Goal: Information Seeking & Learning: Check status

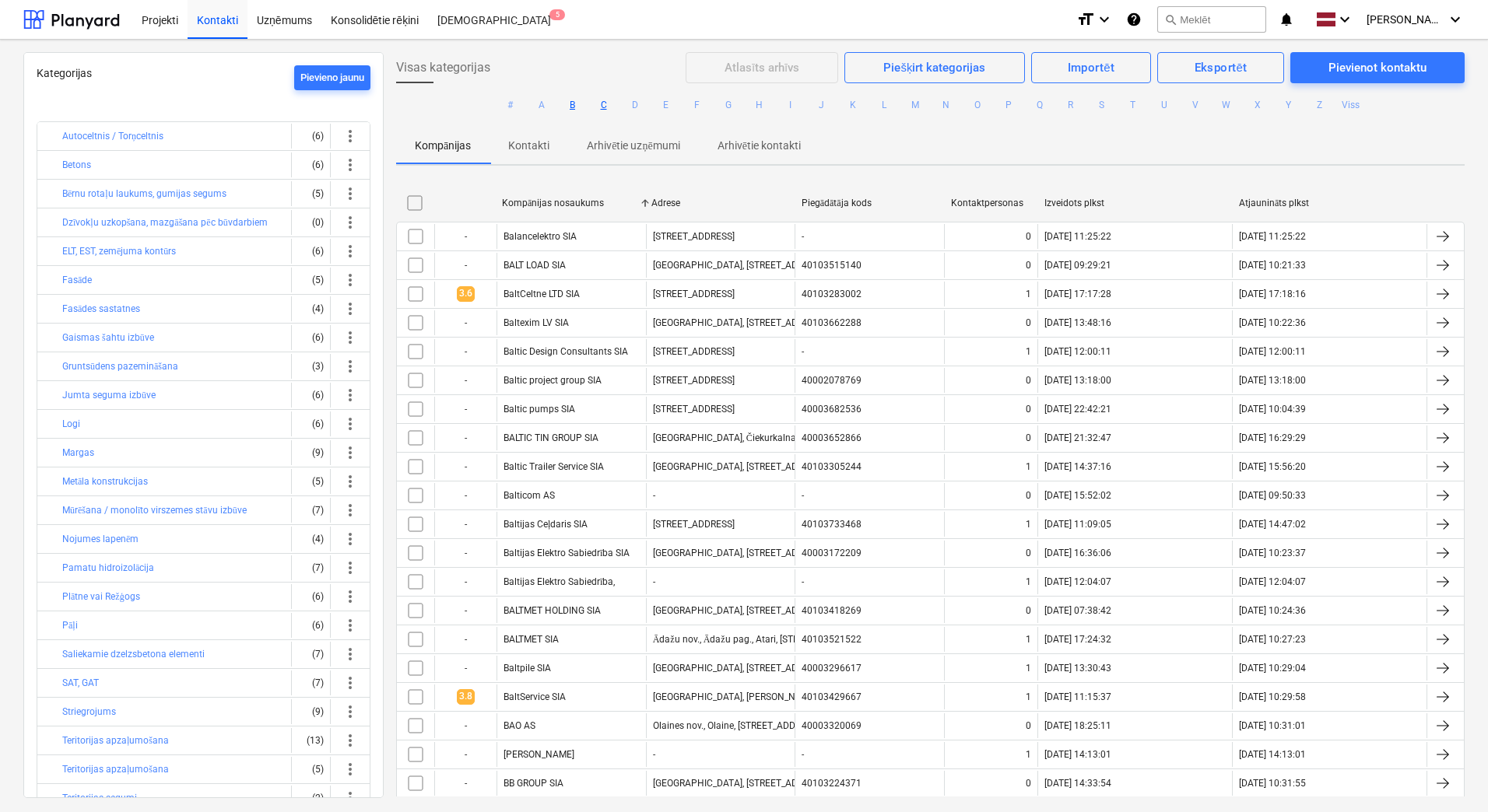
click at [603, 101] on button "C" at bounding box center [604, 105] width 19 height 19
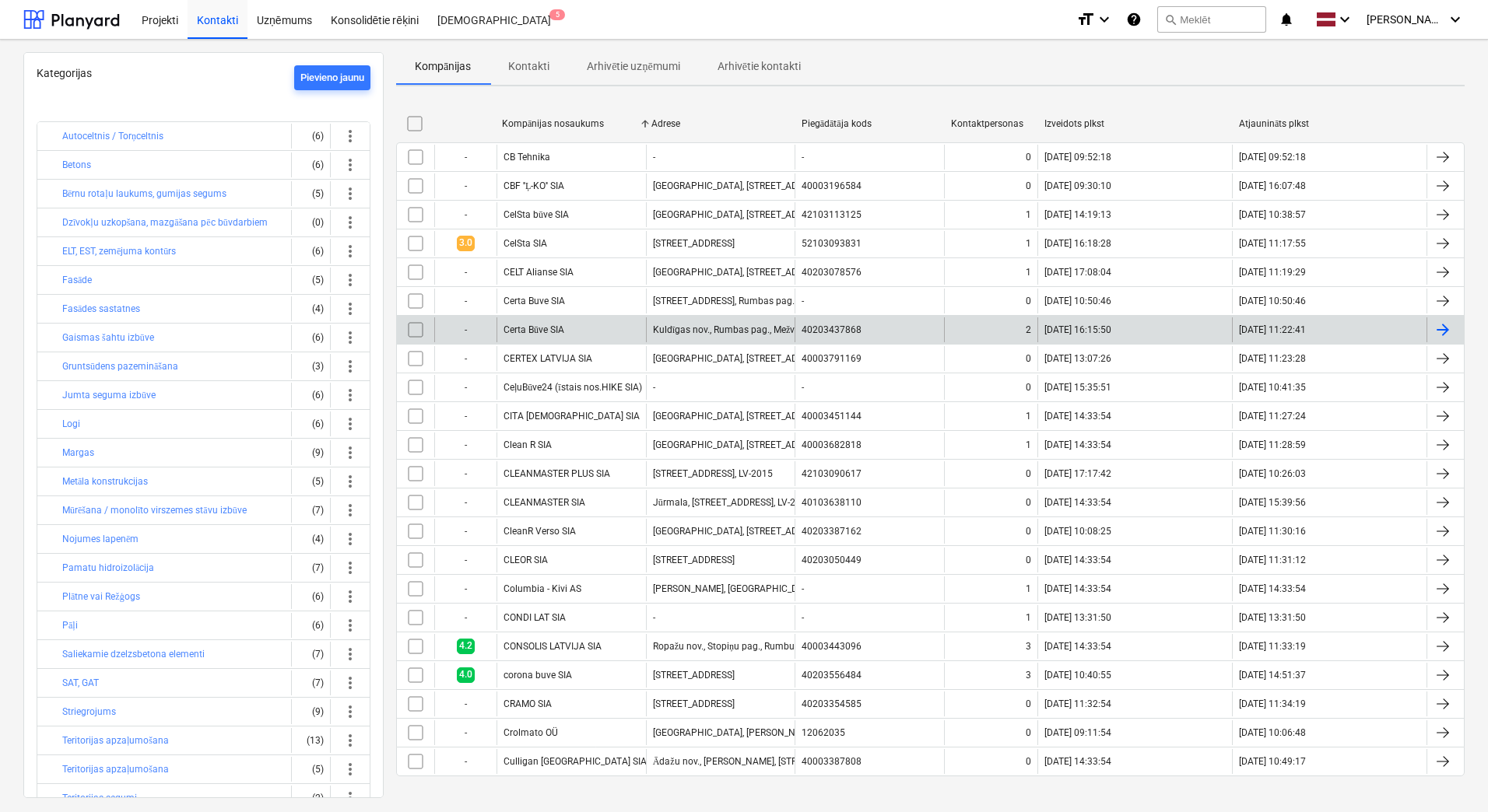
scroll to position [91, 0]
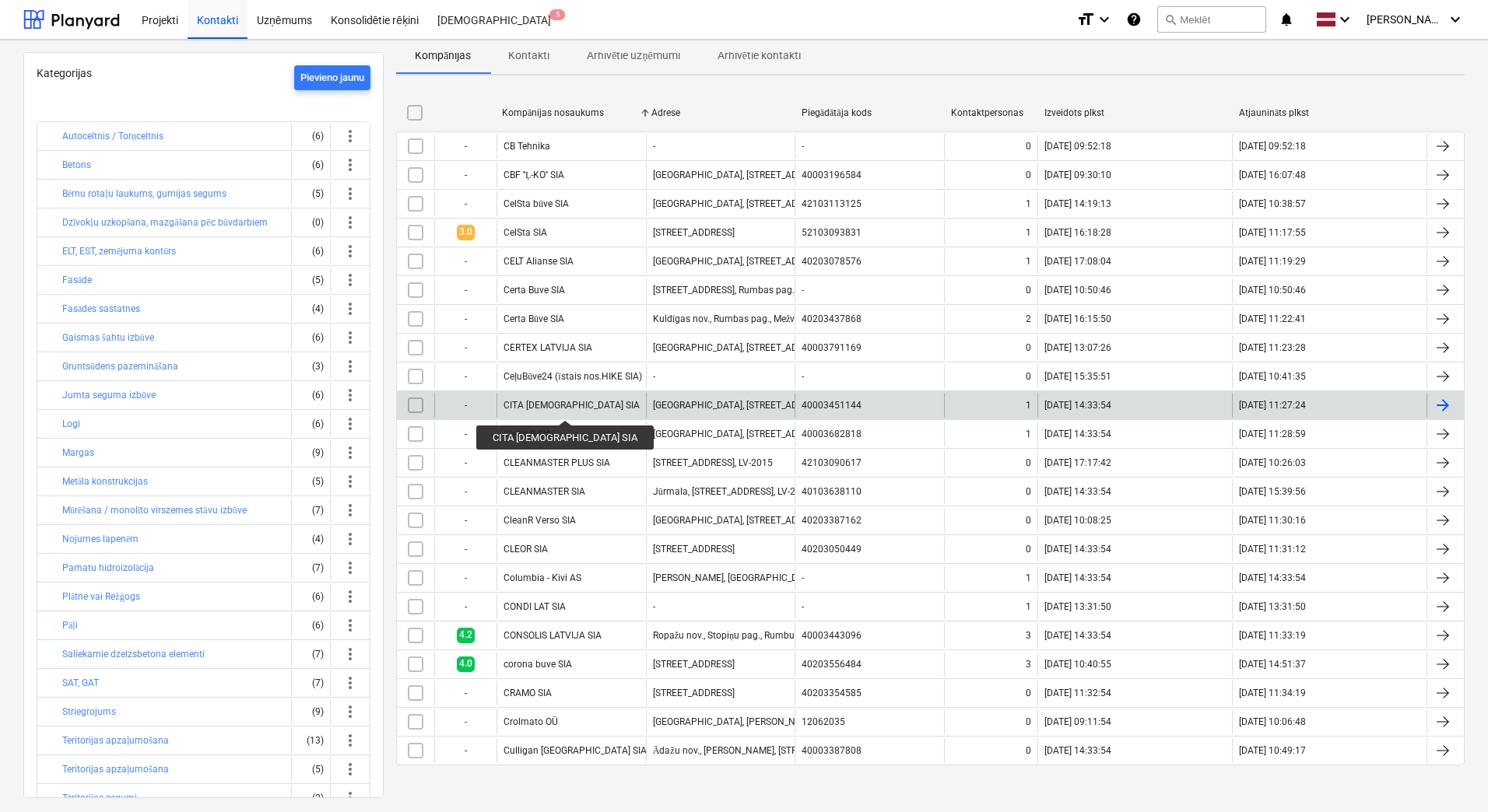
click at [545, 406] on div "CITA [DEMOGRAPHIC_DATA] SIA" at bounding box center [572, 406] width 136 height 11
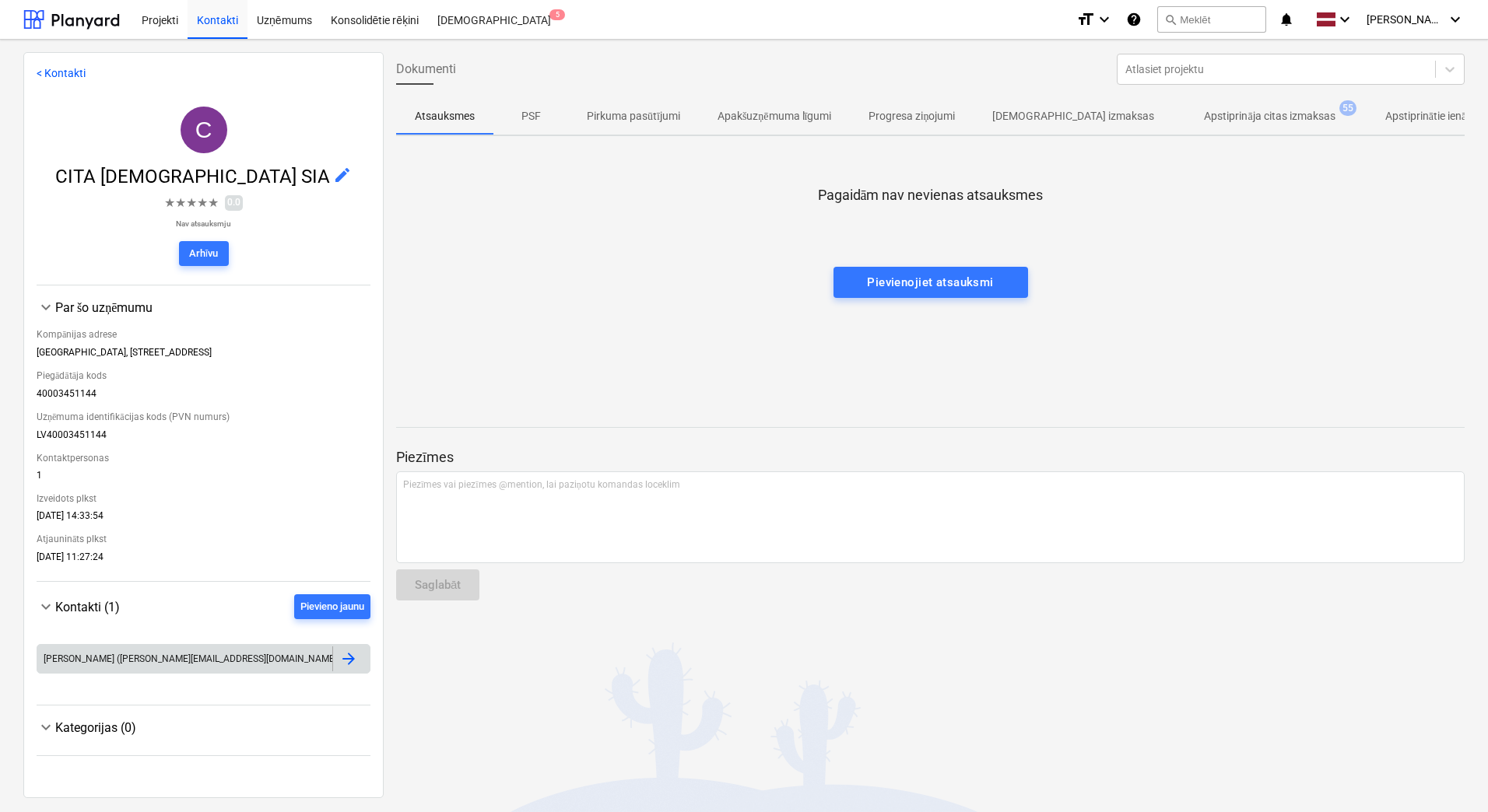
click at [354, 658] on div at bounding box center [351, 659] width 38 height 25
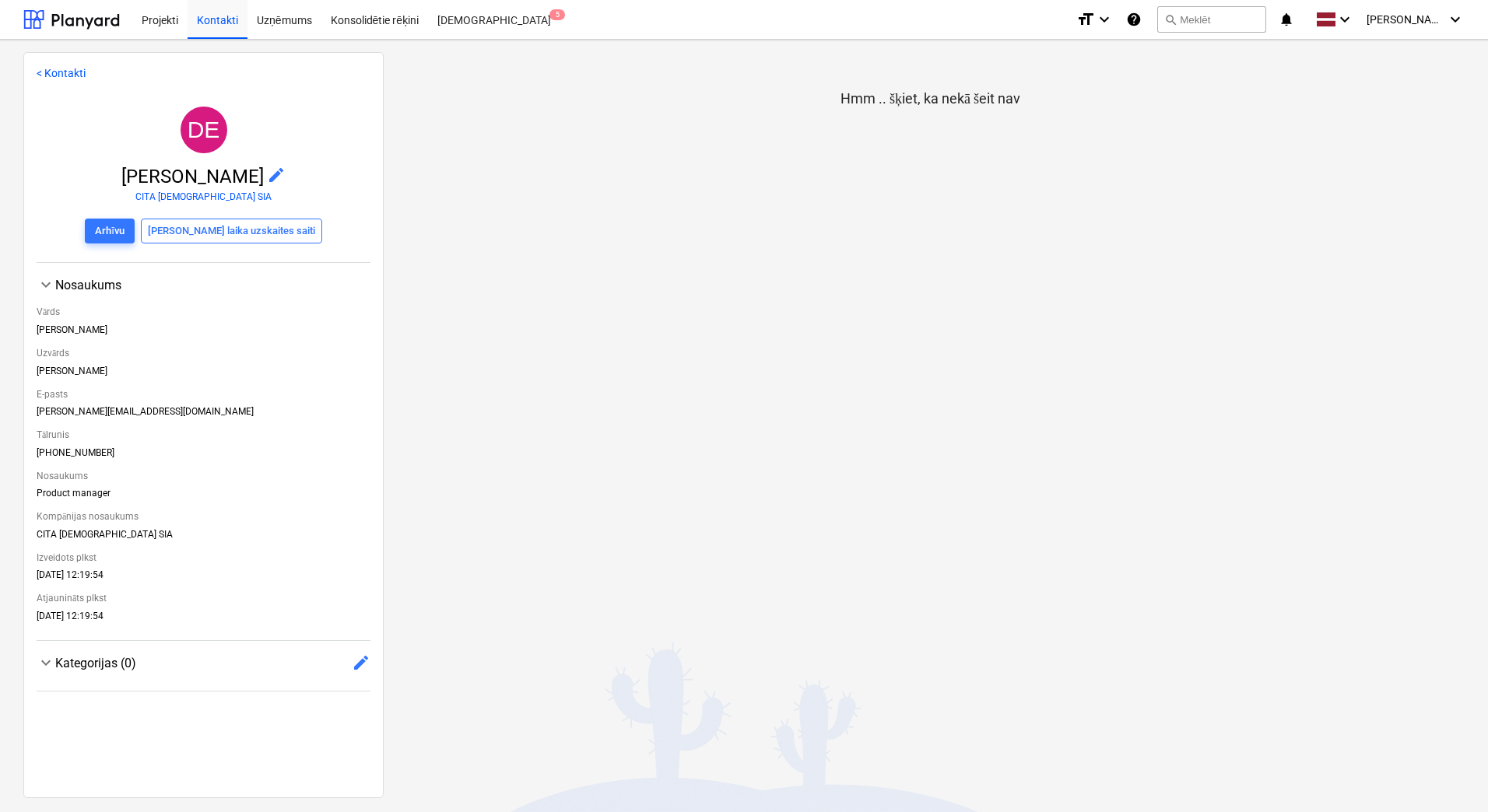
click at [44, 76] on link "< Kontakti" at bounding box center [61, 73] width 49 height 12
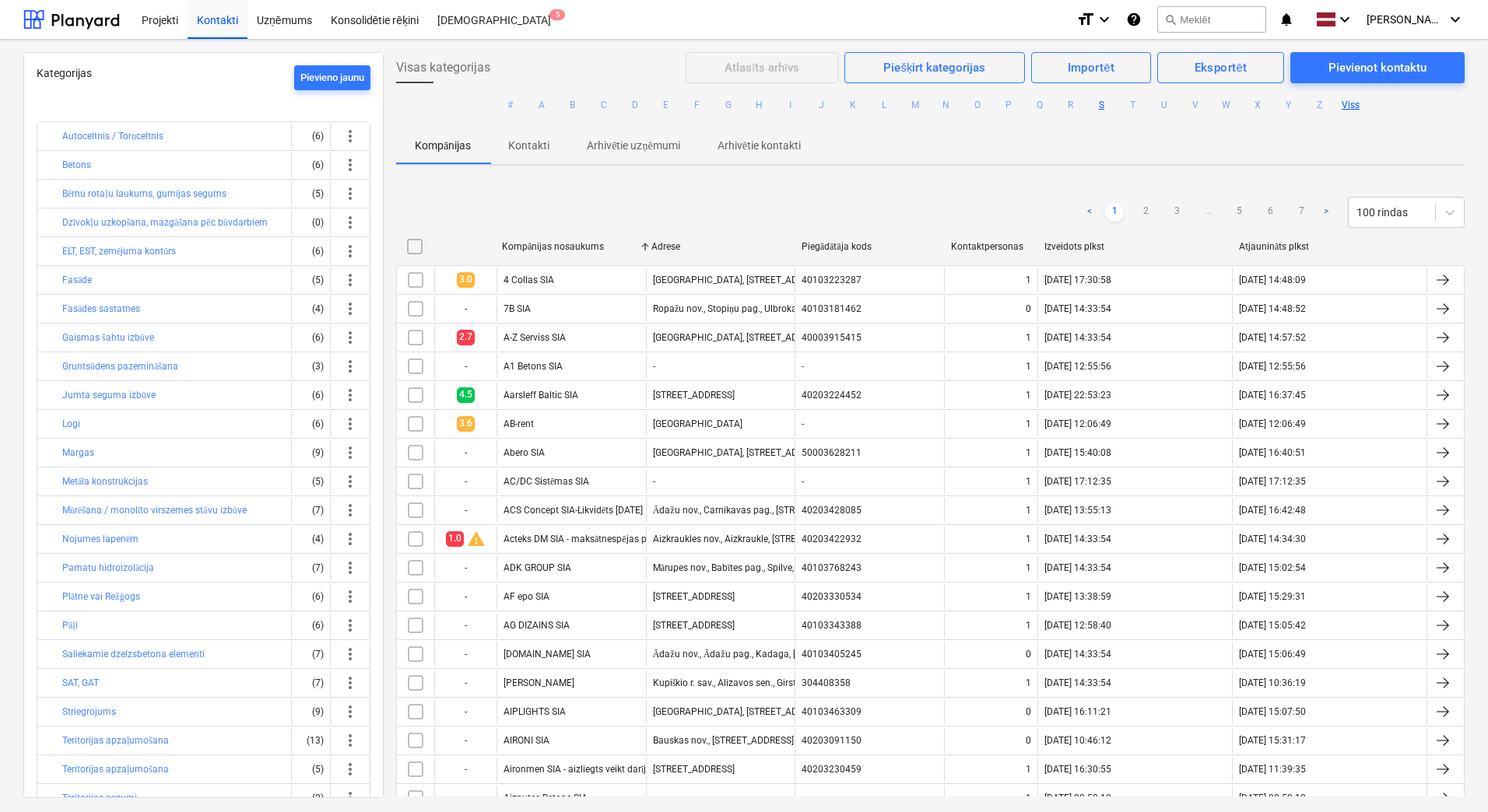
click at [1101, 99] on button "S" at bounding box center [1102, 105] width 19 height 19
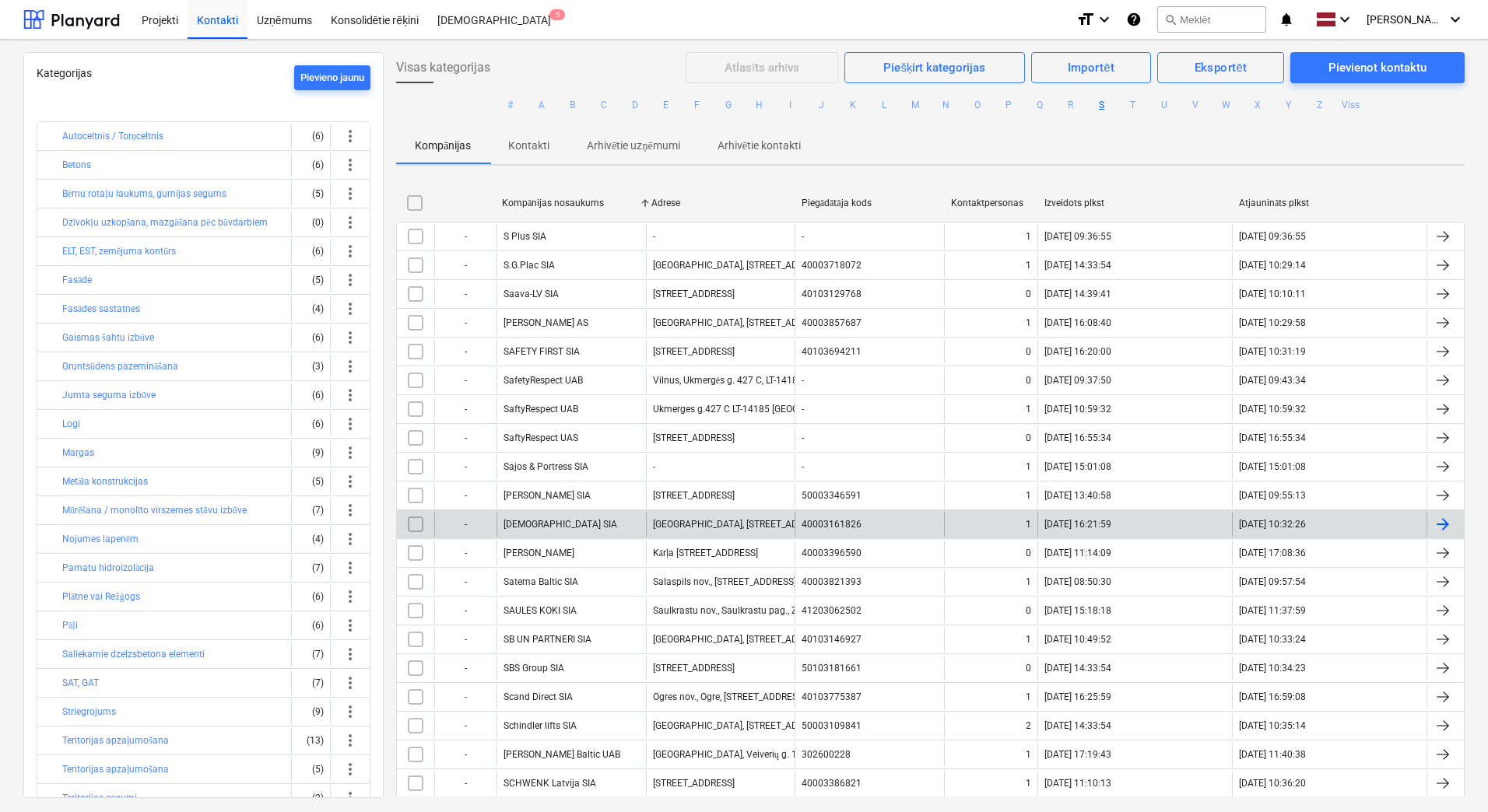
click at [543, 529] on div "[DEMOGRAPHIC_DATA] SIA" at bounding box center [571, 524] width 149 height 25
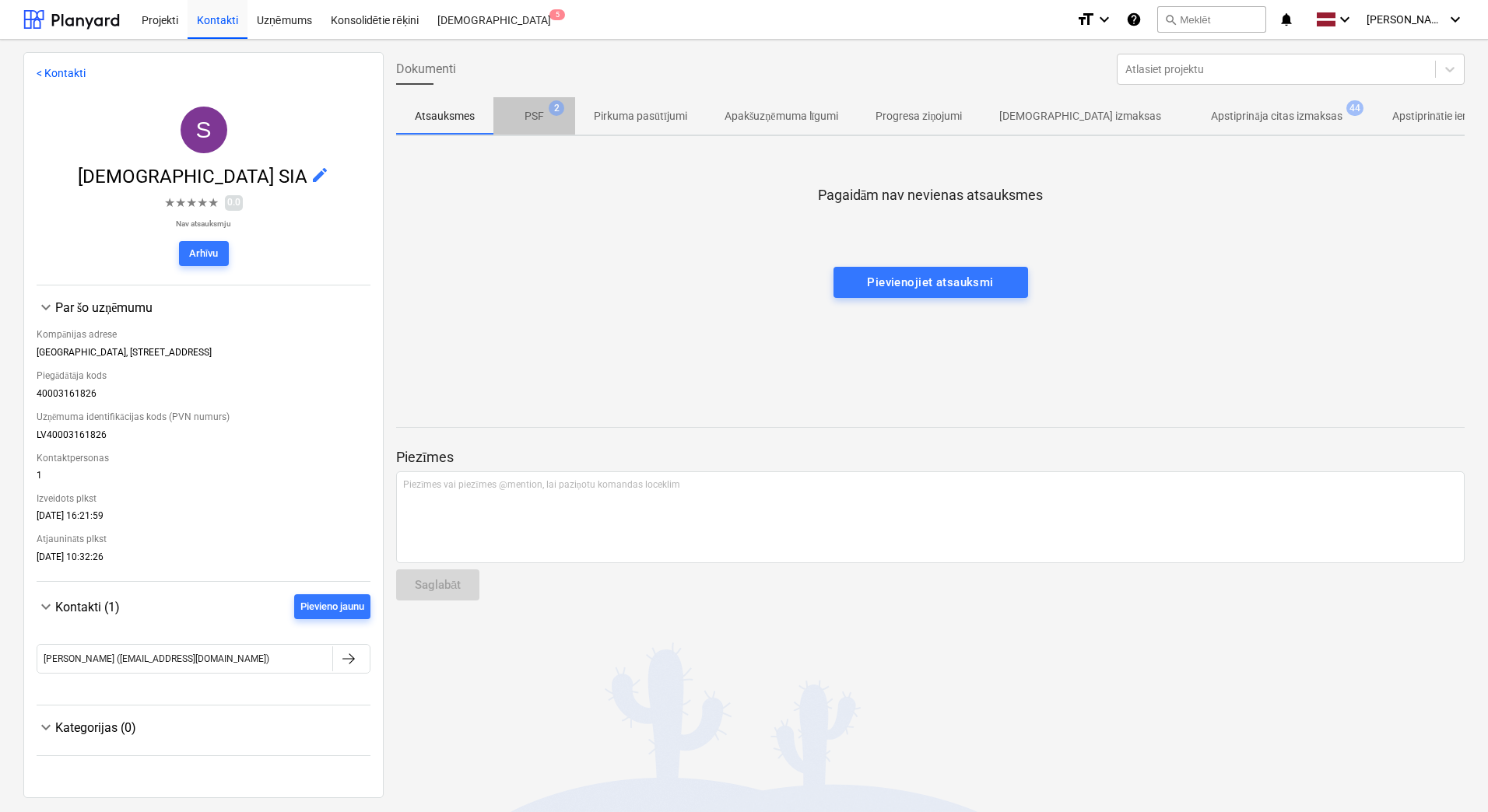
click at [534, 121] on p "PSF" at bounding box center [534, 116] width 20 height 16
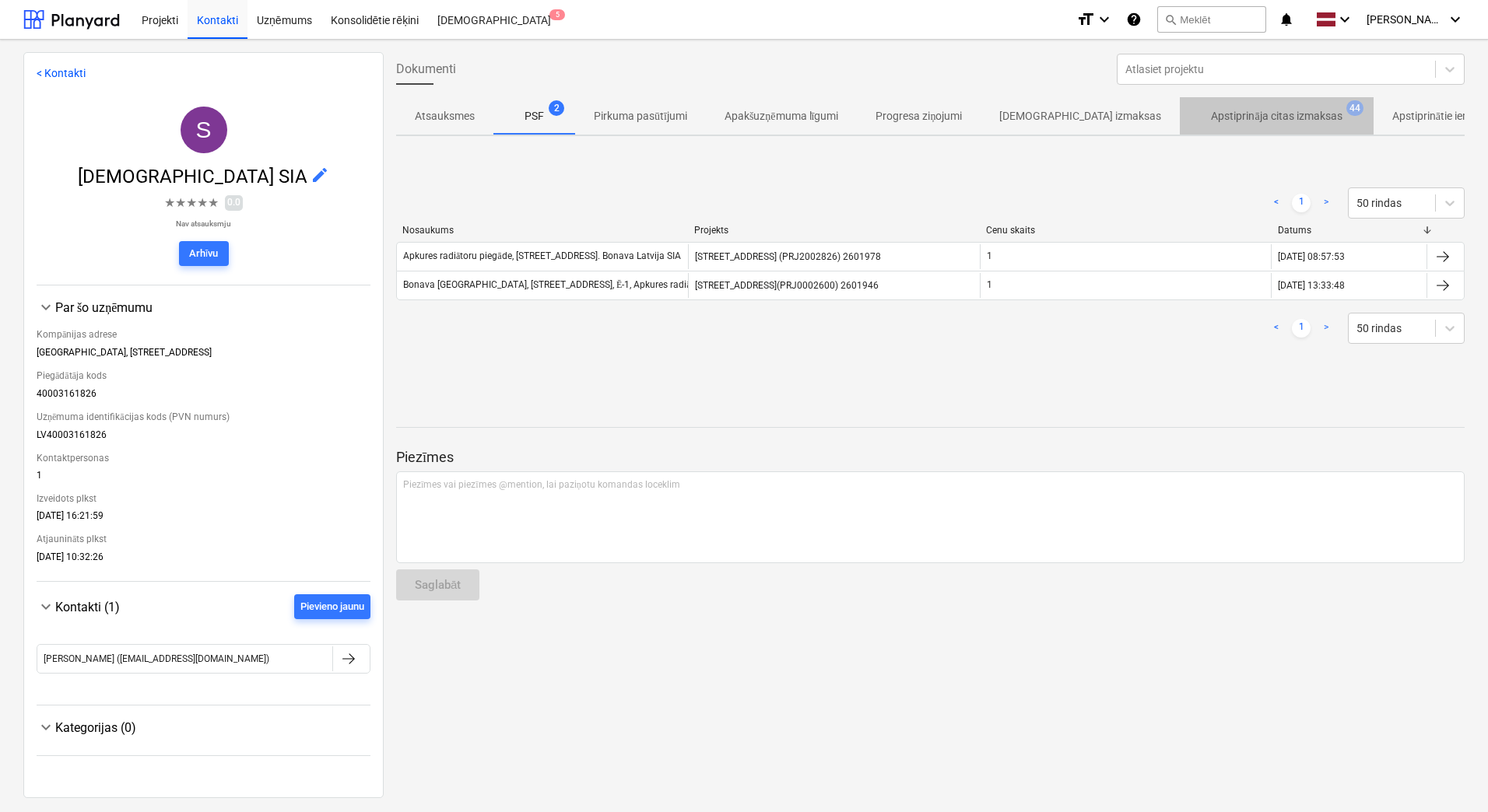
click at [1240, 118] on p "Apstiprināja citas izmaksas" at bounding box center [1277, 116] width 131 height 16
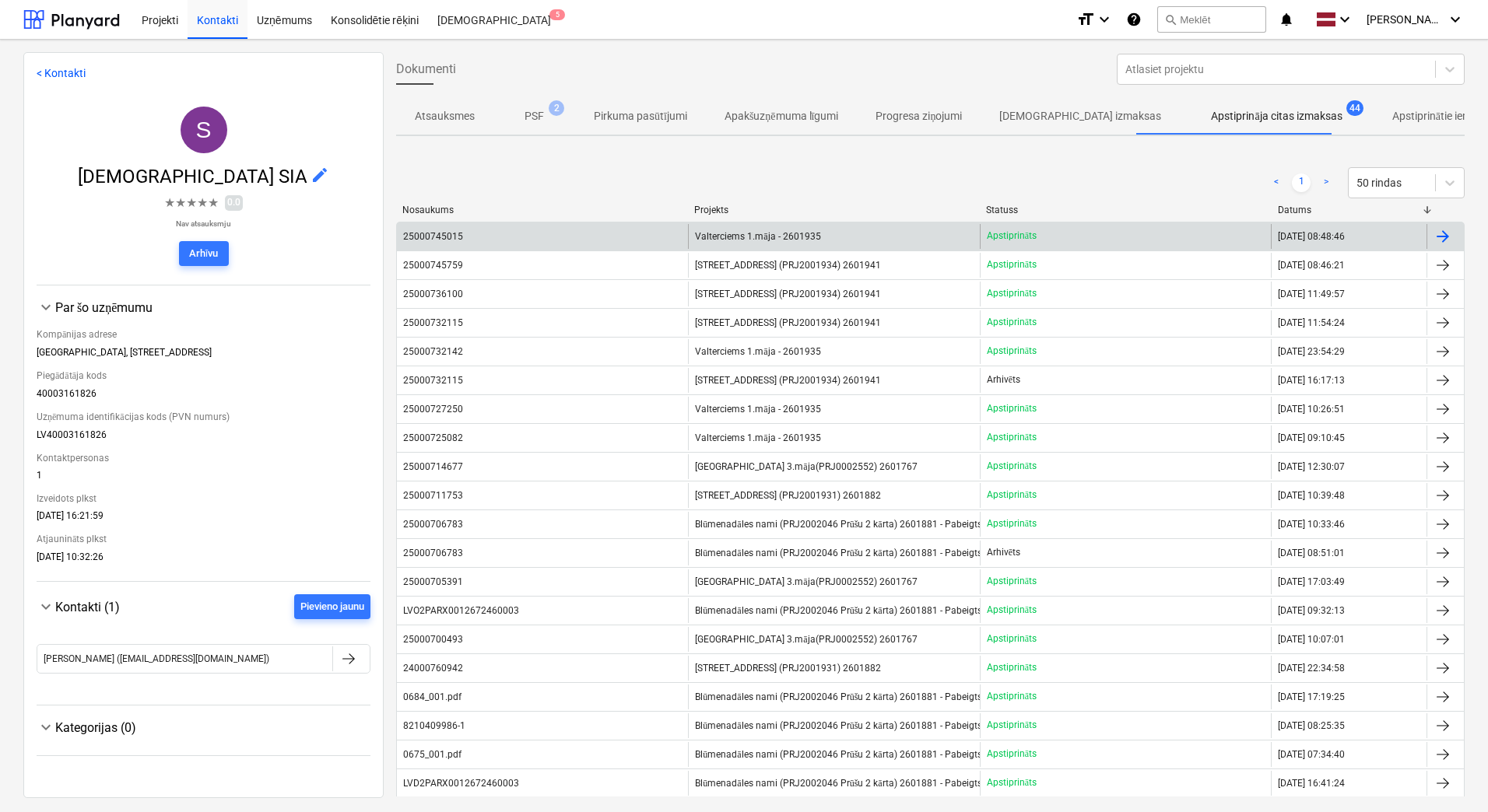
click at [775, 240] on span "Valterciems 1.māja - 2601935" at bounding box center [758, 237] width 125 height 11
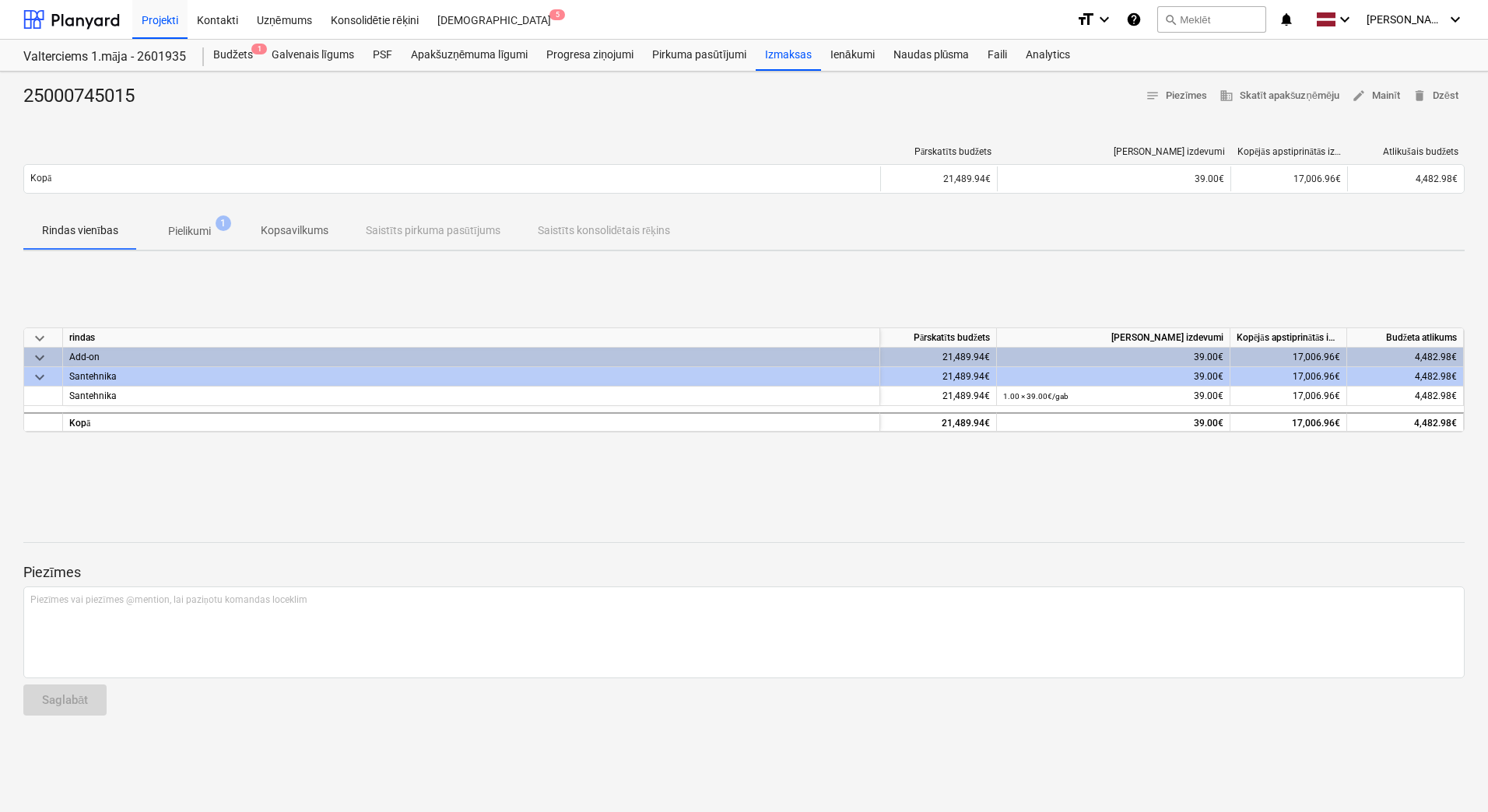
click at [201, 230] on p "Pielikumi" at bounding box center [189, 231] width 42 height 16
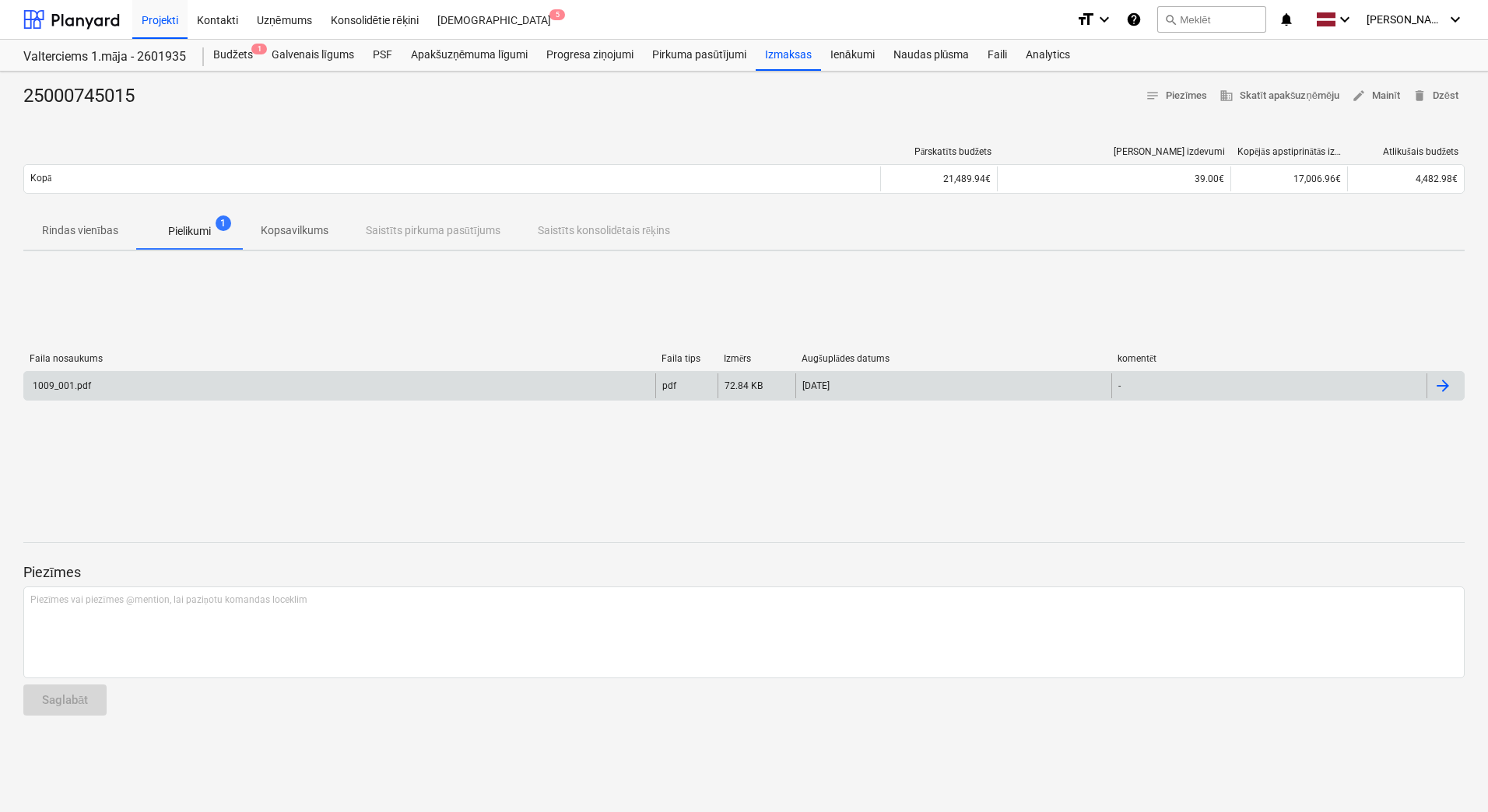
click at [130, 383] on div "1009_001.pdf" at bounding box center [340, 386] width 631 height 25
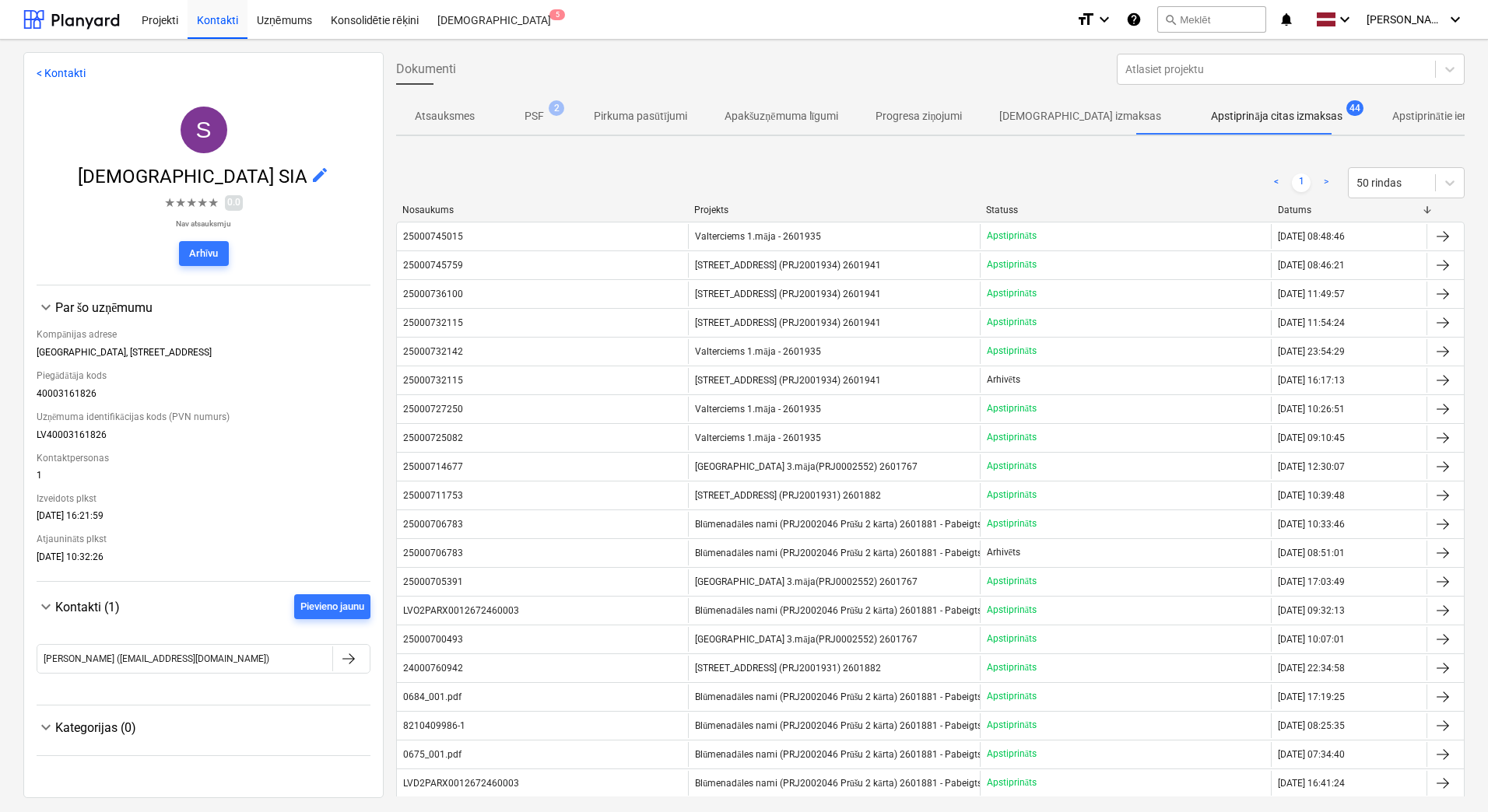
click at [45, 78] on link "< Kontakti" at bounding box center [61, 73] width 49 height 12
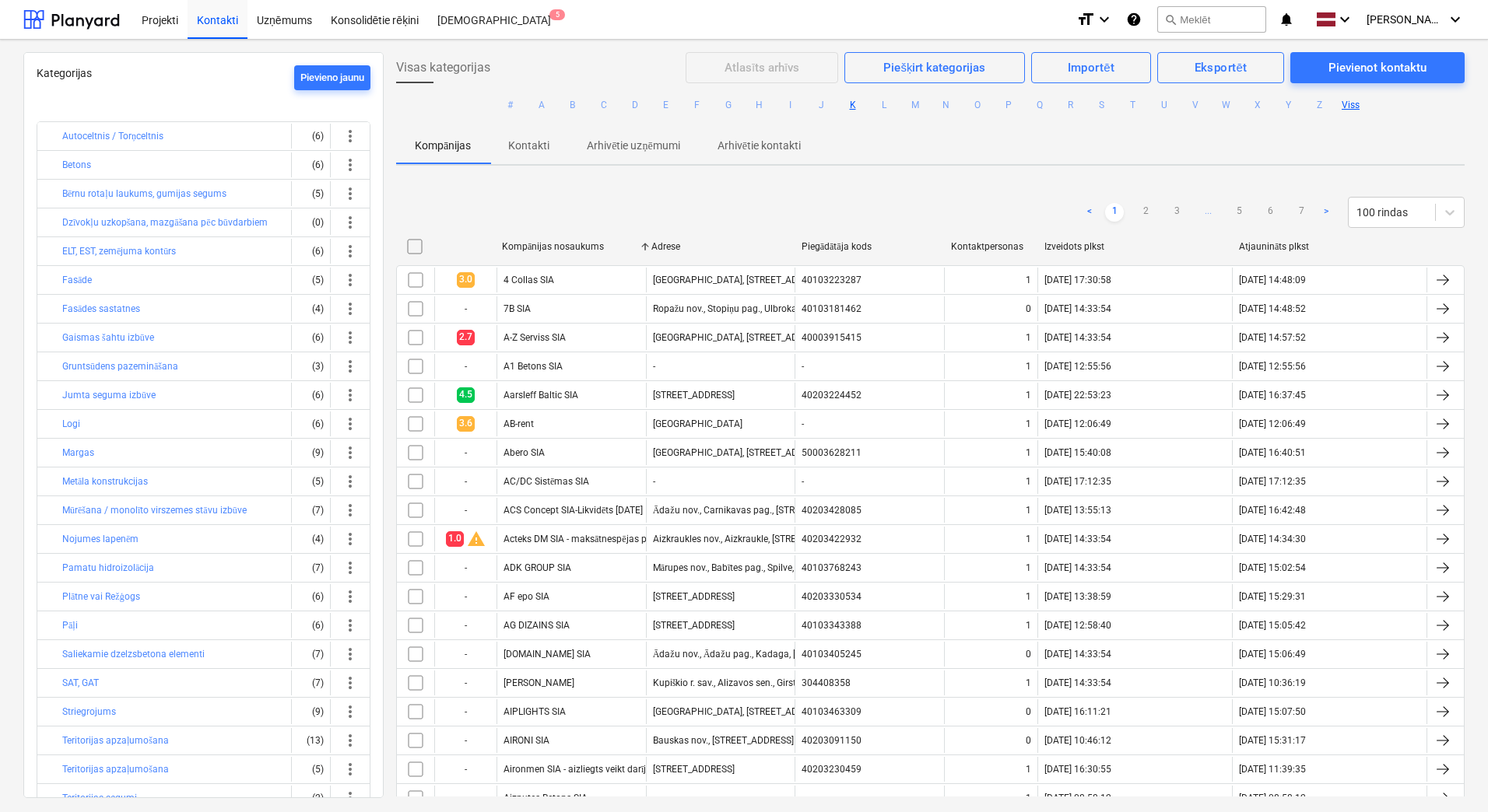
click at [847, 104] on button "K" at bounding box center [853, 105] width 19 height 19
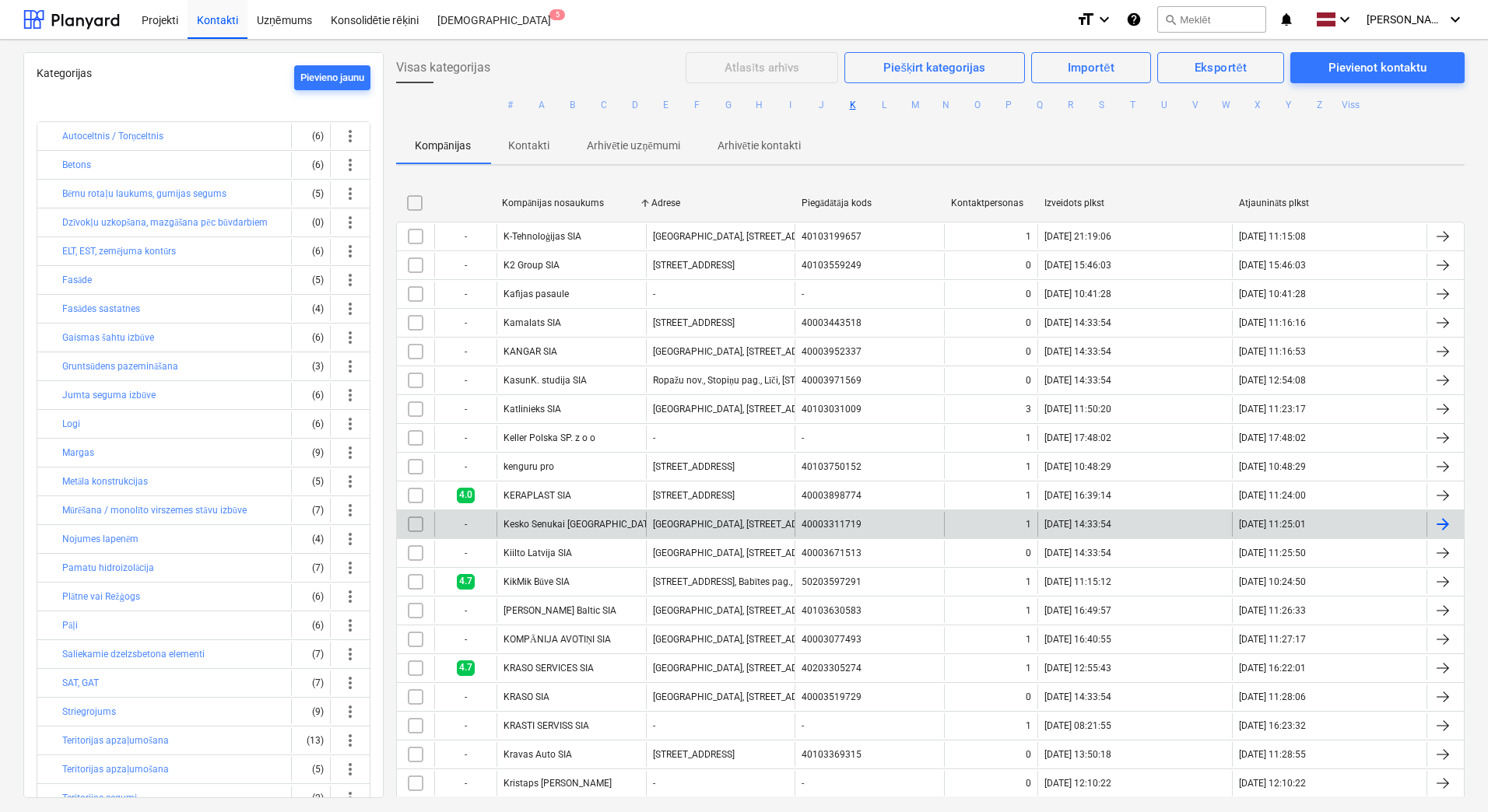
click at [610, 520] on div "Kesko Senukai [GEOGRAPHIC_DATA] AS" at bounding box center [571, 524] width 149 height 25
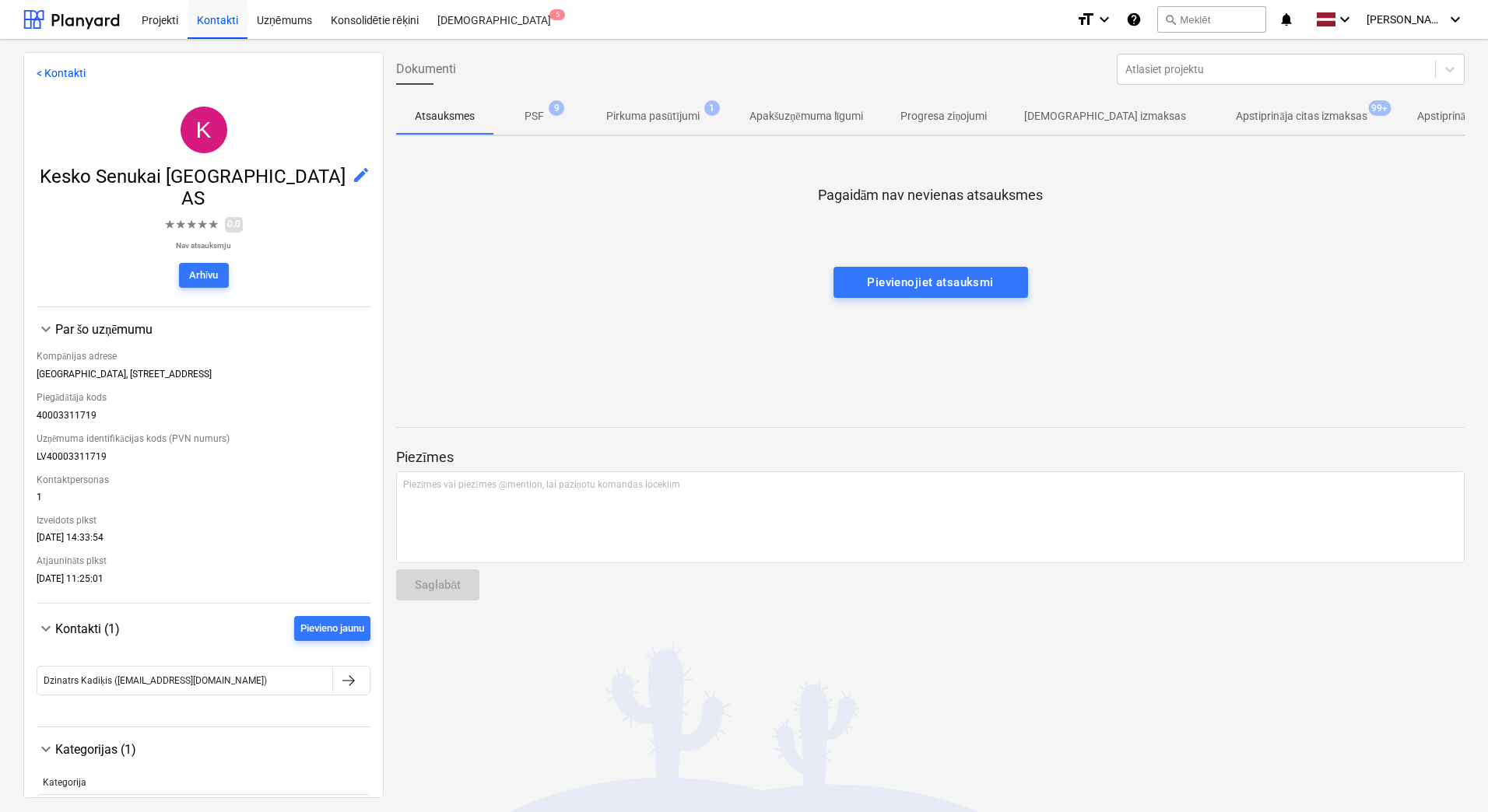
click at [534, 121] on p "PSF" at bounding box center [534, 116] width 20 height 16
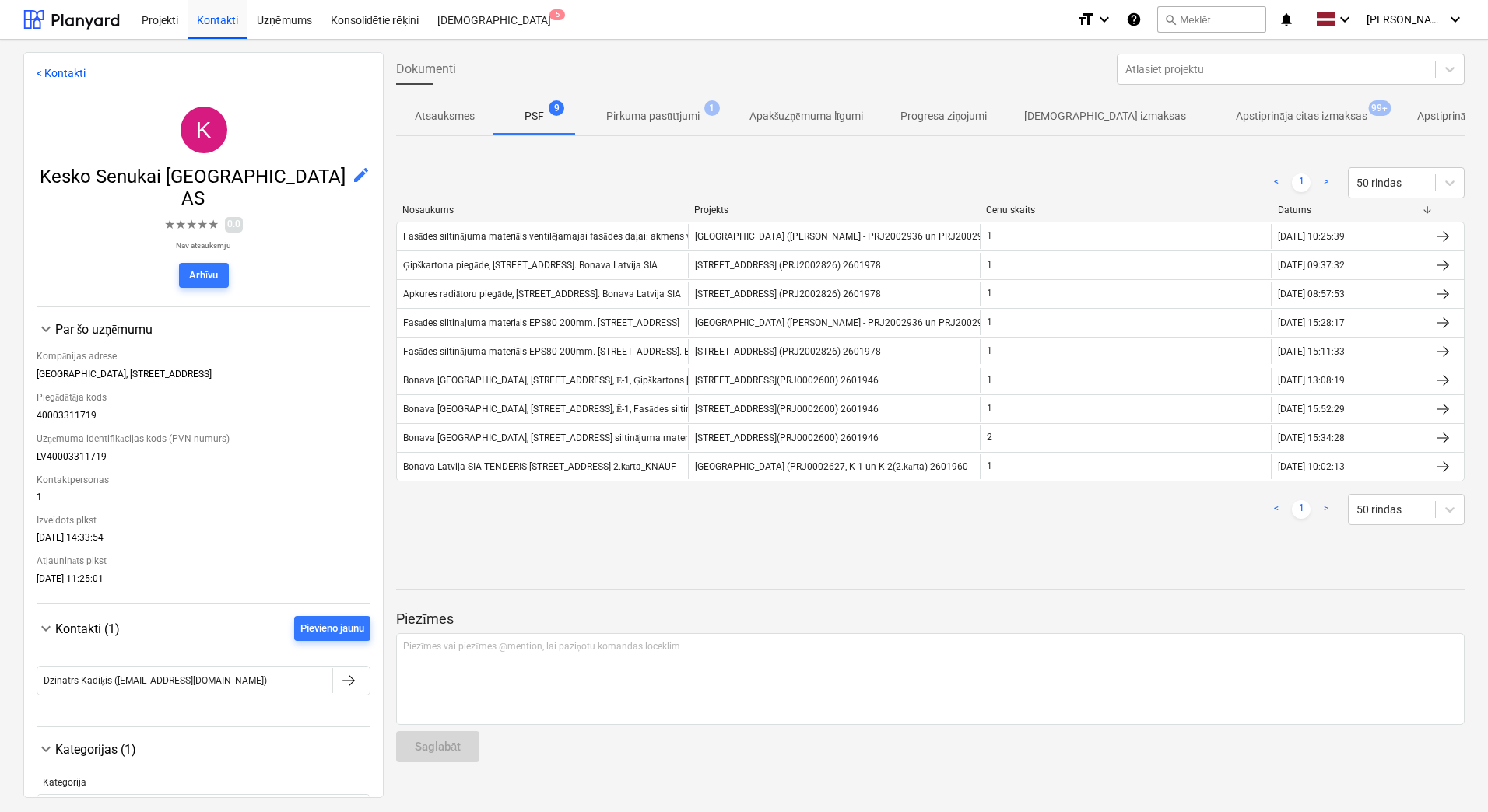
click at [1266, 118] on p "Apstiprināja citas izmaksas" at bounding box center [1301, 116] width 131 height 16
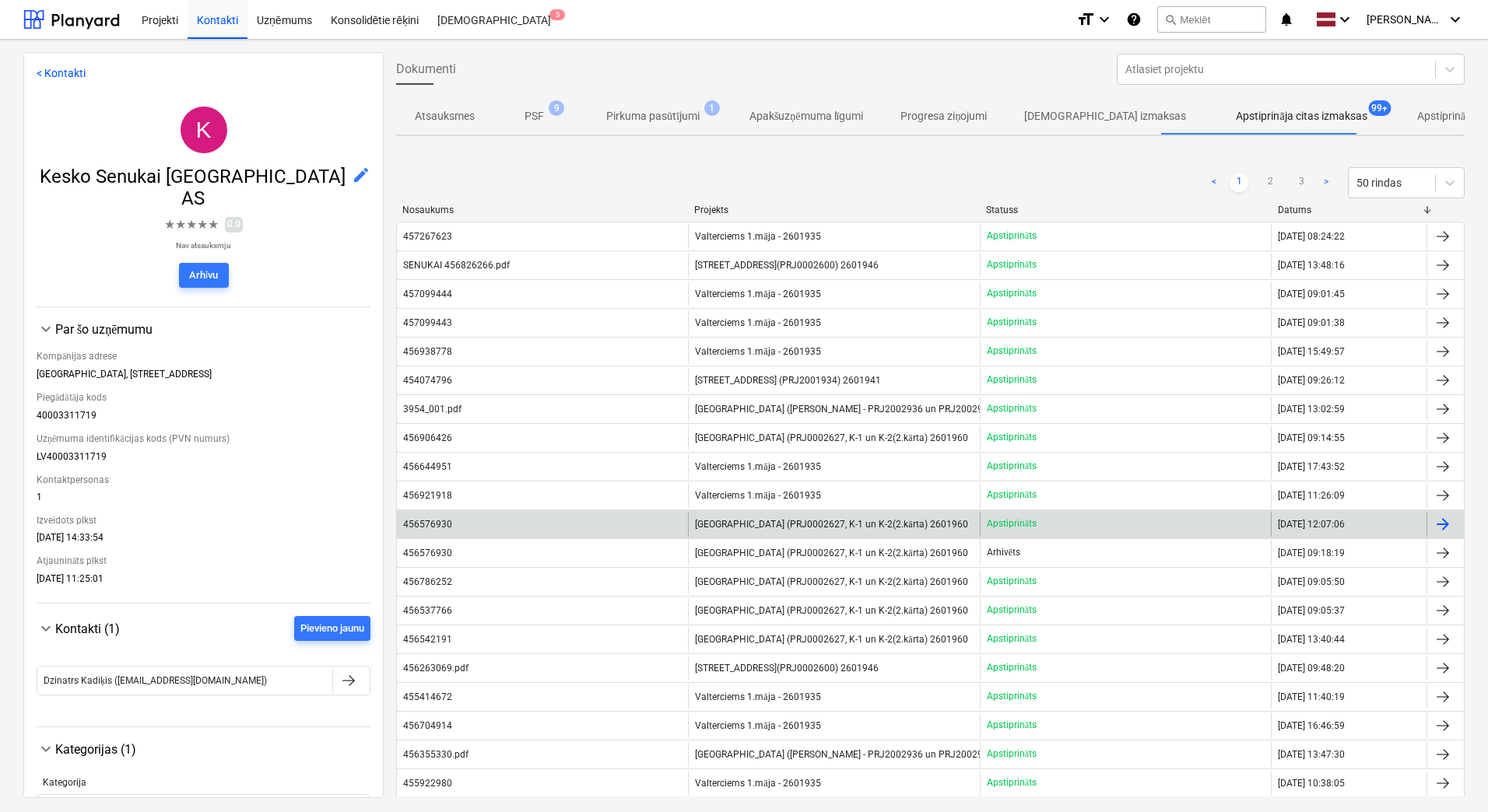
click at [1009, 520] on p "Apstiprināts" at bounding box center [1012, 524] width 50 height 13
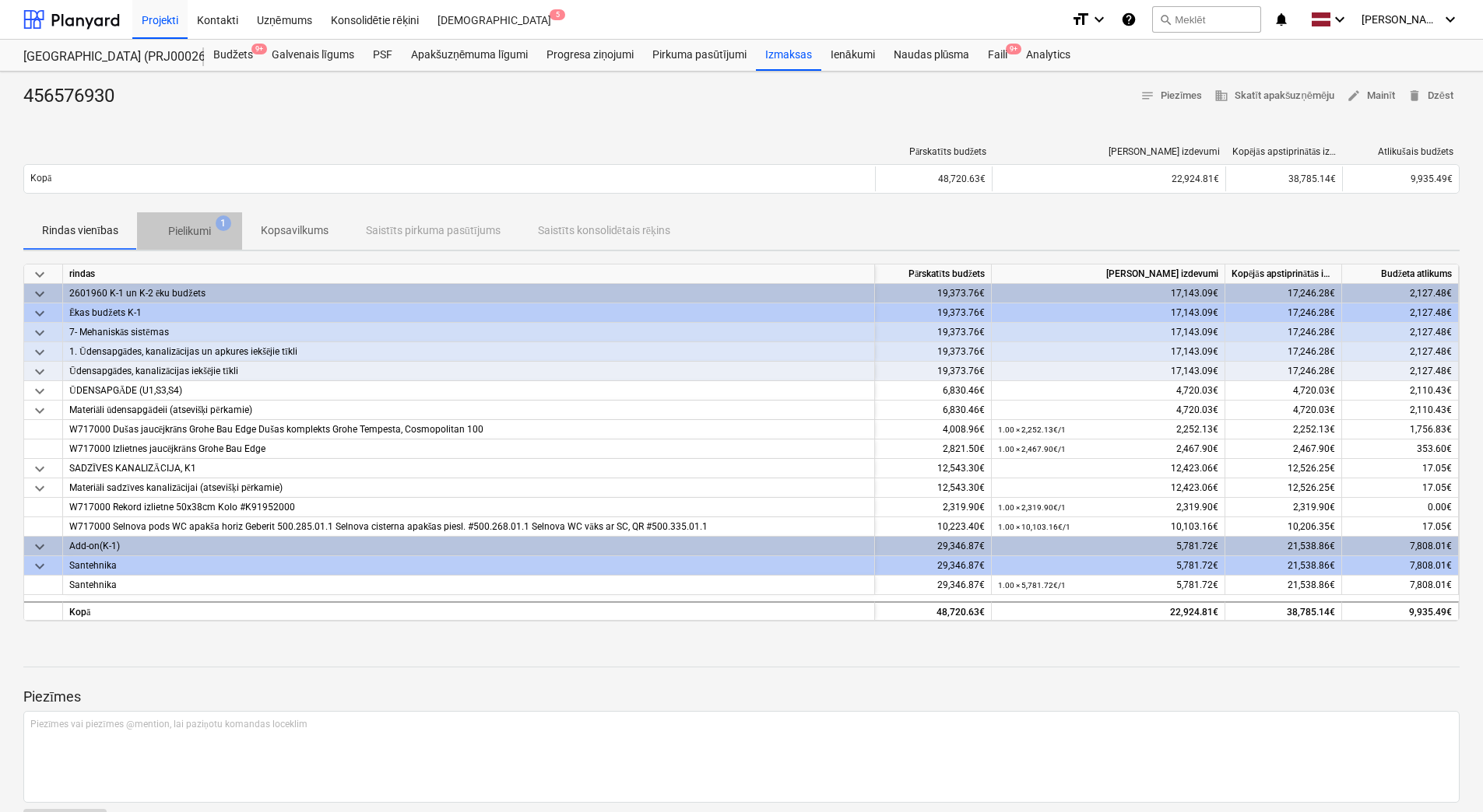
click at [184, 227] on p "Pielikumi" at bounding box center [189, 231] width 42 height 16
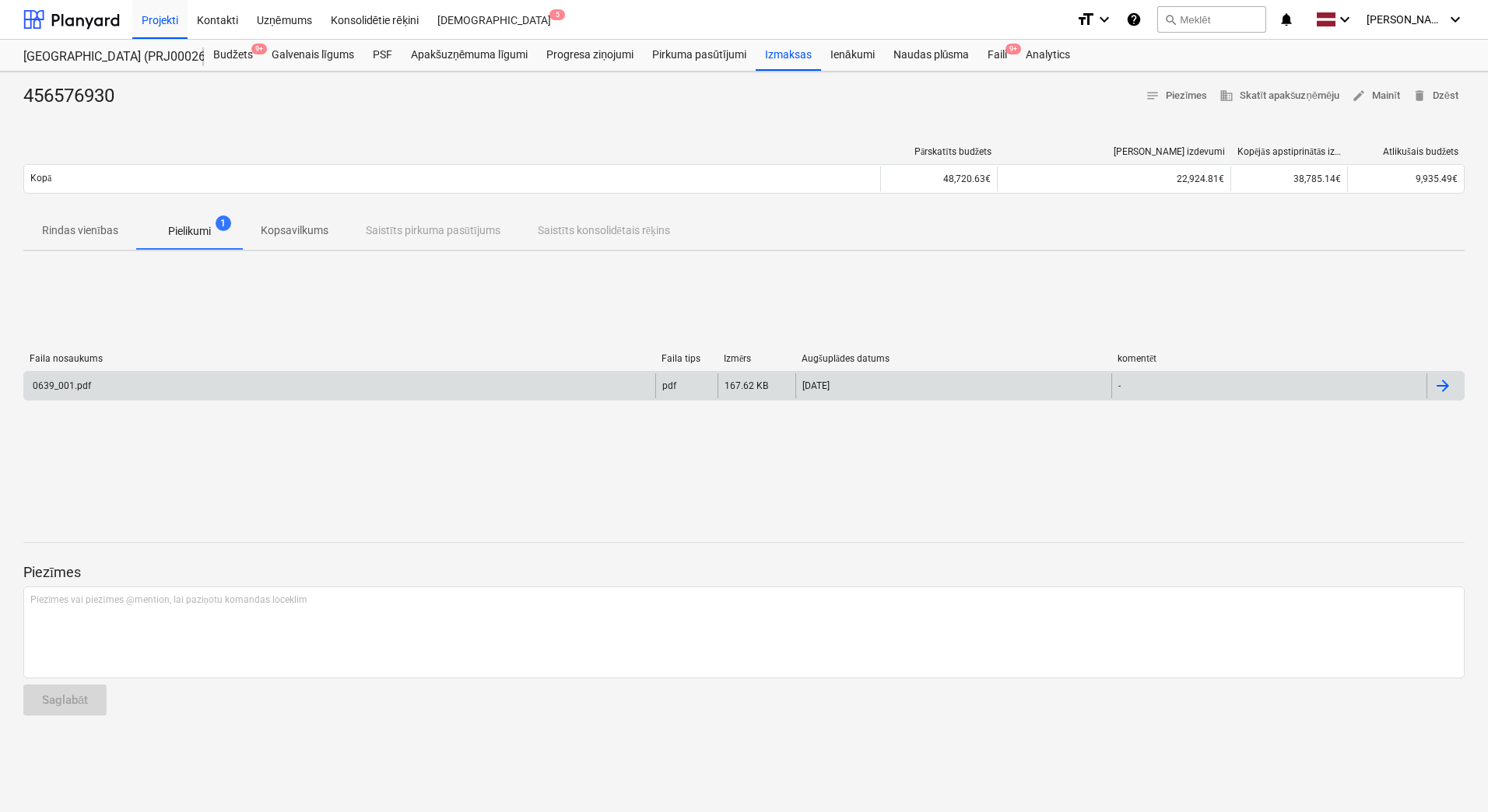
click at [76, 389] on div "0639_001.pdf" at bounding box center [60, 386] width 60 height 11
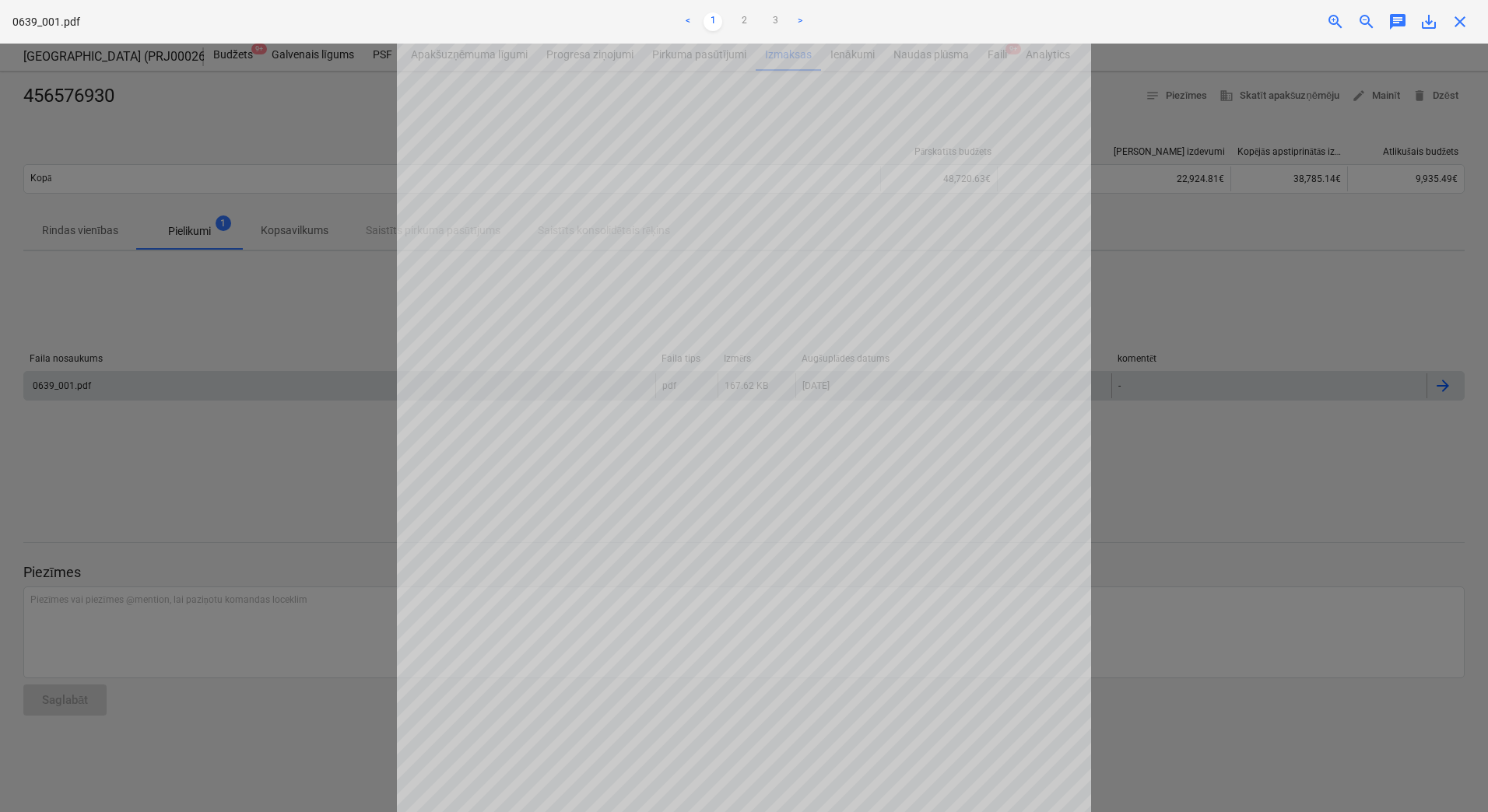
scroll to position [216, 0]
click at [1306, 331] on div at bounding box center [744, 427] width 1488 height 769
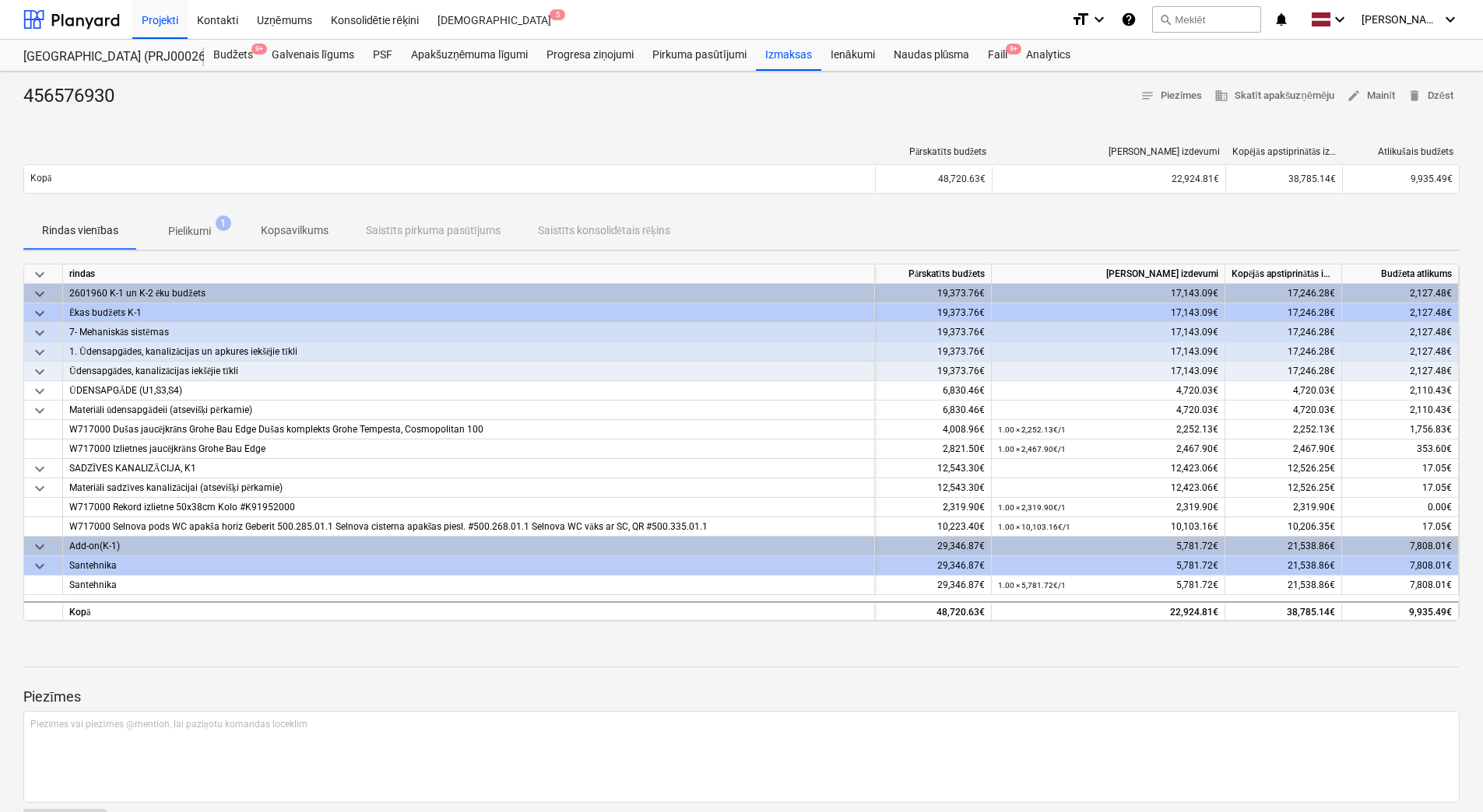
drag, startPoint x: 231, startPoint y: 22, endPoint x: 244, endPoint y: 39, distance: 21.4
click at [231, 22] on div "Kontakti" at bounding box center [218, 19] width 60 height 40
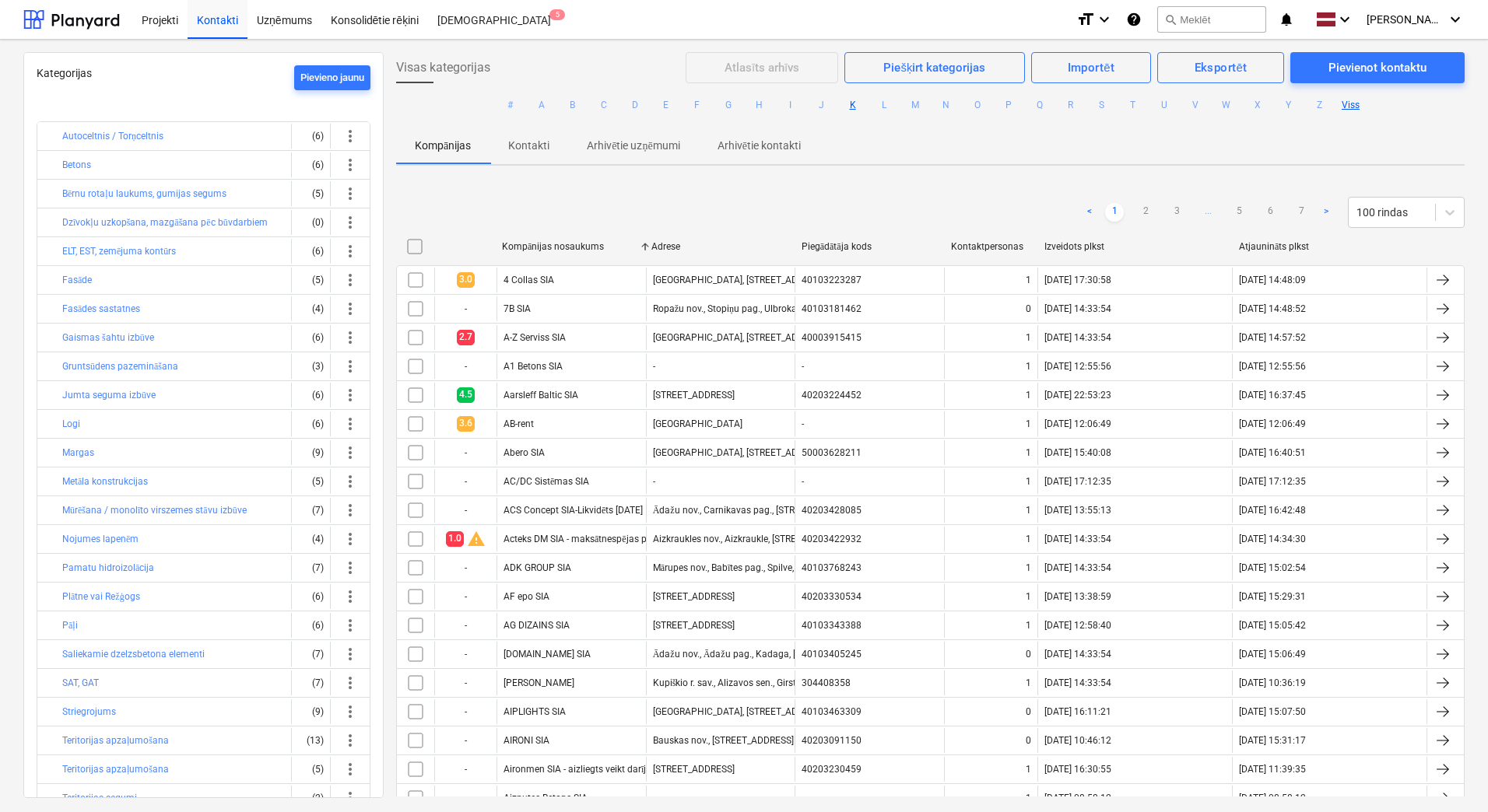
click at [850, 104] on button "K" at bounding box center [853, 105] width 19 height 19
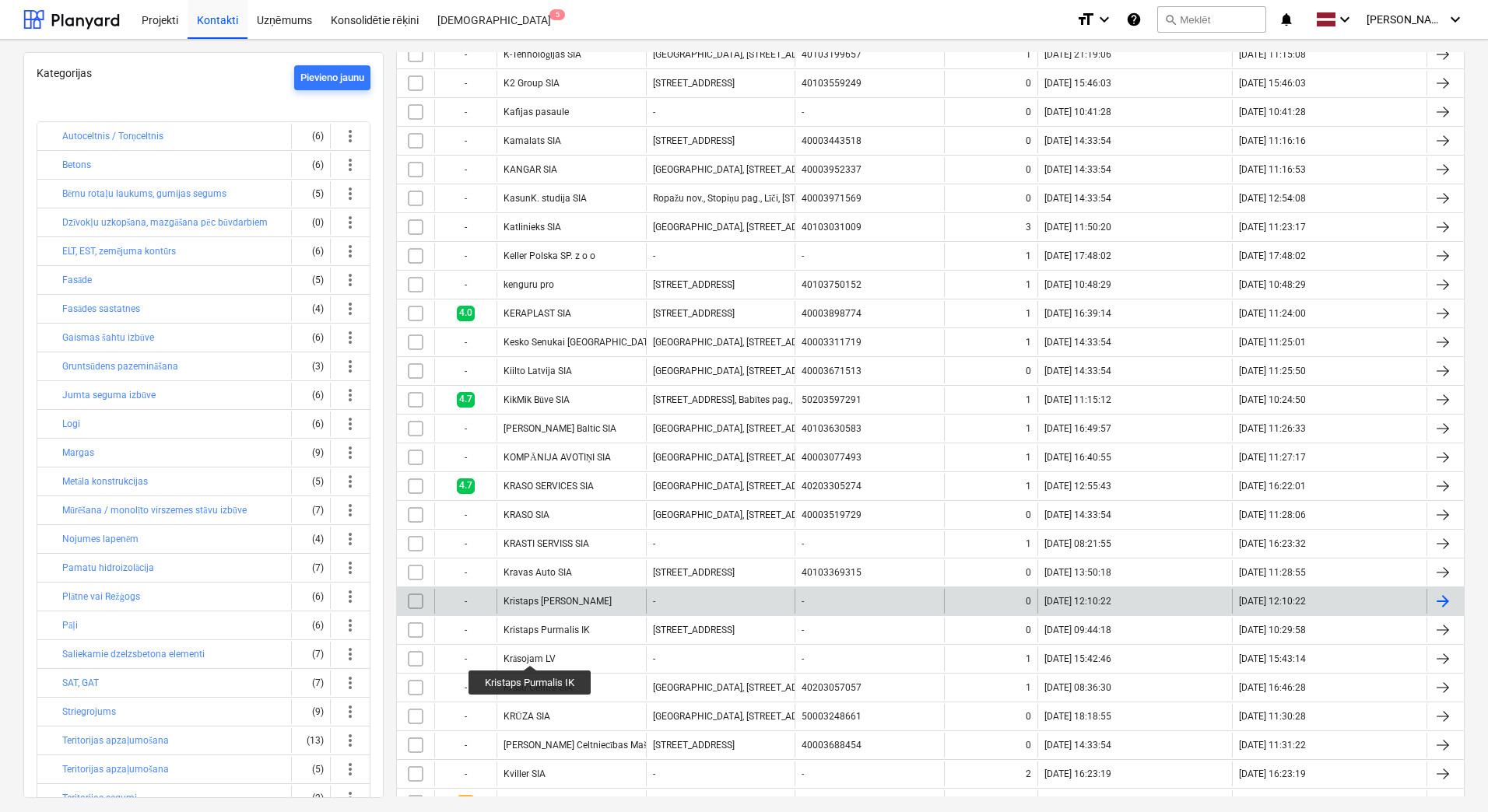
scroll to position [1, 0]
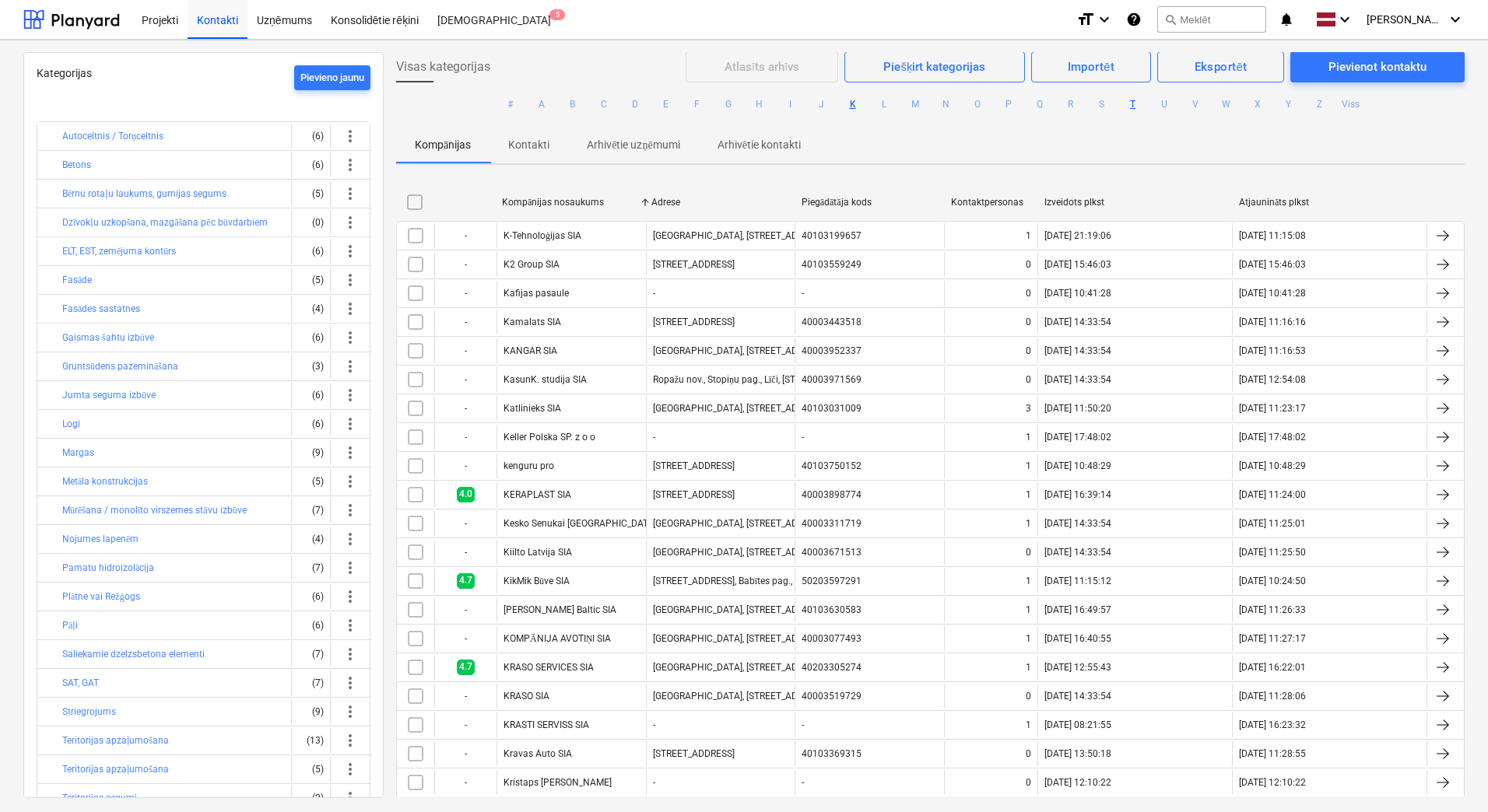
click at [1131, 104] on button "T" at bounding box center [1133, 105] width 19 height 19
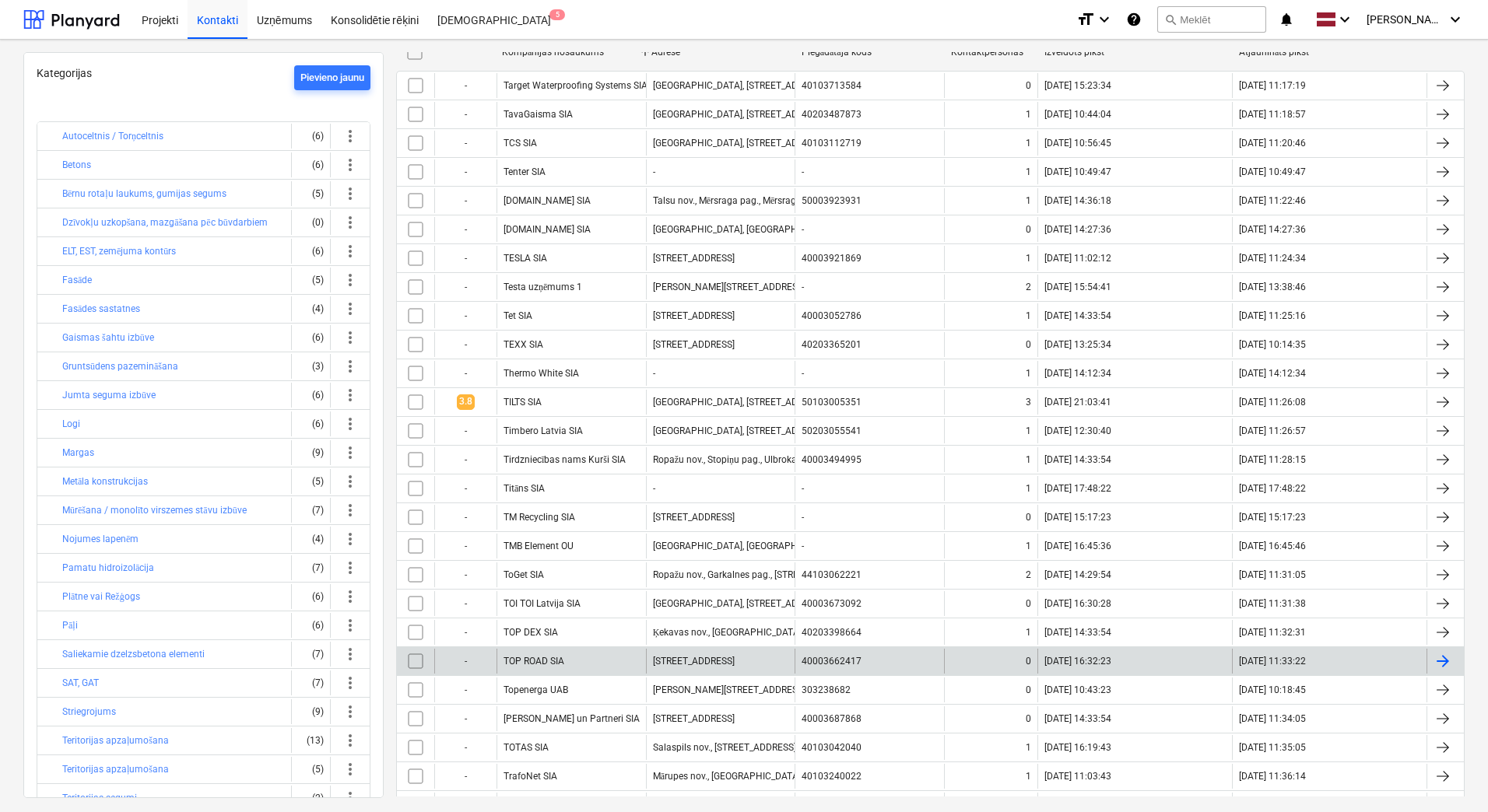
scroll to position [136, 0]
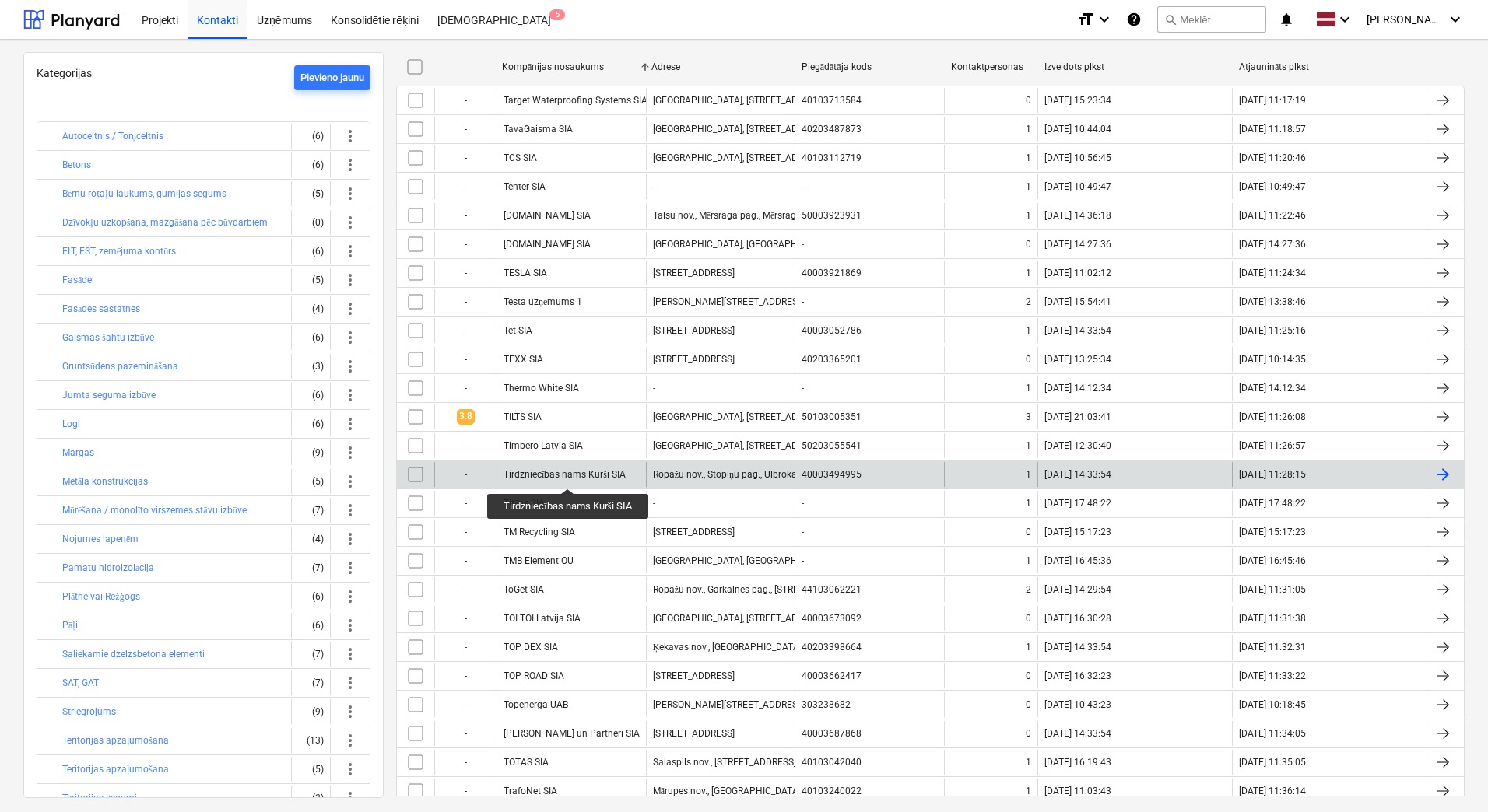
click at [569, 474] on div "Tirdzniecības nams Kurši SIA" at bounding box center [565, 475] width 123 height 11
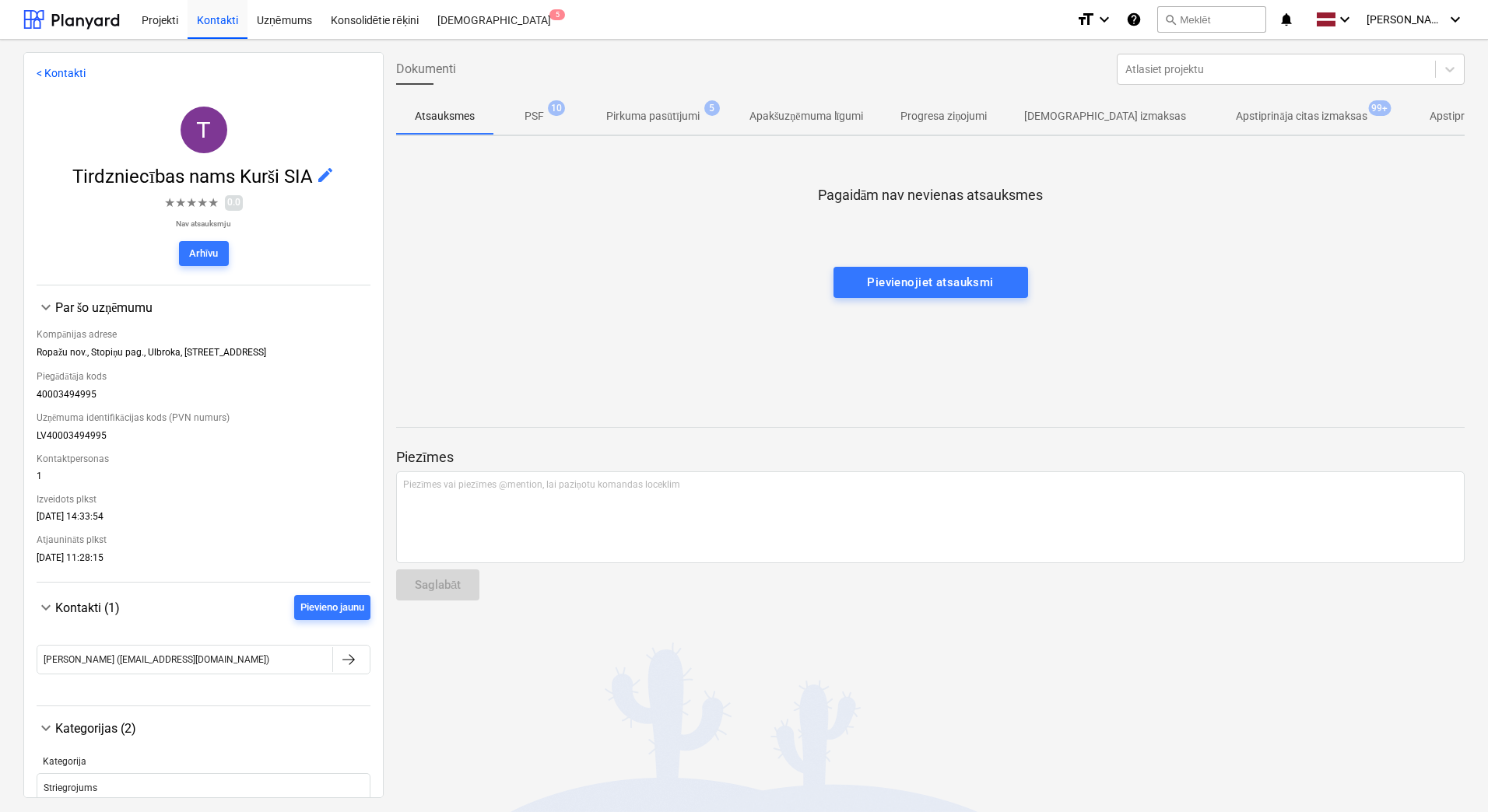
click at [537, 123] on p "PSF" at bounding box center [534, 116] width 20 height 16
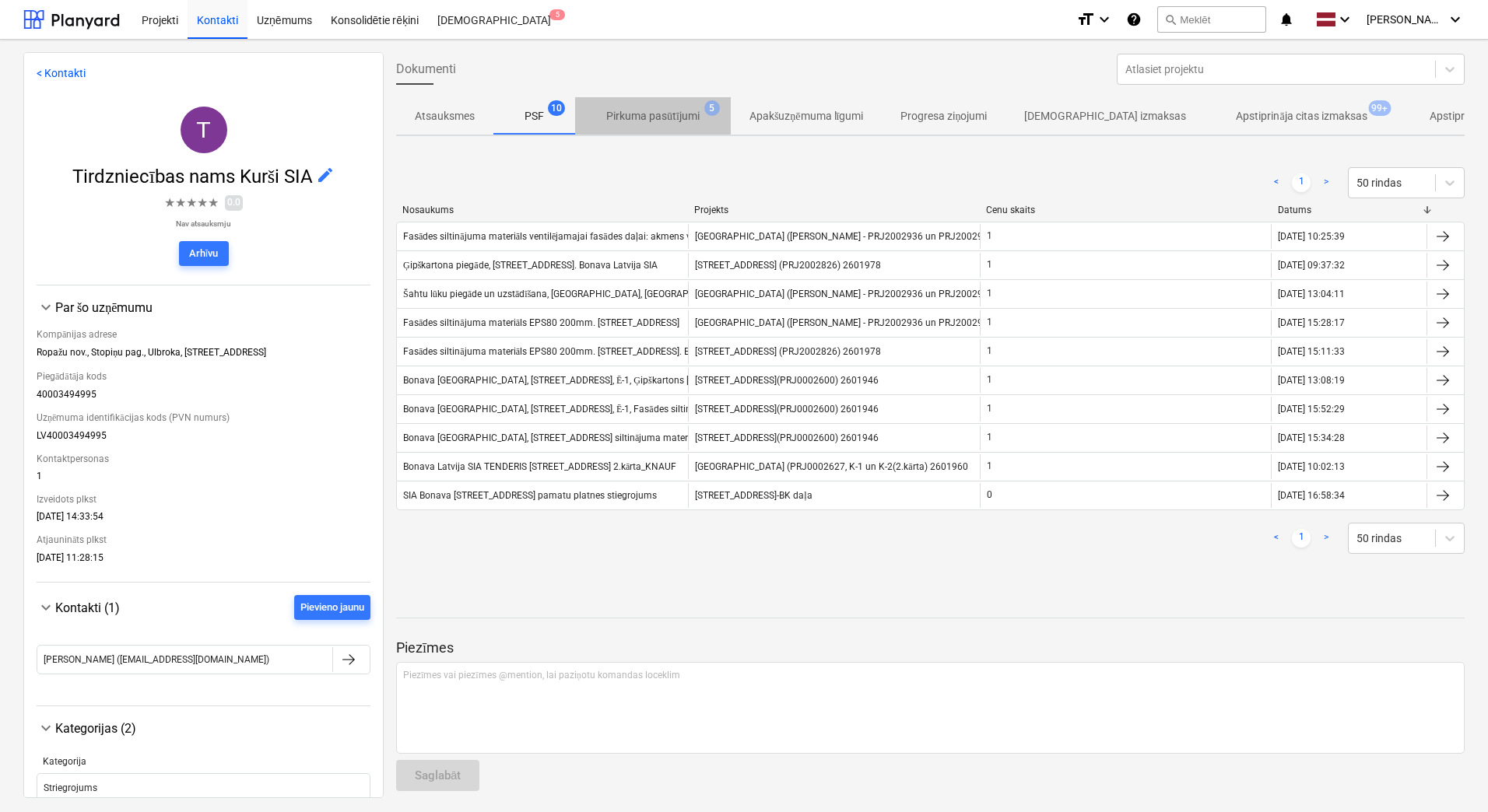
click at [646, 111] on p "Pirkuma pasūtījumi" at bounding box center [653, 116] width 93 height 16
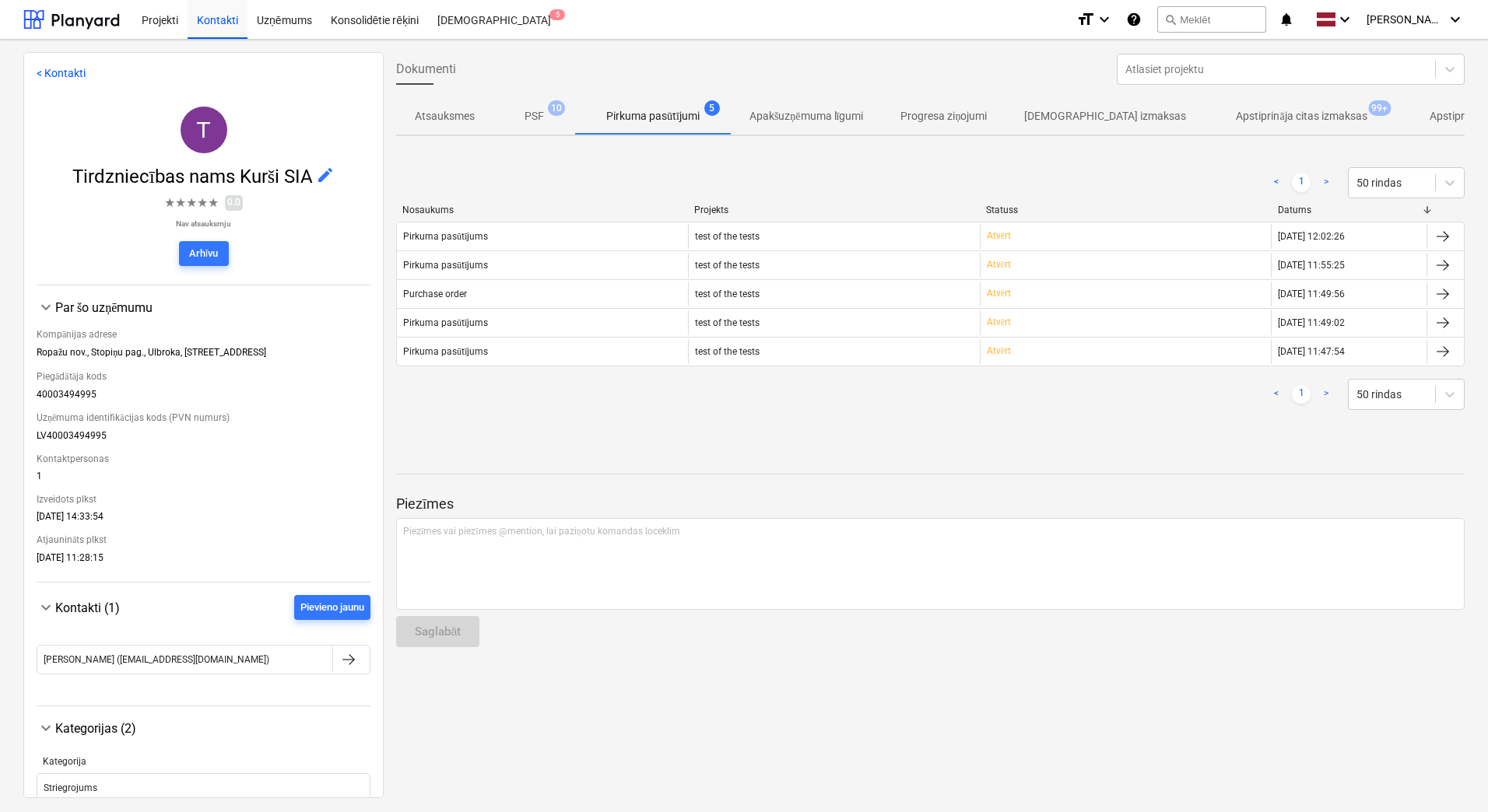
click at [1236, 112] on p "Apstiprināja citas izmaksas" at bounding box center [1301, 116] width 131 height 16
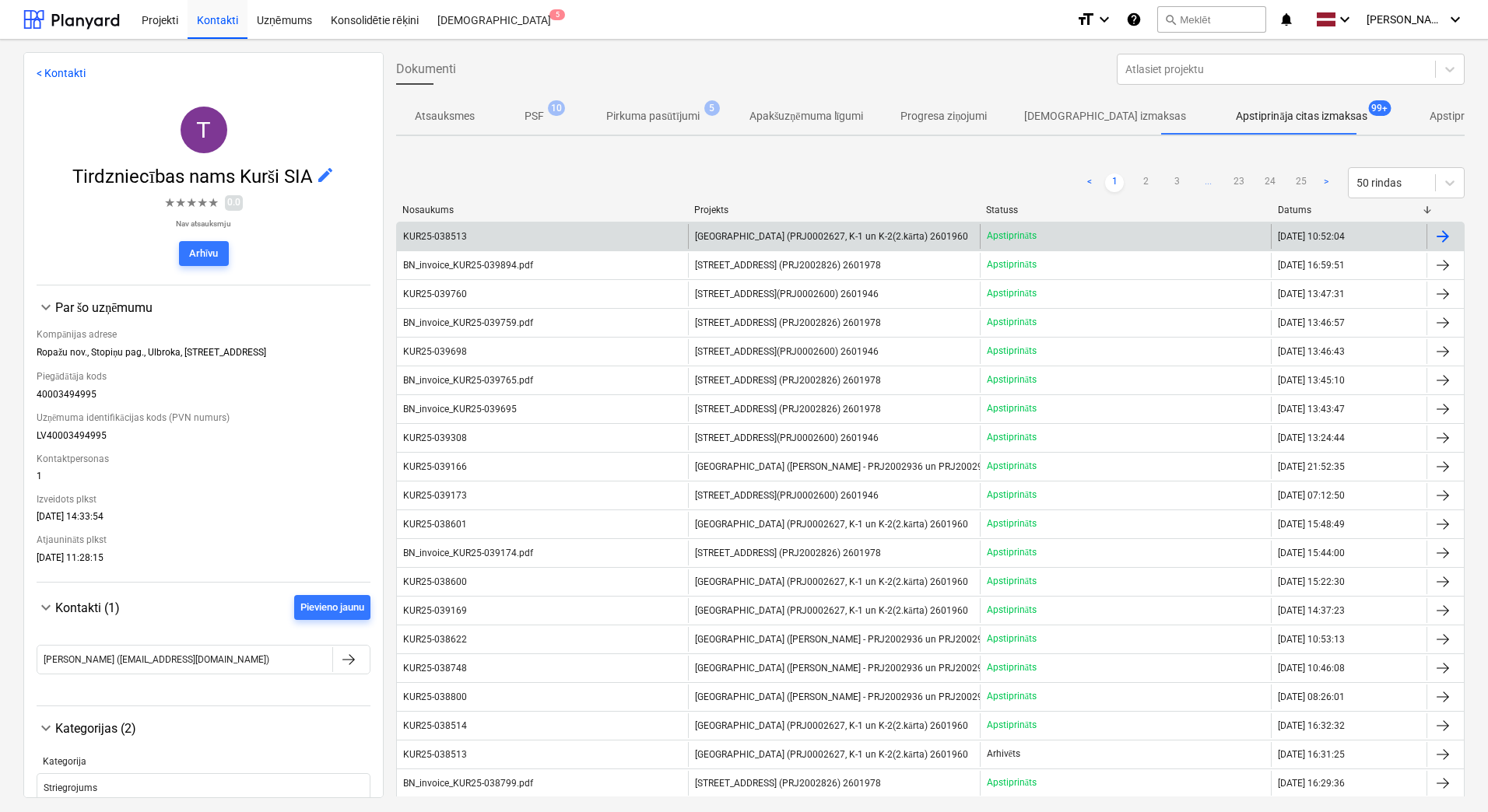
click at [650, 237] on div "KUR25-038513" at bounding box center [543, 237] width 292 height 25
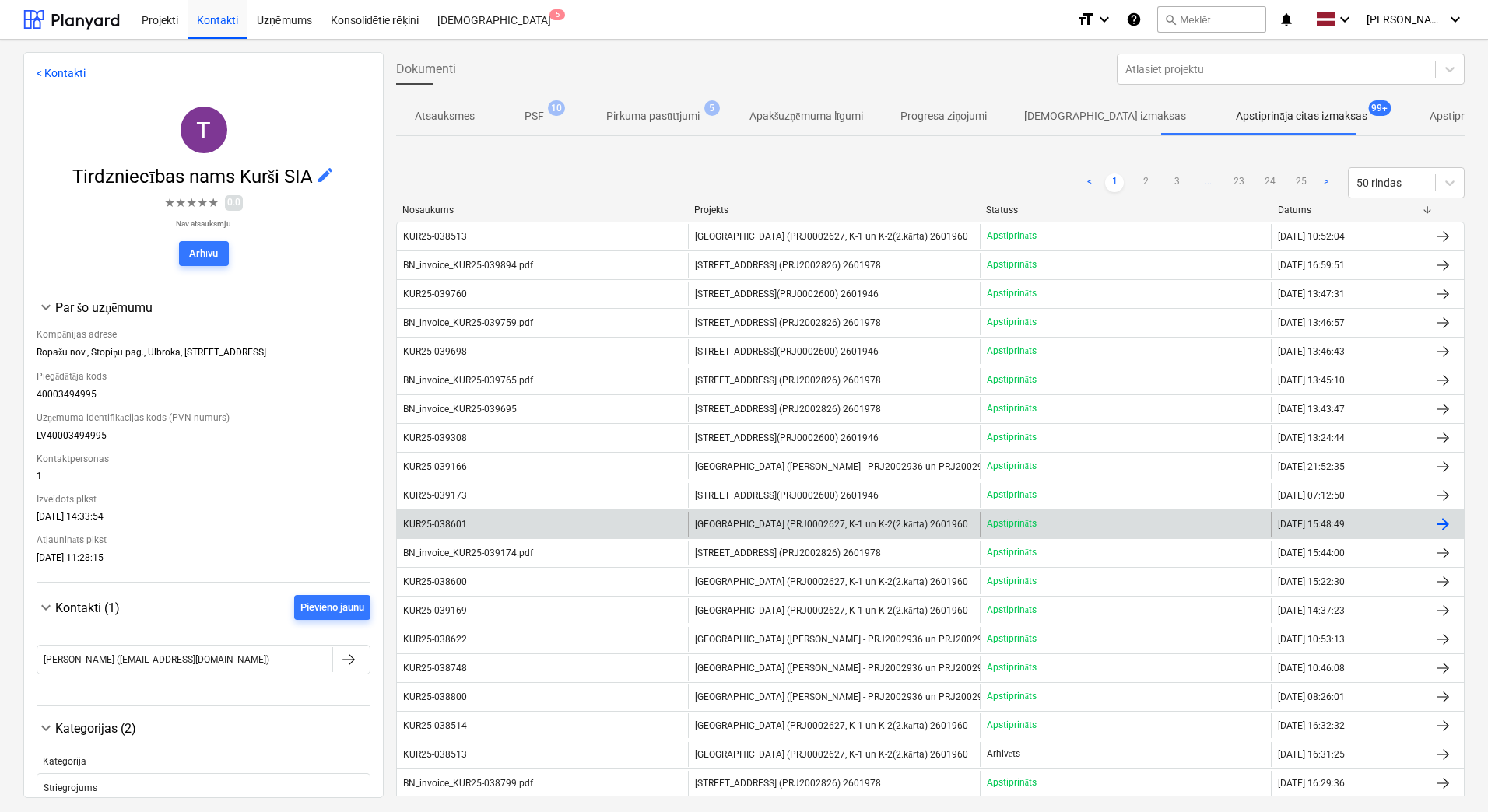
click at [743, 523] on span "[GEOGRAPHIC_DATA] (PRJ0002627, K-1 un K-2(2.kārta) 2601960" at bounding box center [831, 524] width 273 height 11
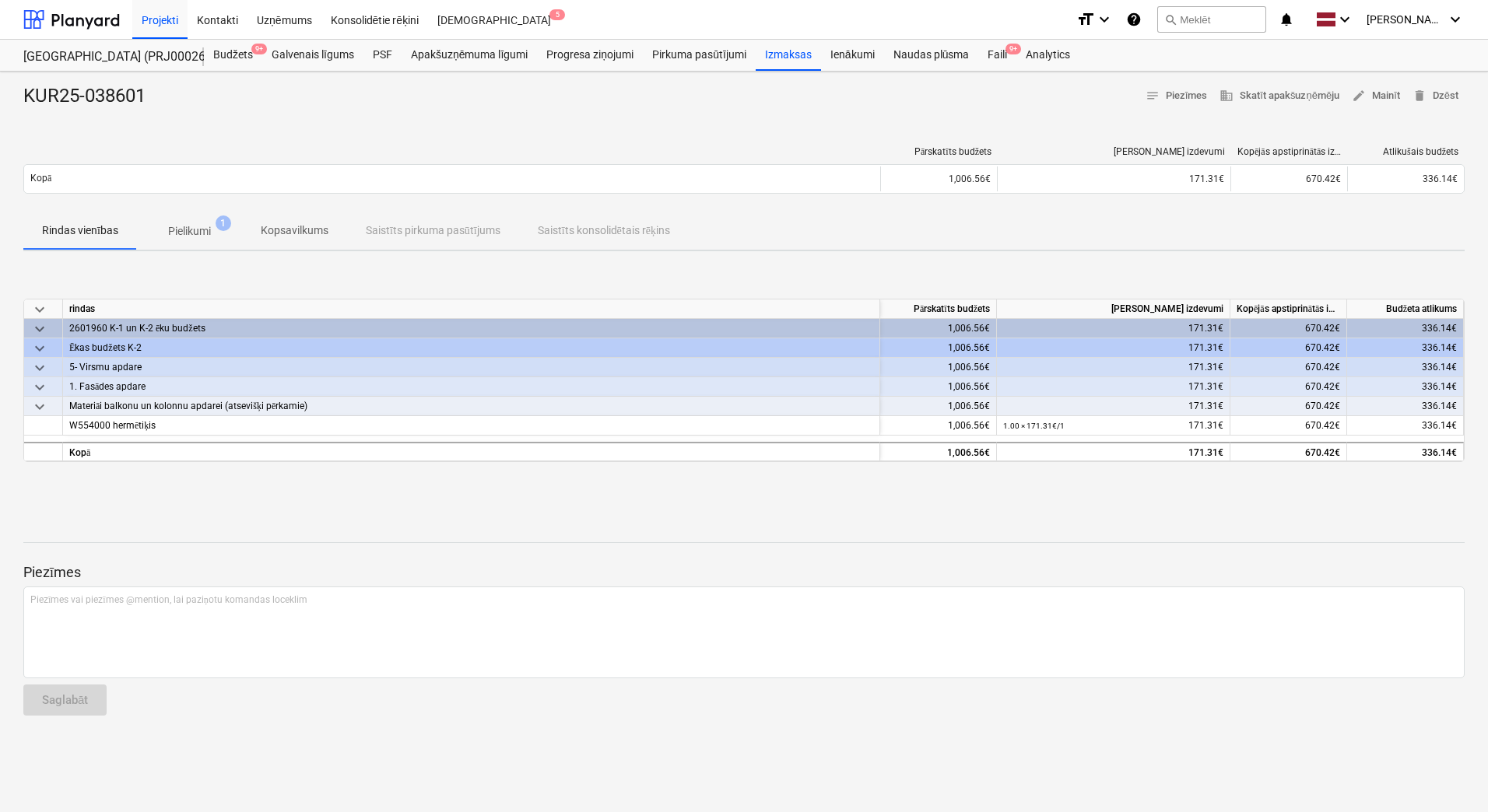
click at [193, 234] on p "Pielikumi" at bounding box center [189, 231] width 42 height 16
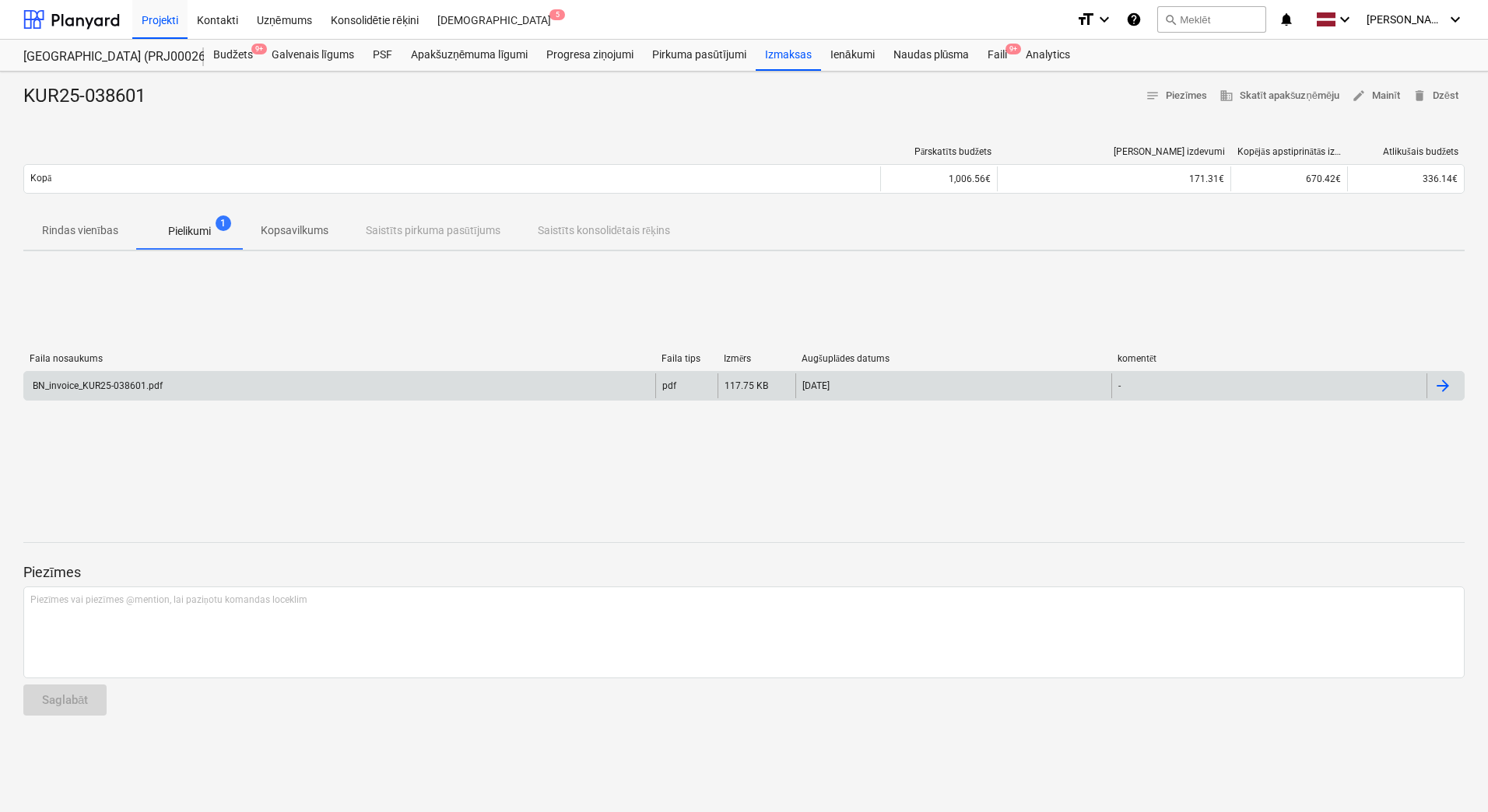
click at [146, 383] on div "BN_invoice_KUR25-038601.pdf" at bounding box center [96, 386] width 132 height 11
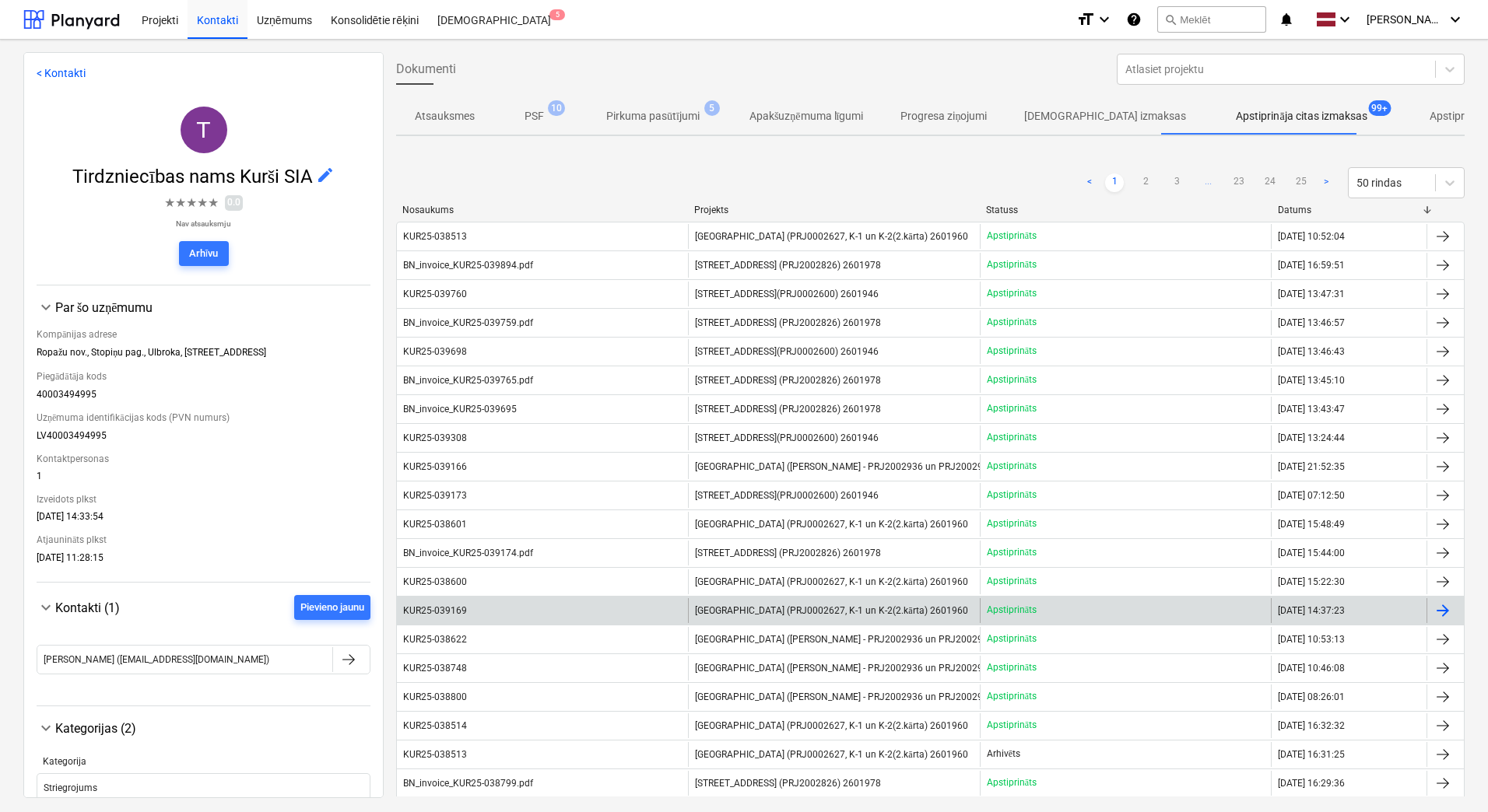
click at [720, 610] on span "[GEOGRAPHIC_DATA] (PRJ0002627, K-1 un K-2(2.kārta) 2601960" at bounding box center [831, 611] width 273 height 11
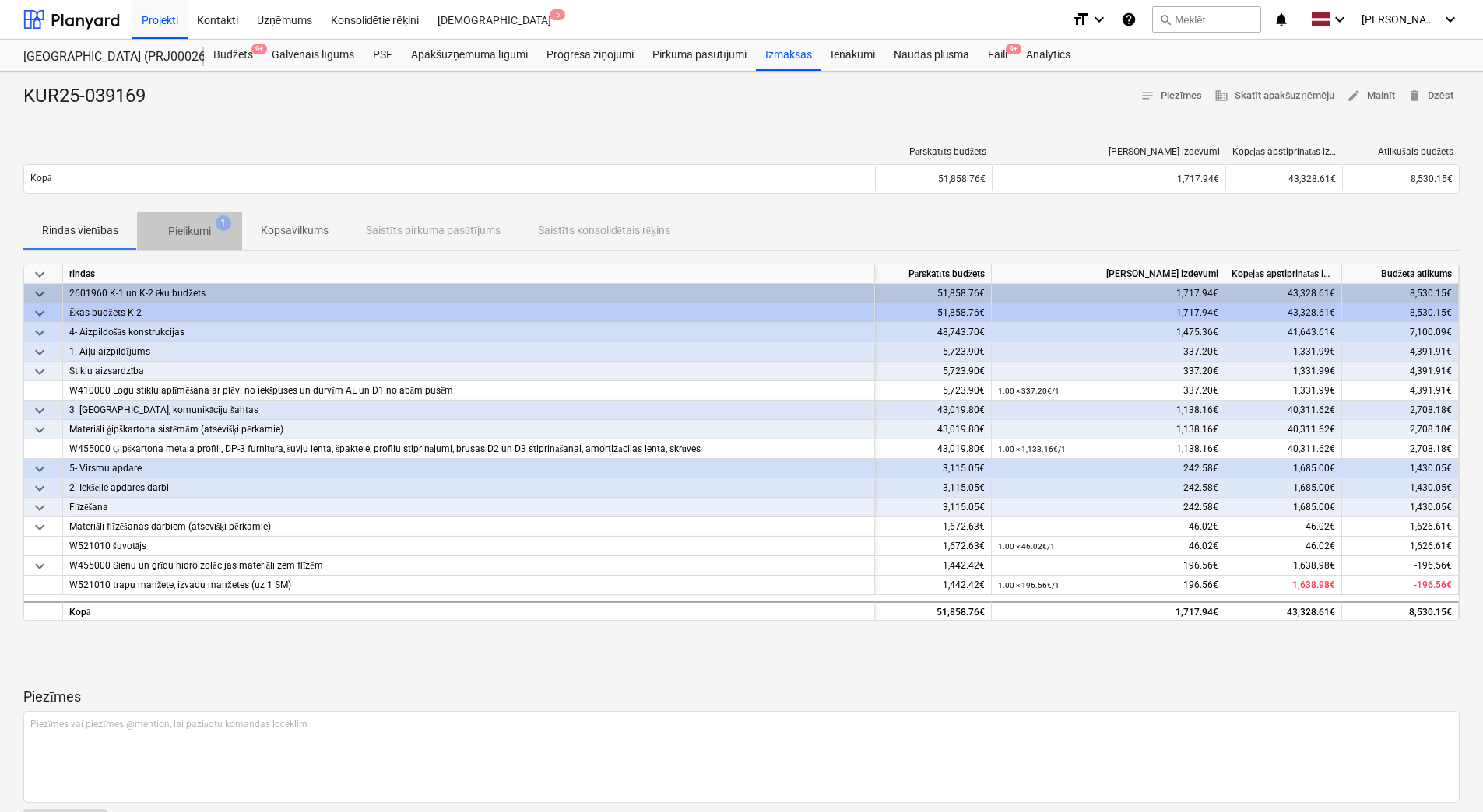
click at [189, 225] on p "Pielikumi" at bounding box center [189, 231] width 42 height 16
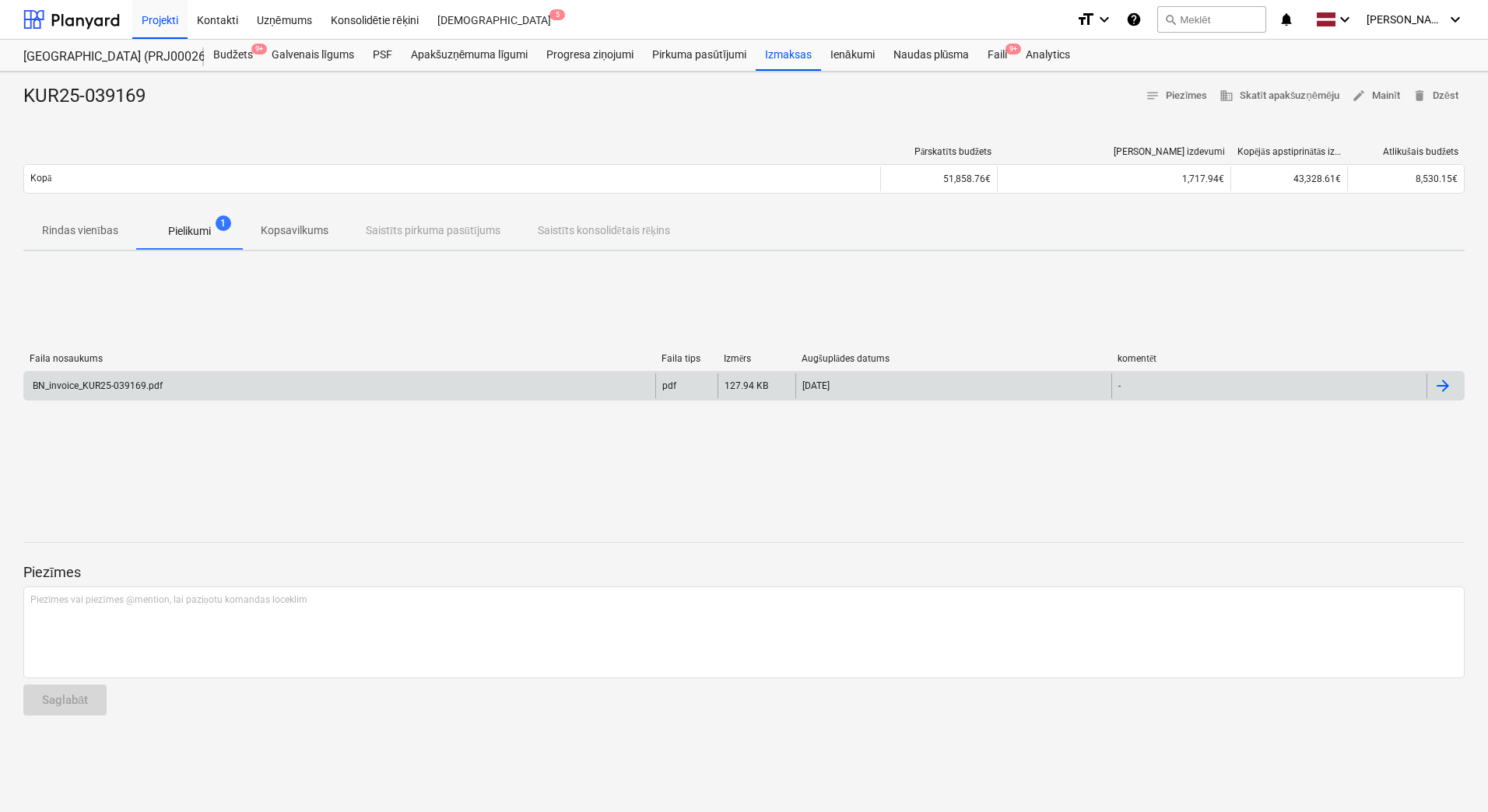
click at [106, 380] on div "BN_invoice_KUR25-039169.pdf" at bounding box center [96, 386] width 132 height 11
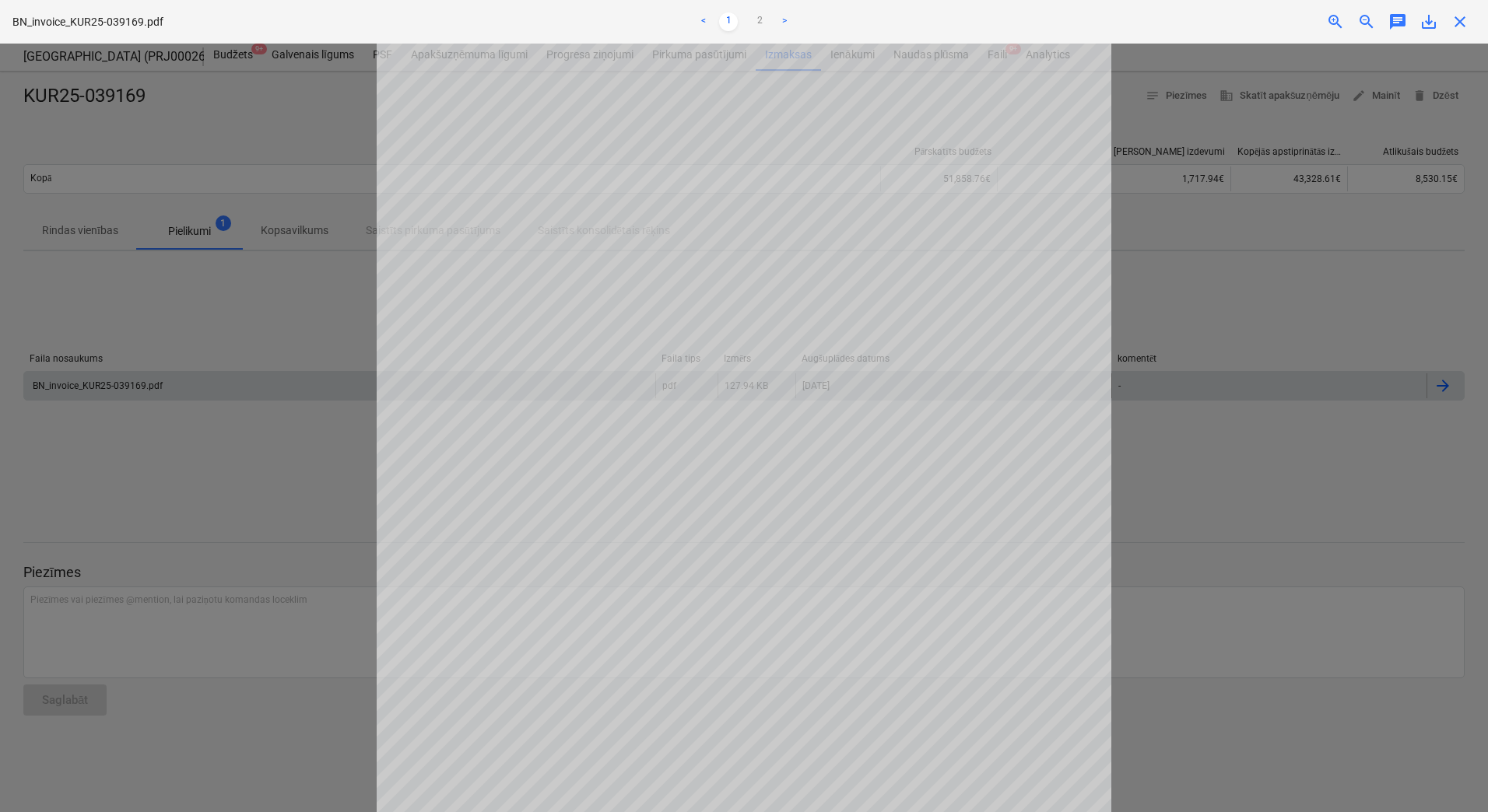
scroll to position [78, 0]
click at [302, 368] on div at bounding box center [744, 427] width 1488 height 769
click at [197, 130] on div at bounding box center [744, 427] width 1488 height 769
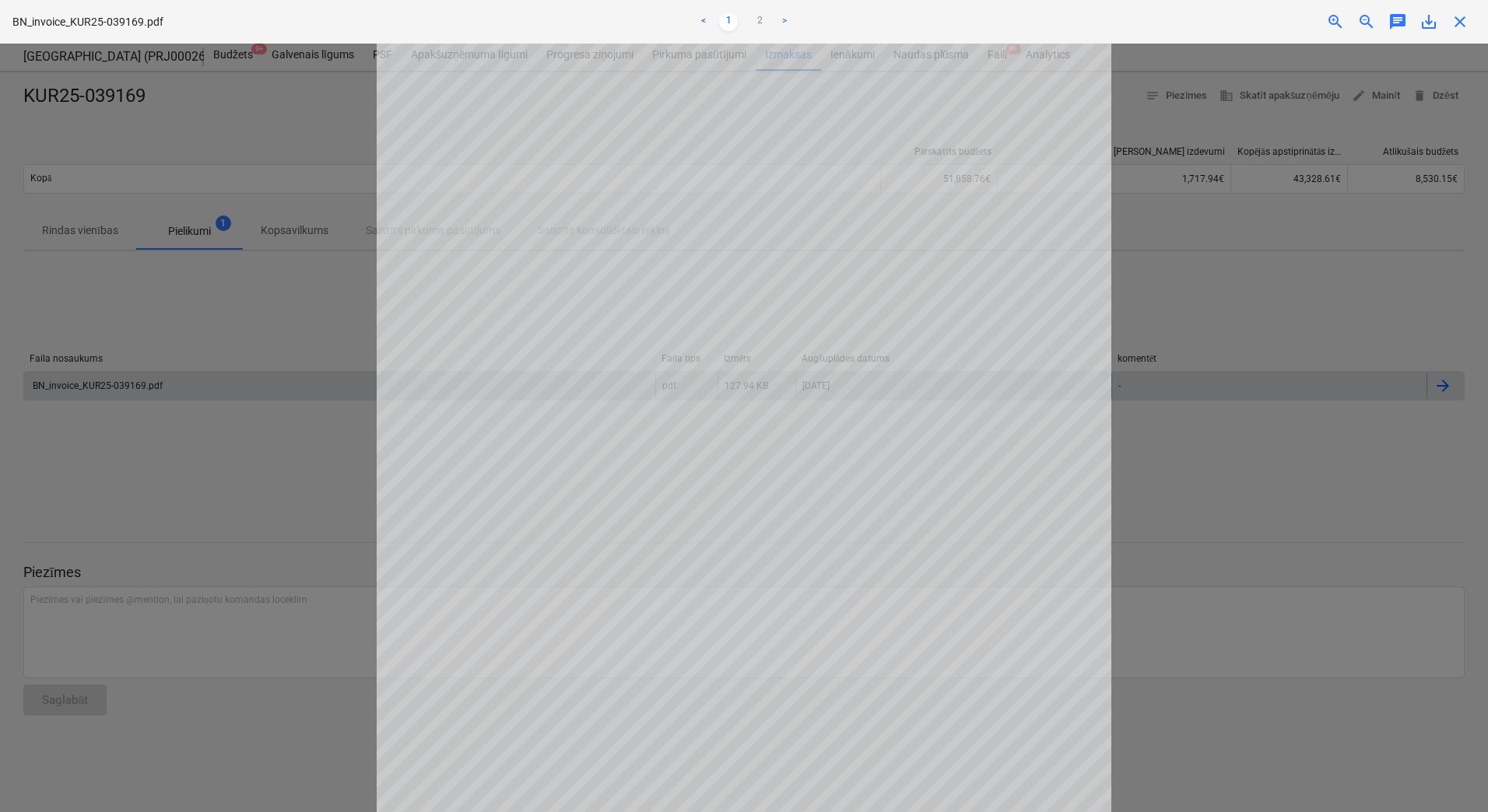
click at [356, 521] on div at bounding box center [744, 427] width 1488 height 769
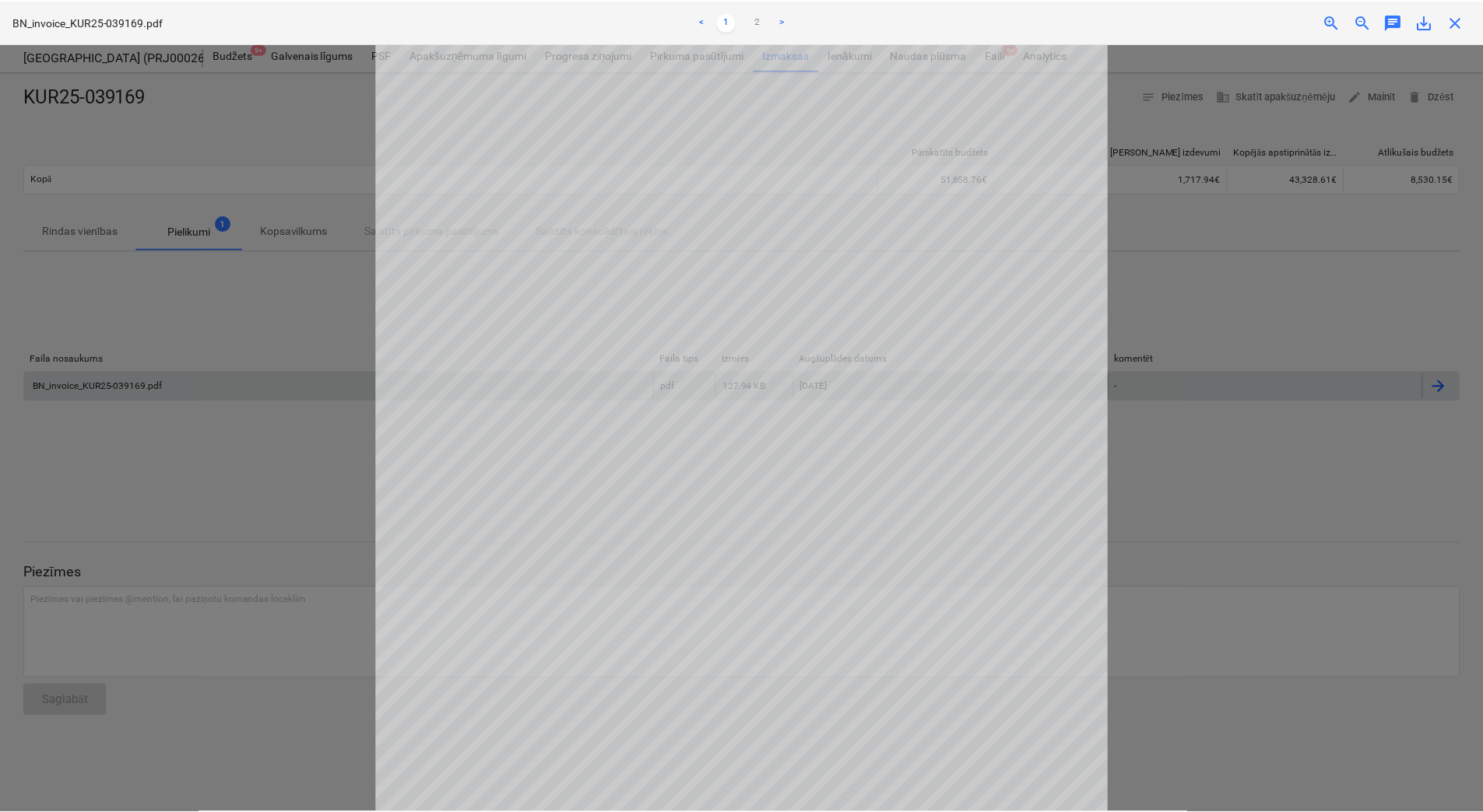
scroll to position [185, 0]
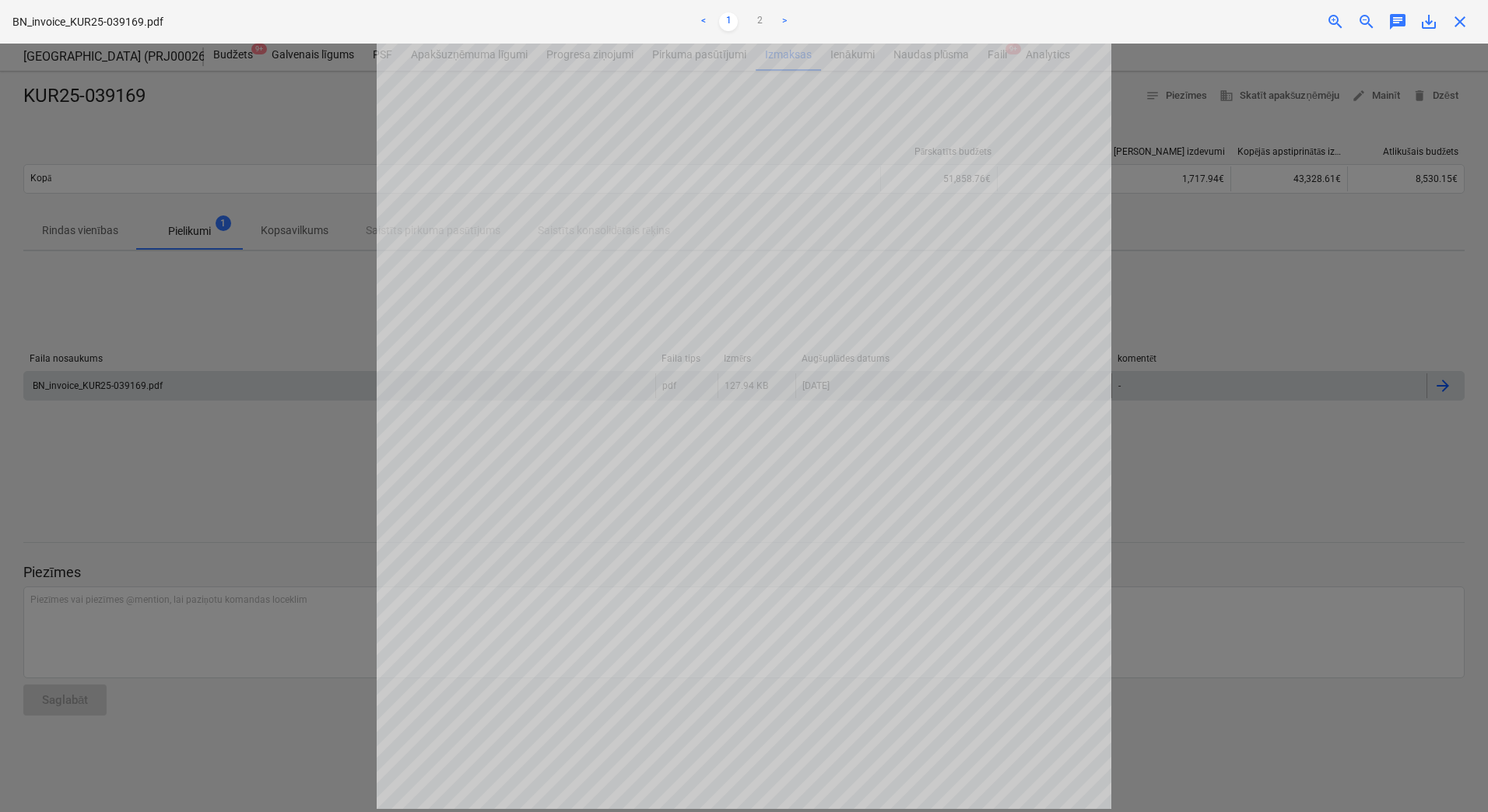
click at [235, 335] on div at bounding box center [744, 427] width 1488 height 769
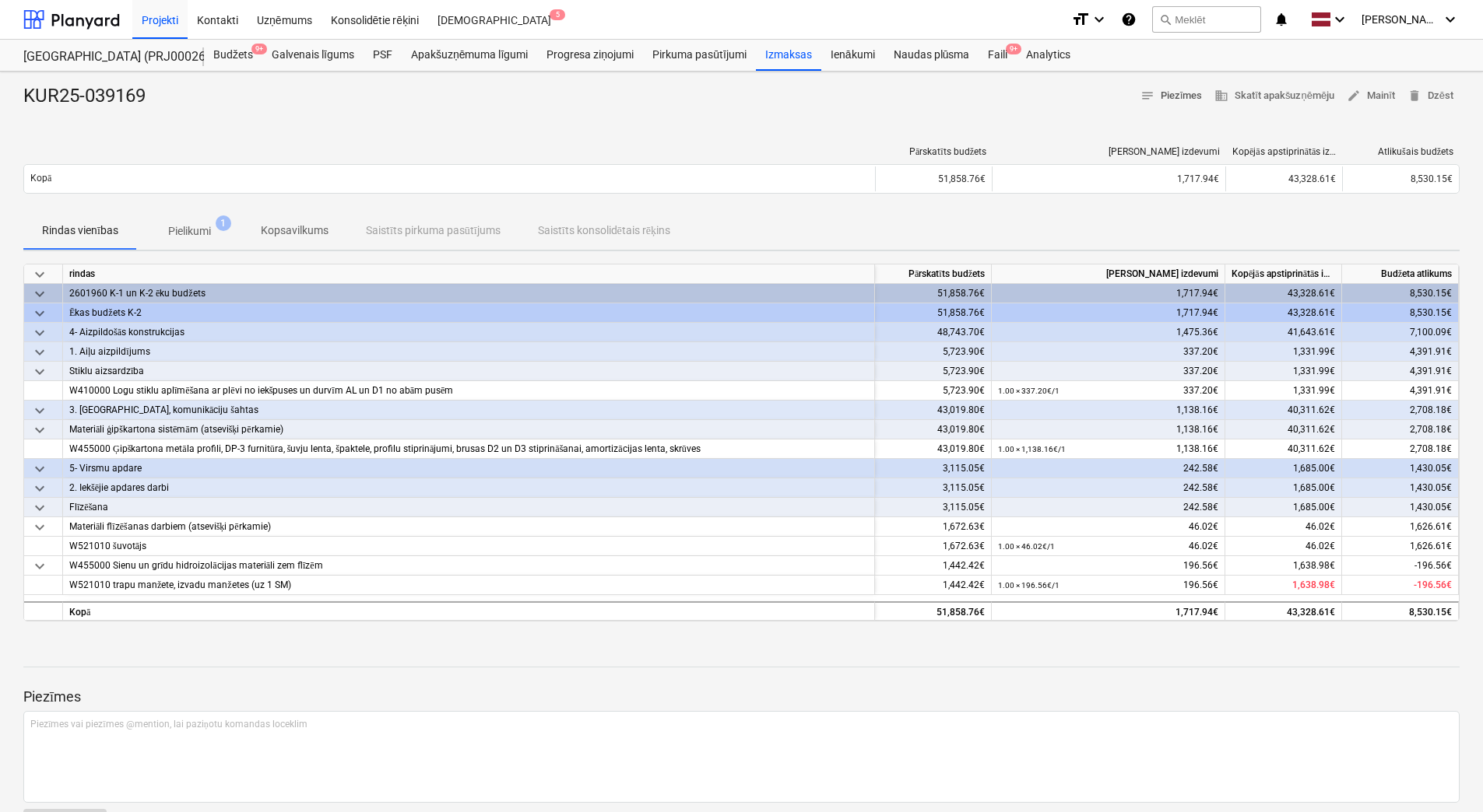
click at [1166, 97] on span "notes Piezīmes" at bounding box center [1172, 95] width 62 height 18
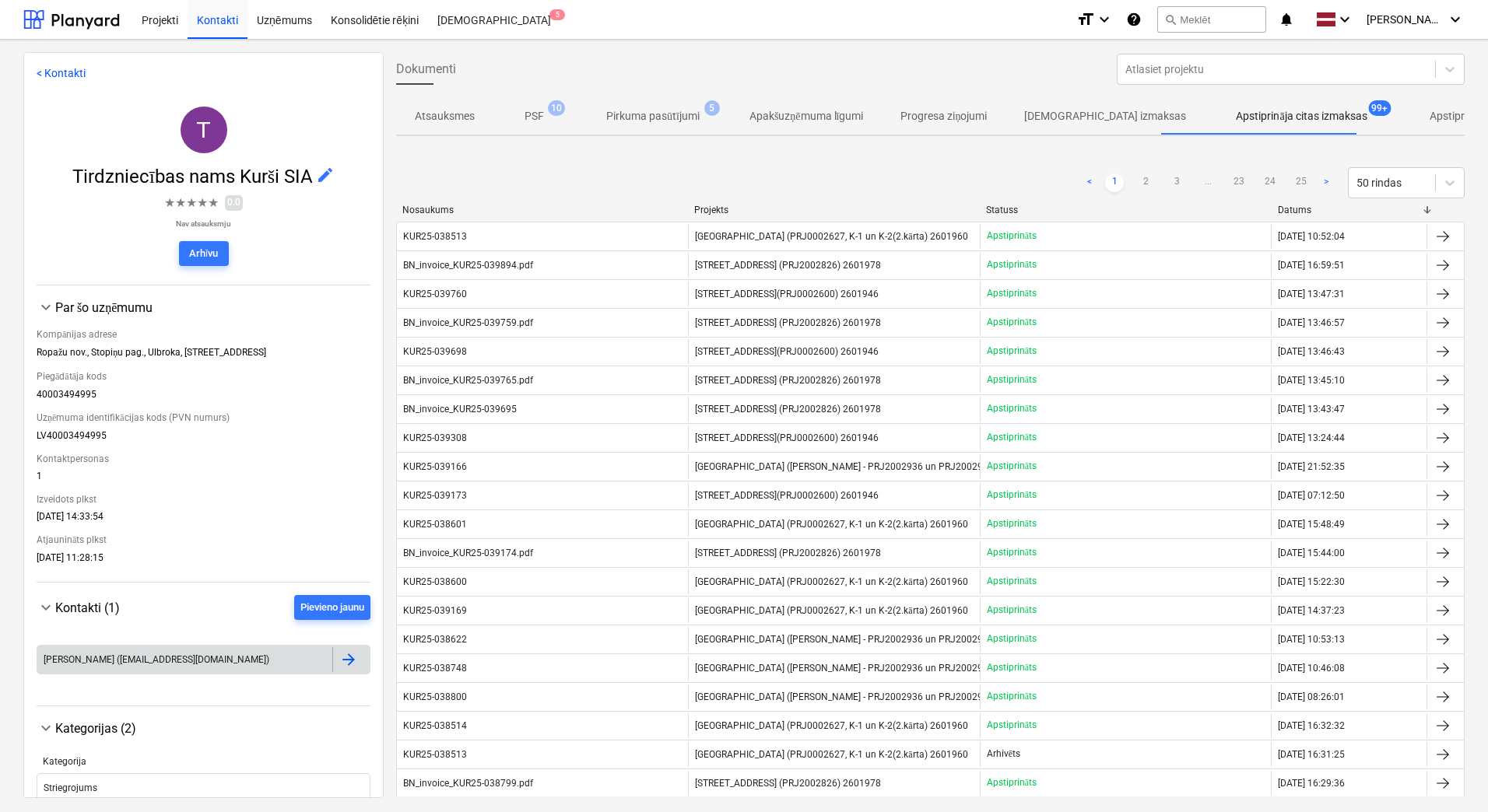
click at [355, 661] on div at bounding box center [351, 659] width 38 height 25
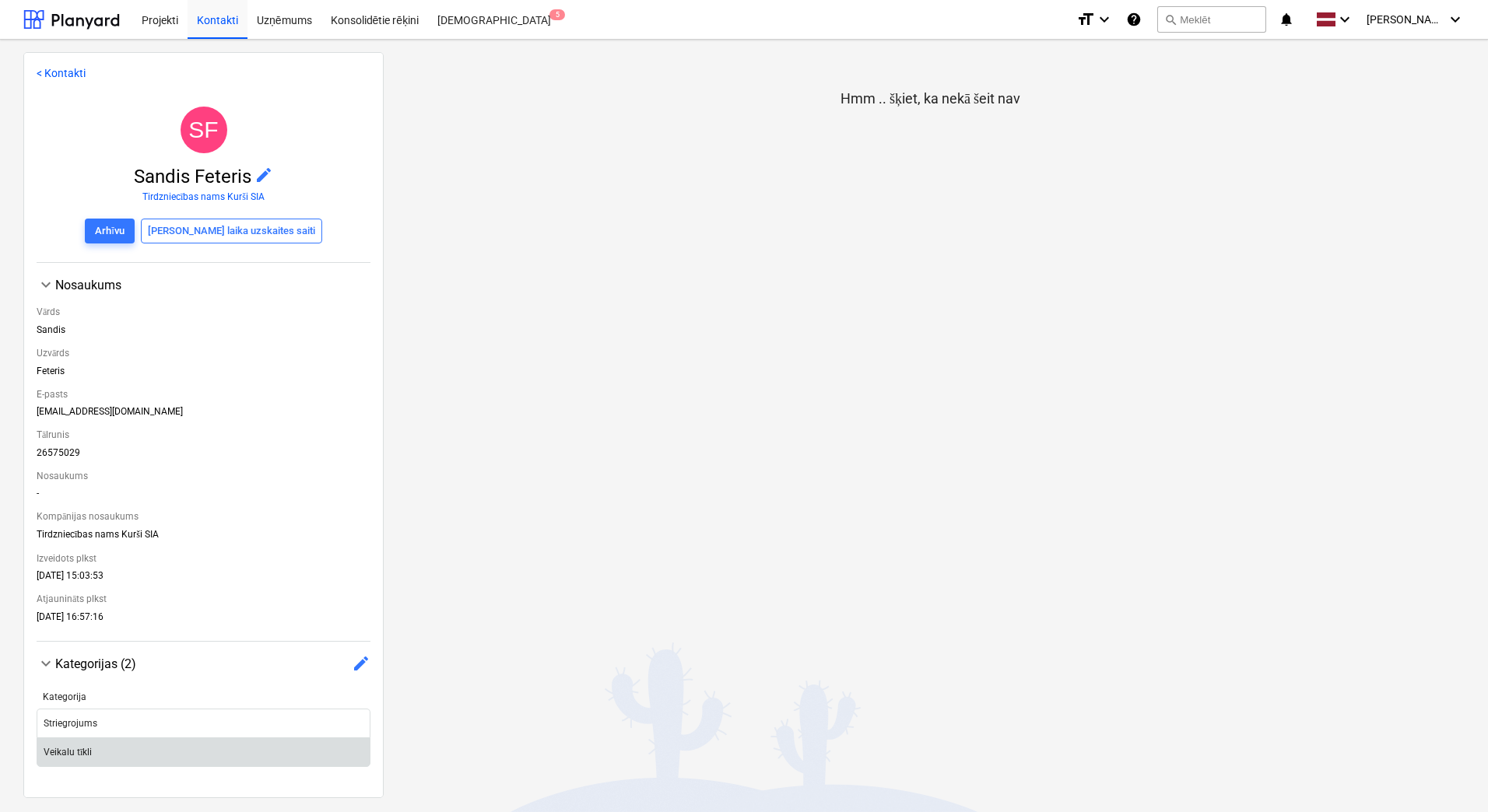
click at [127, 747] on div "Veikalu tīkli" at bounding box center [204, 753] width 332 height 25
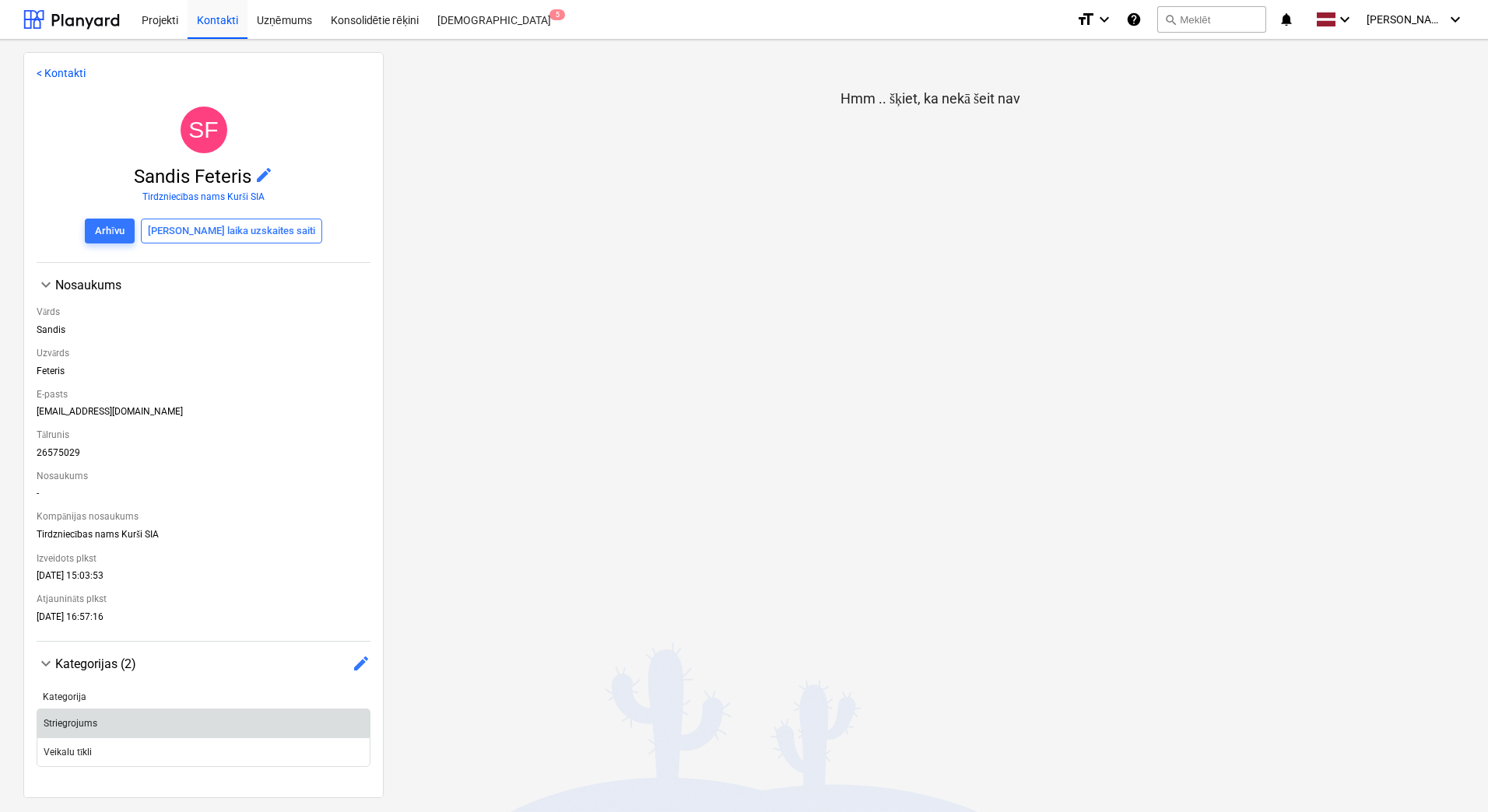
click at [110, 722] on div "Striegrojums" at bounding box center [204, 723] width 332 height 25
click at [47, 74] on link "< Kontakti" at bounding box center [61, 73] width 49 height 12
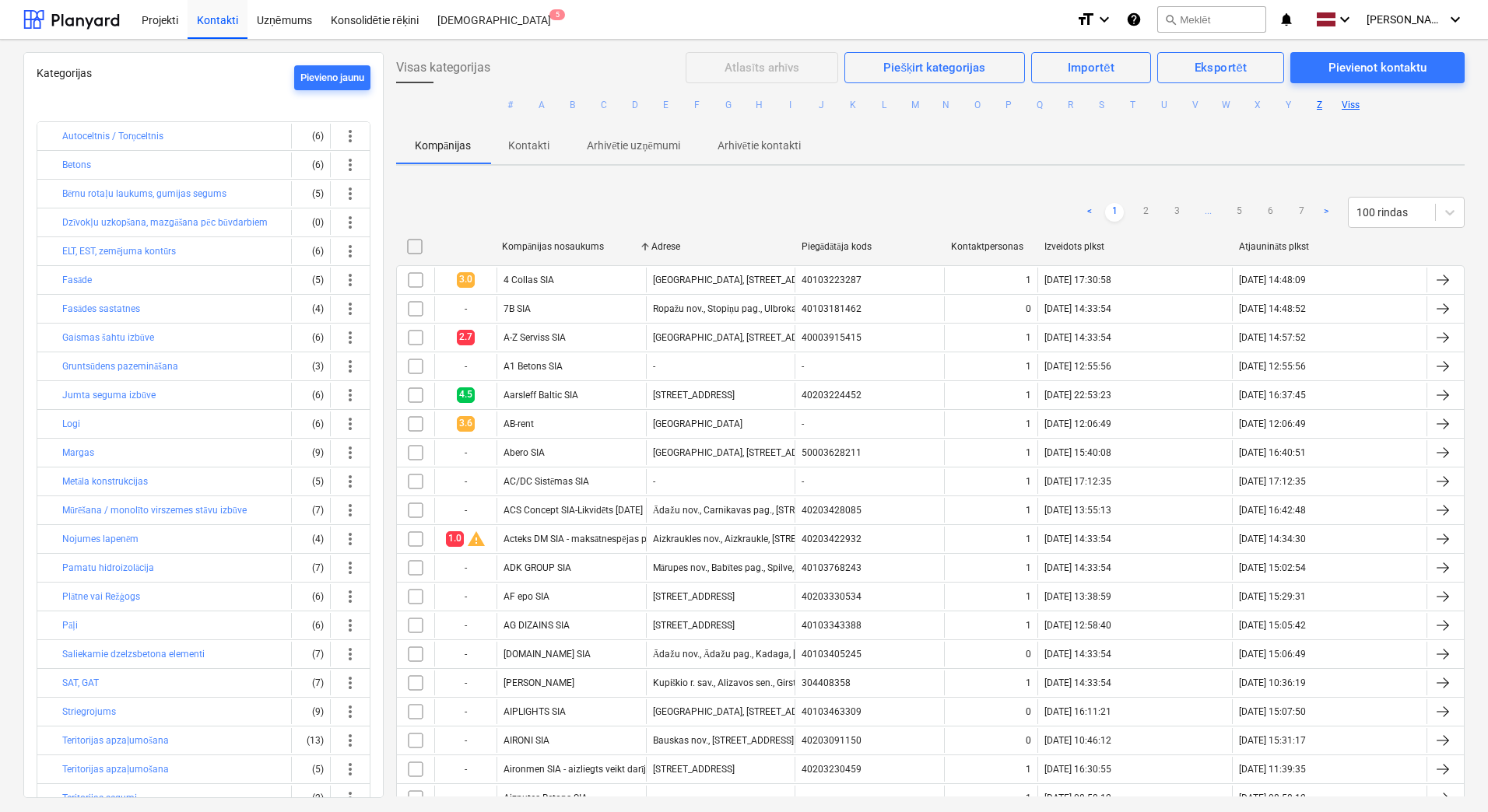
click at [1315, 102] on button "Z" at bounding box center [1320, 105] width 19 height 19
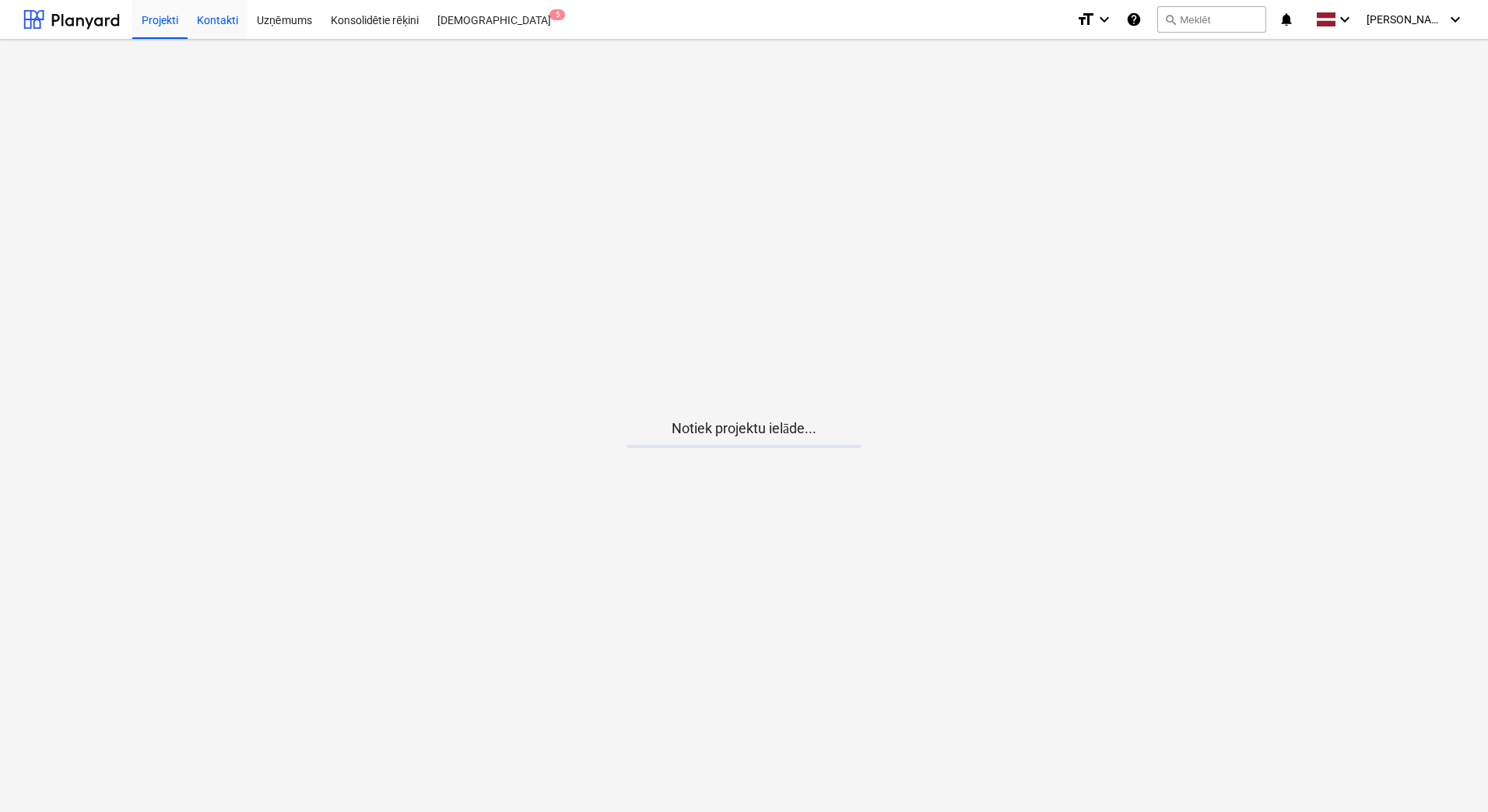
click at [225, 26] on div "Kontakti" at bounding box center [218, 19] width 60 height 40
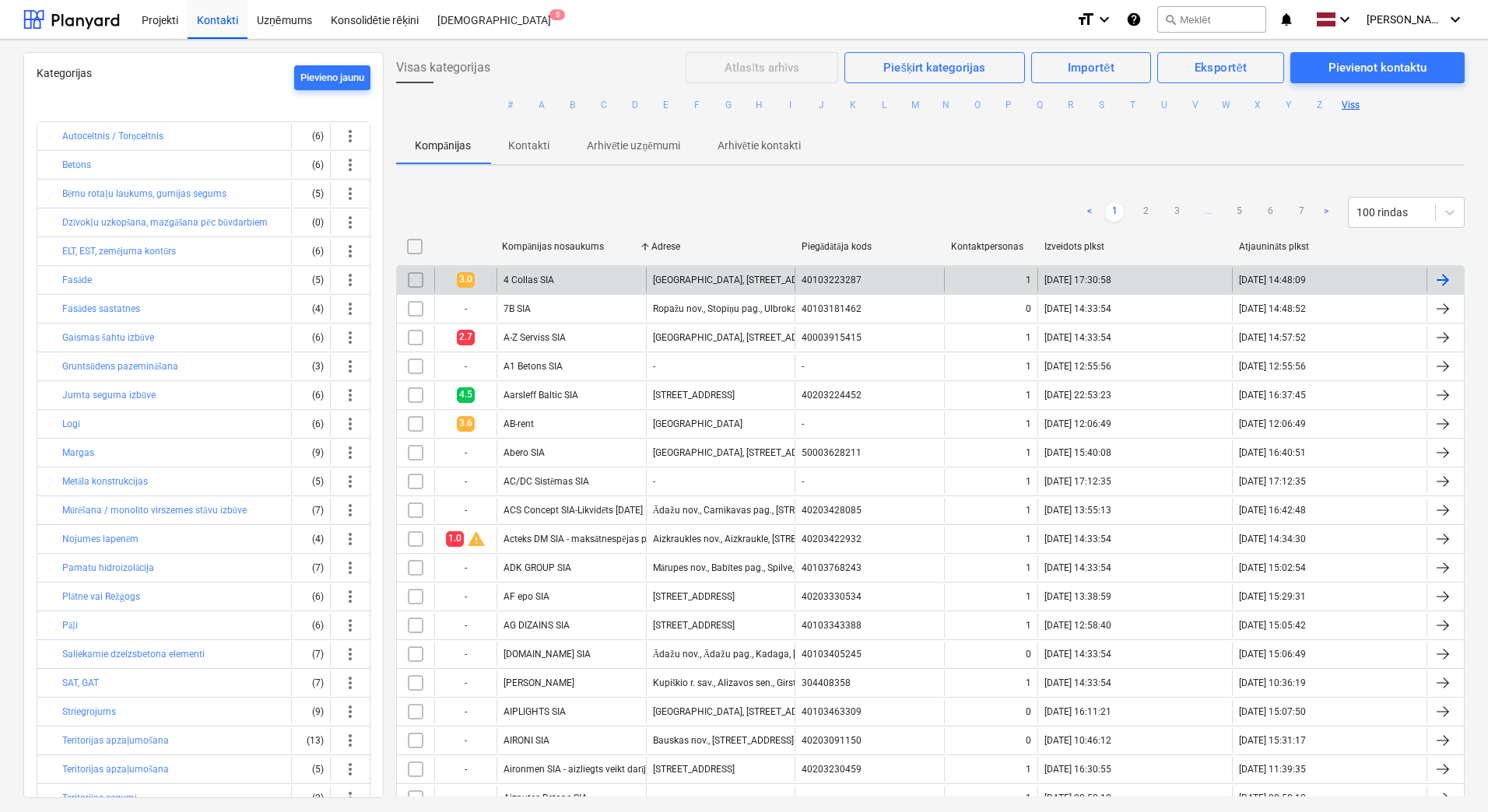
click at [559, 280] on div "4 Collas SIA" at bounding box center [571, 280] width 149 height 25
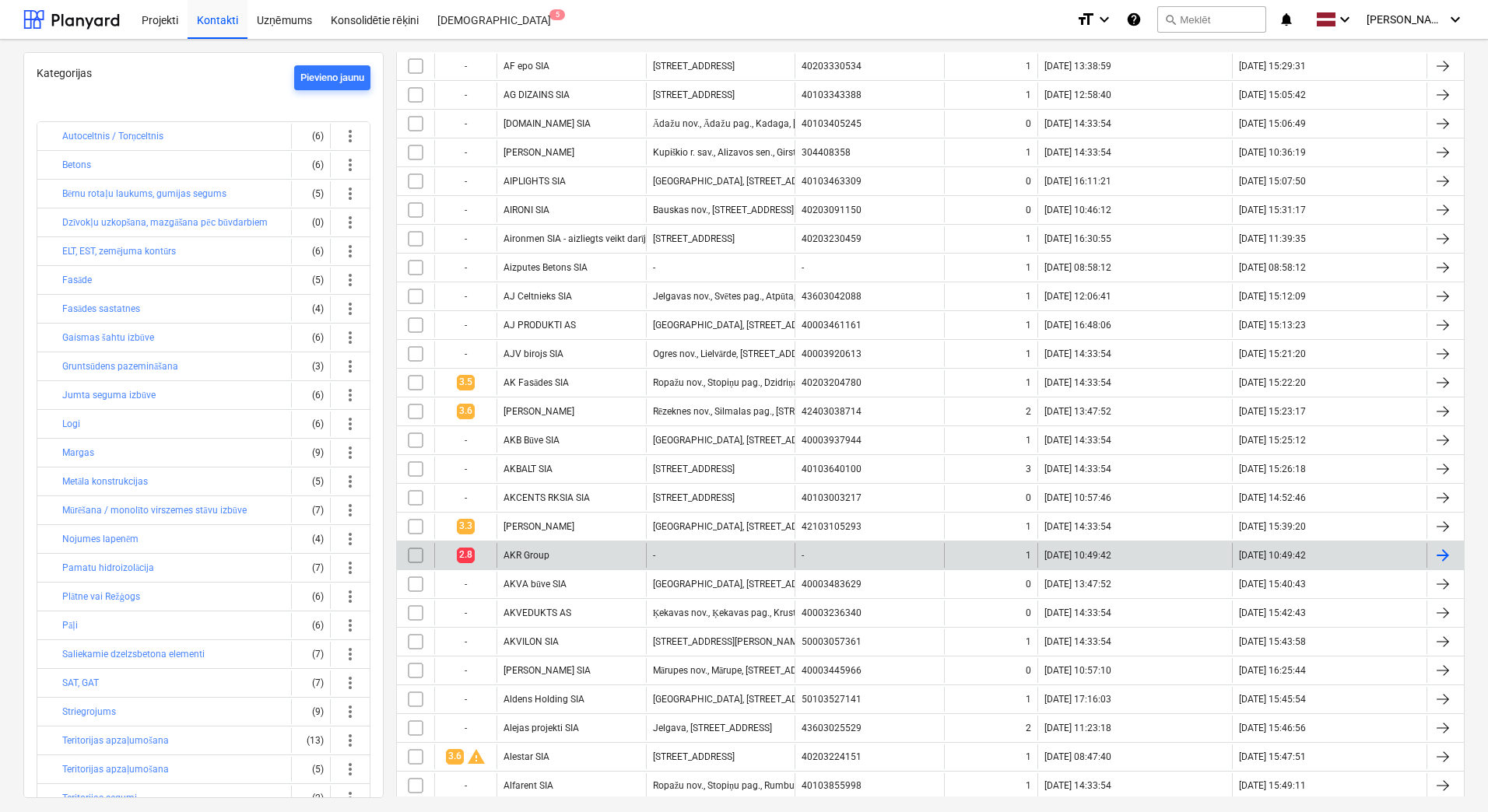
scroll to position [545, 0]
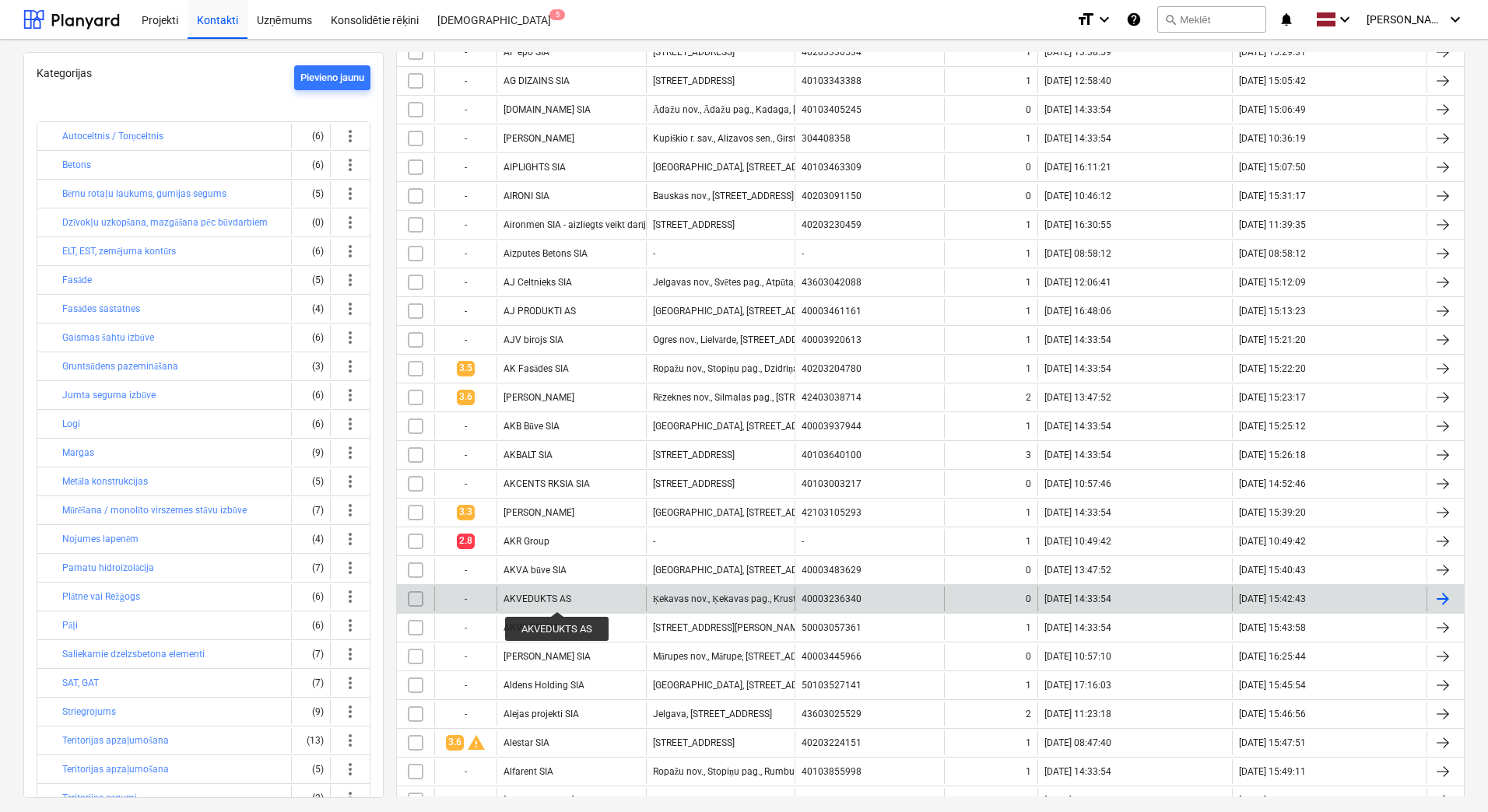
click at [557, 598] on div "AKVEDUKTS AS" at bounding box center [538, 600] width 68 height 11
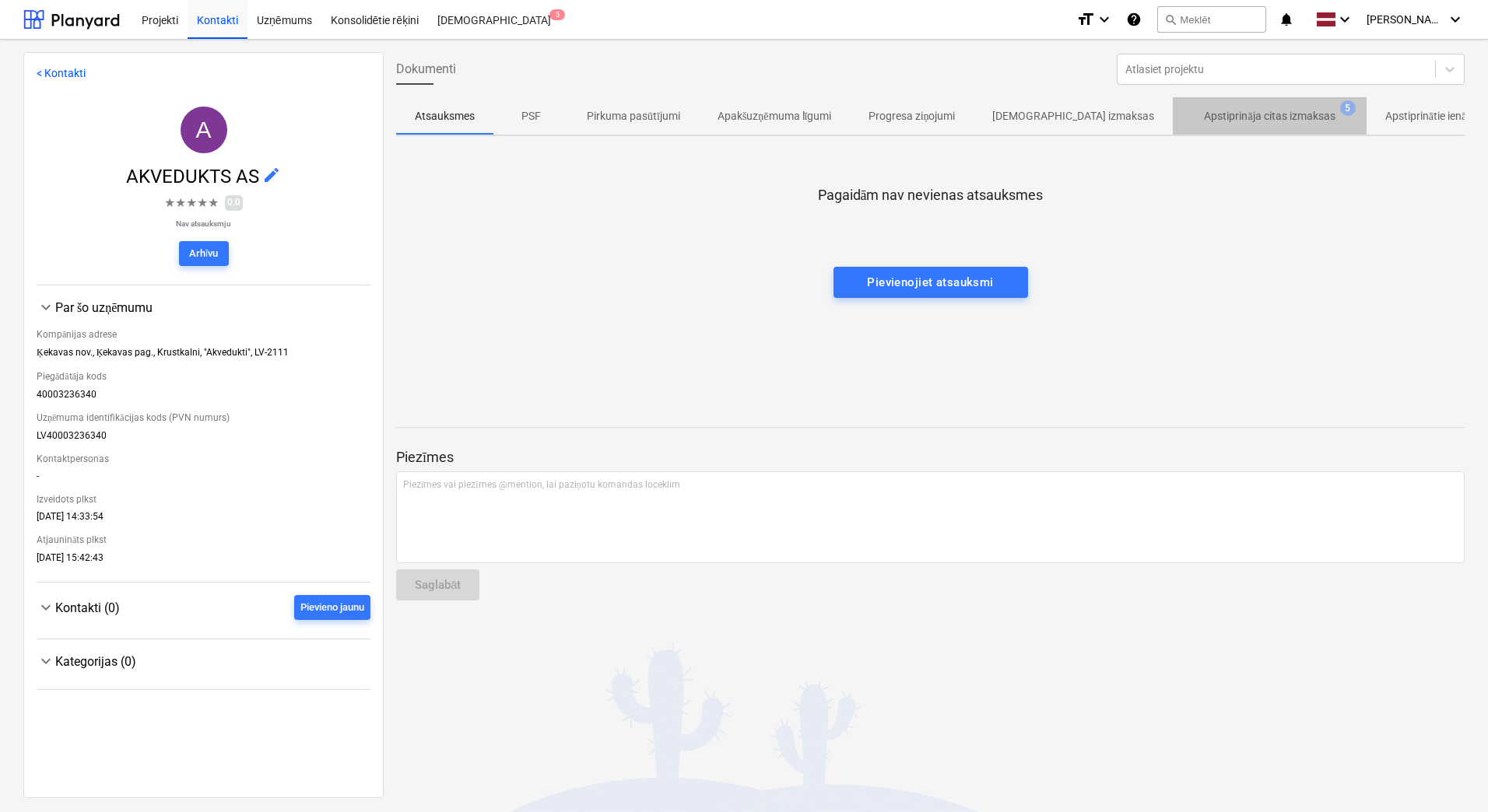
click at [1209, 108] on span "Apstiprināja citas izmaksas 5" at bounding box center [1269, 116] width 193 height 28
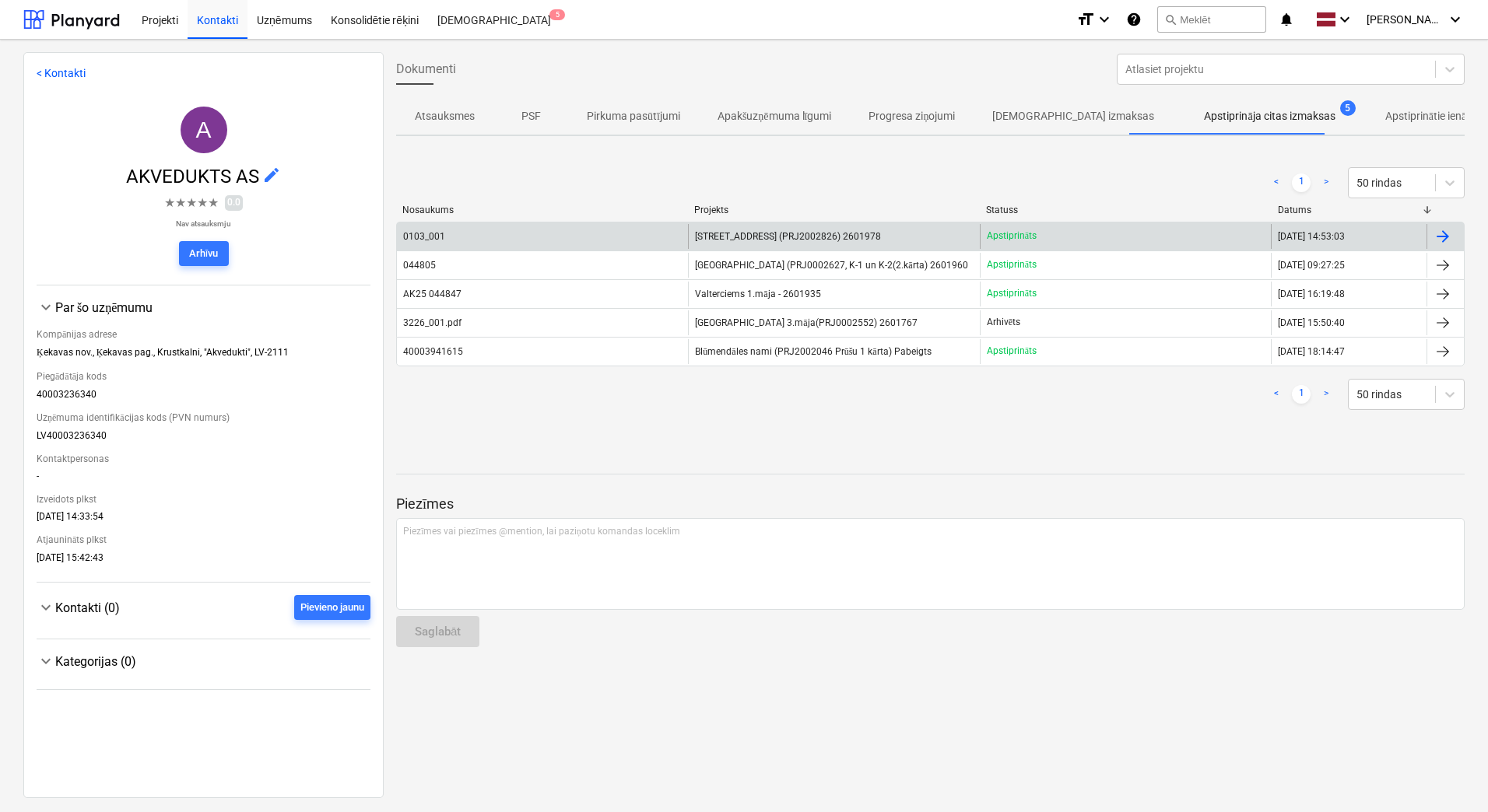
click at [545, 241] on div "0103_001" at bounding box center [543, 237] width 292 height 25
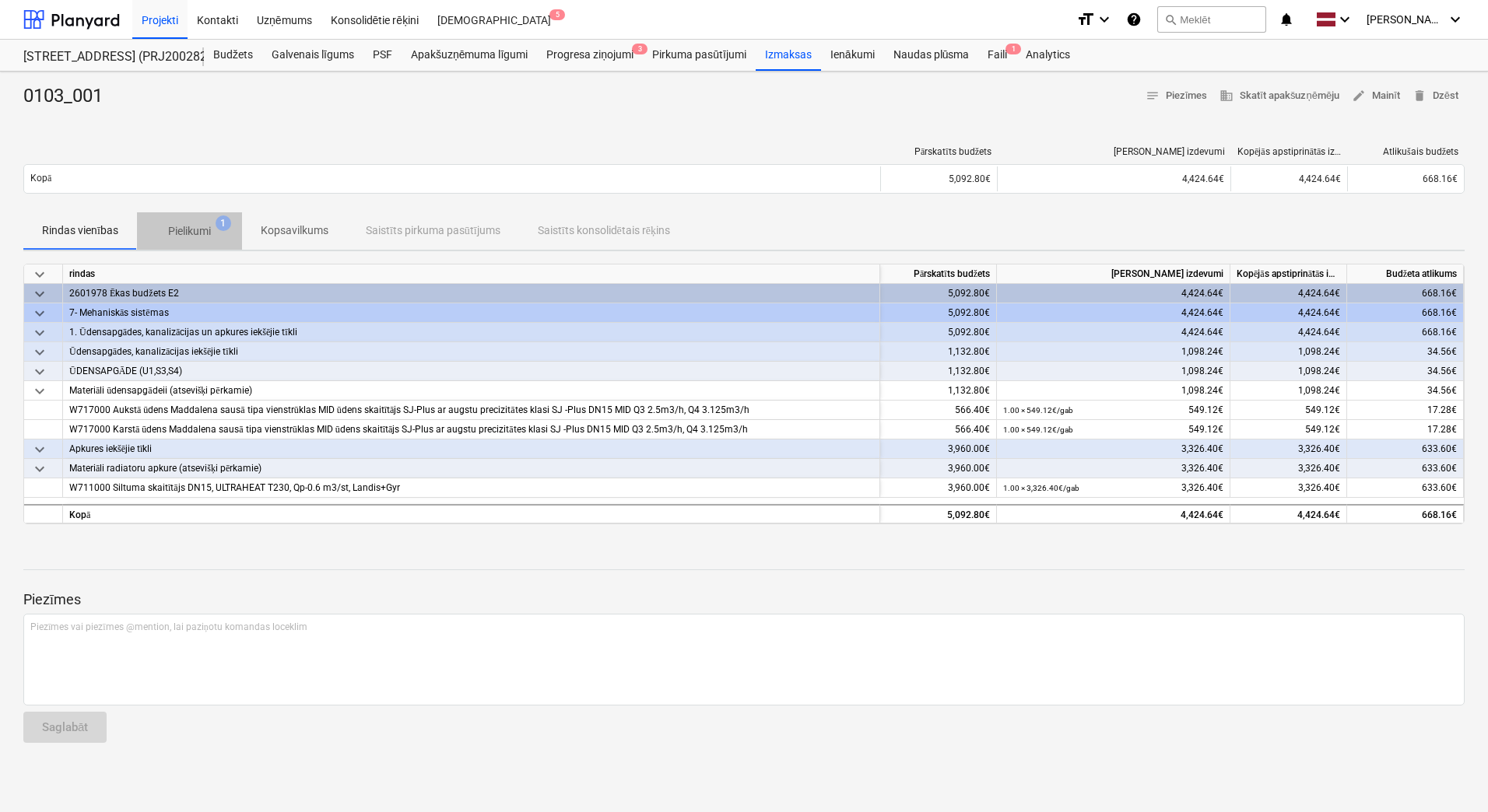
click at [203, 224] on p "Pielikumi" at bounding box center [189, 231] width 42 height 16
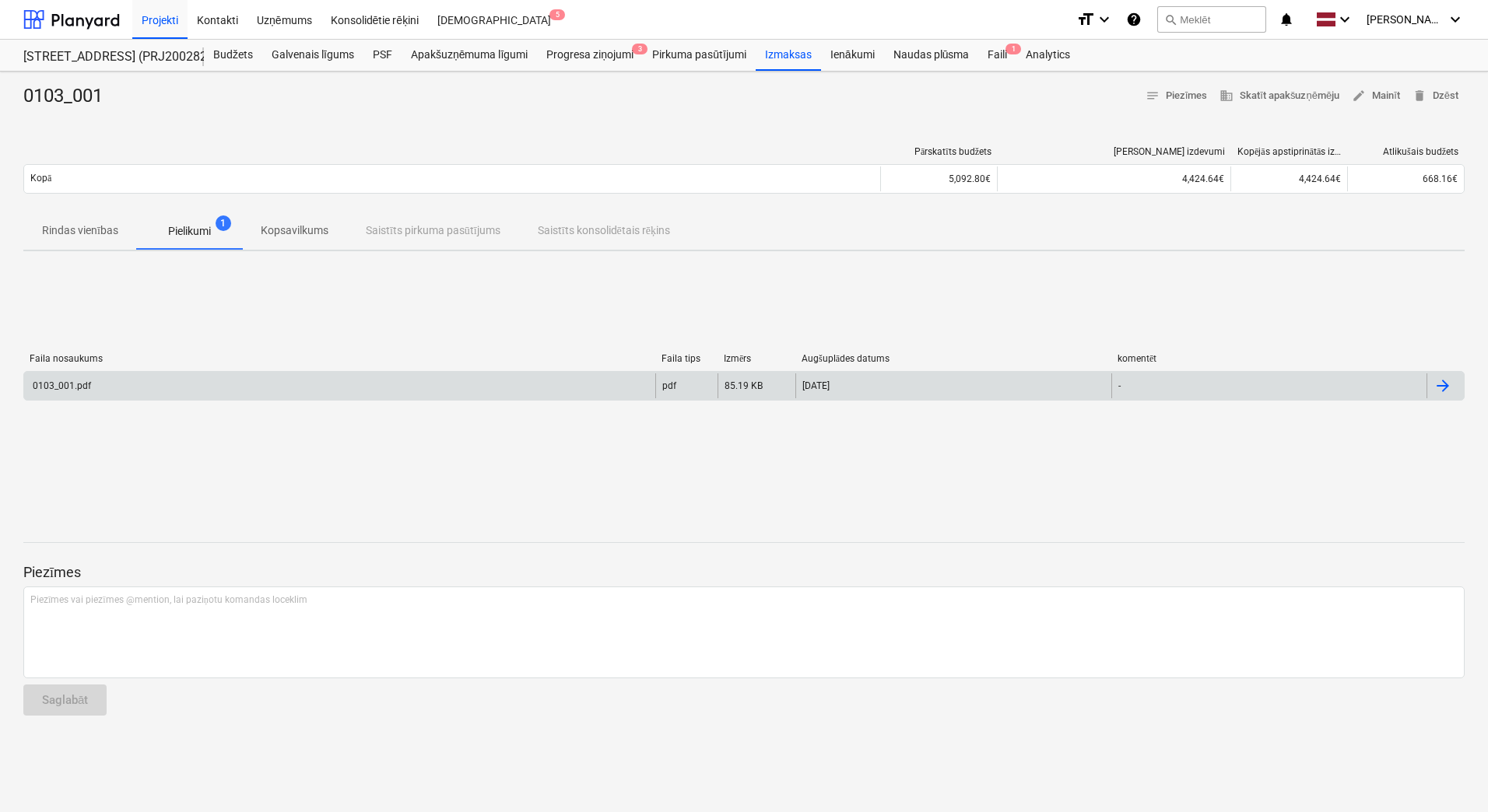
click at [140, 392] on div "0103_001.pdf" at bounding box center [340, 386] width 631 height 25
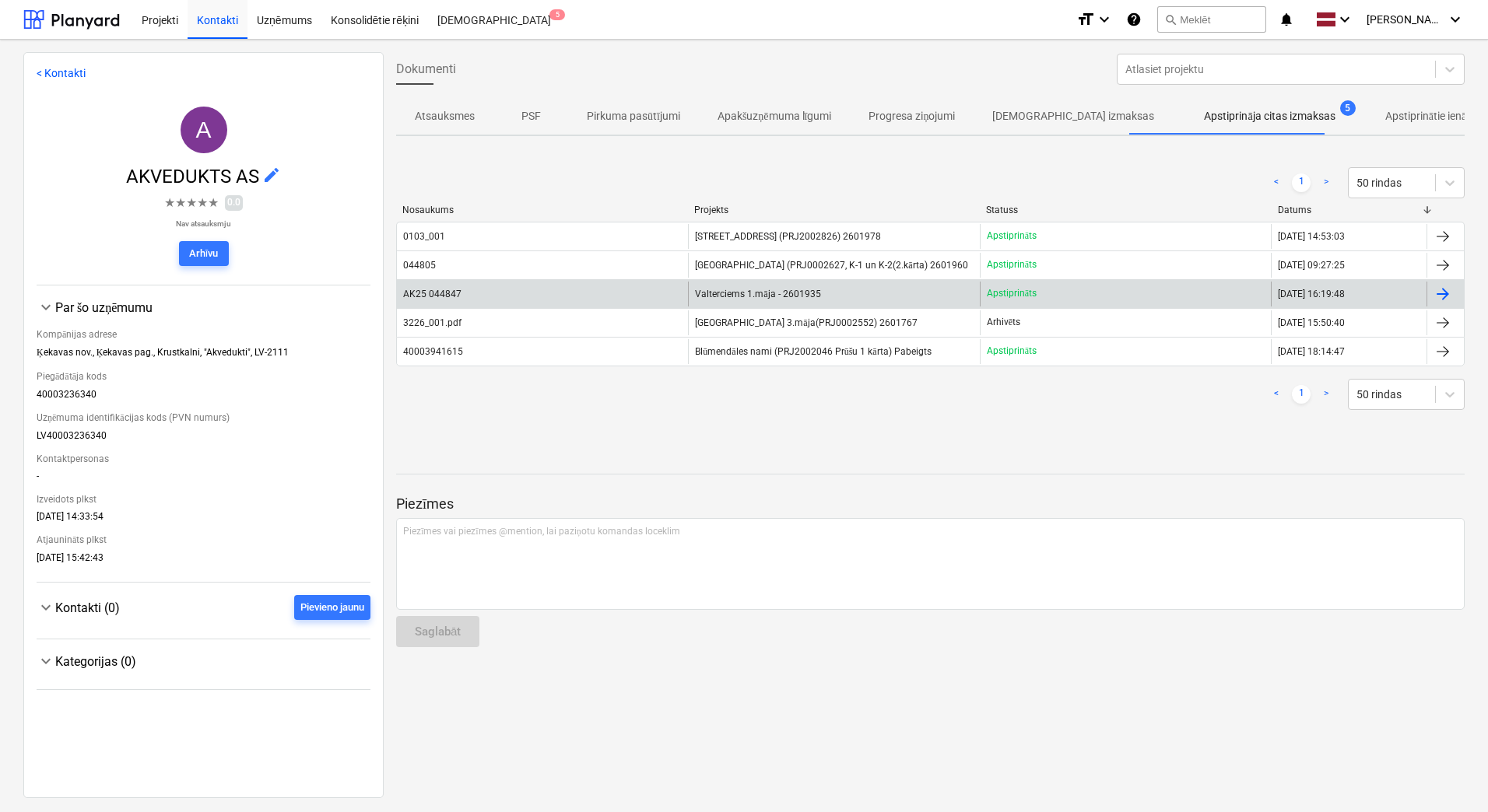
click at [555, 287] on div "AK25 044847" at bounding box center [543, 294] width 292 height 25
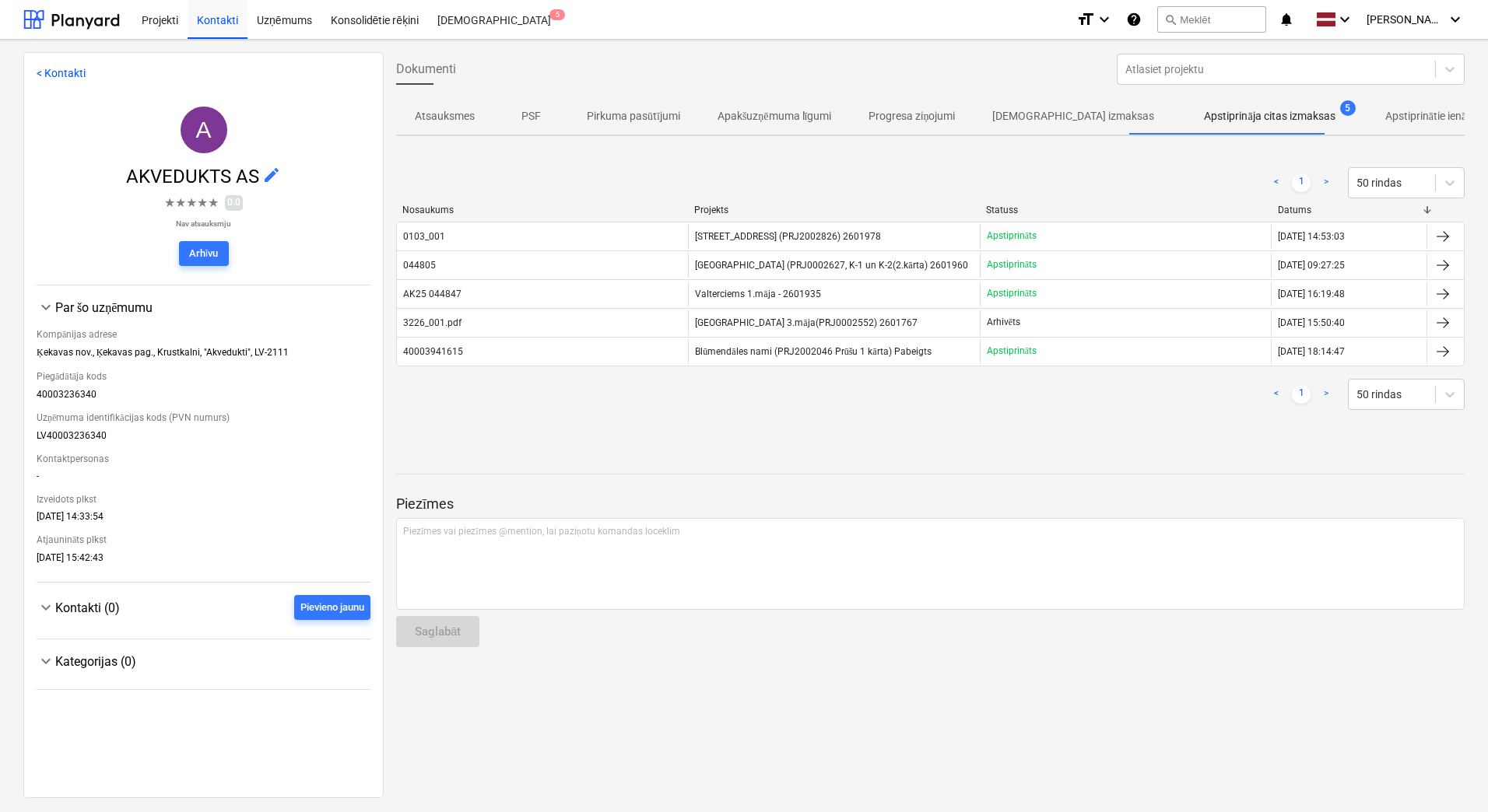
click at [440, 118] on p "Atsauksmes" at bounding box center [445, 116] width 60 height 16
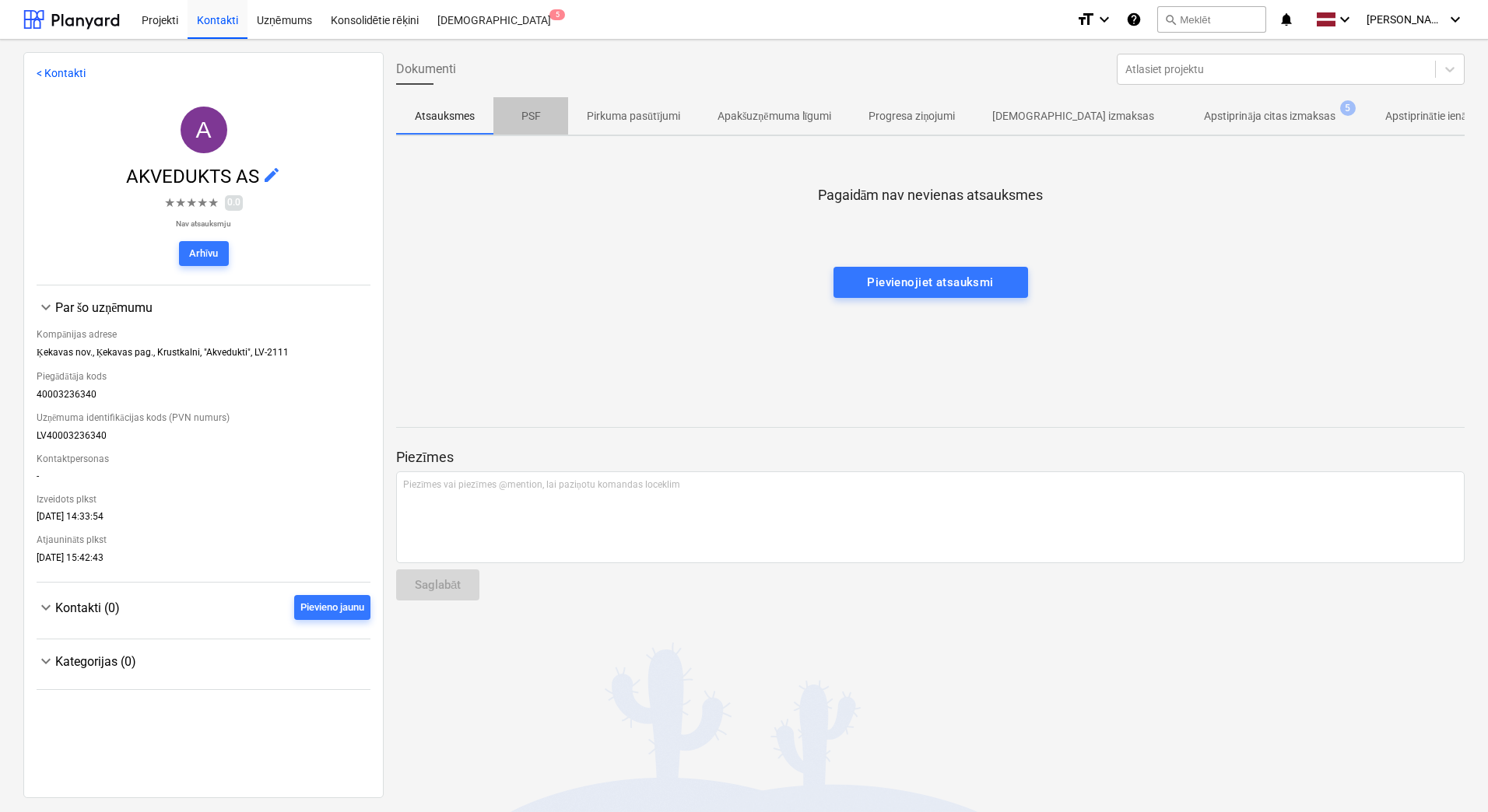
click at [533, 117] on p "PSF" at bounding box center [531, 116] width 38 height 16
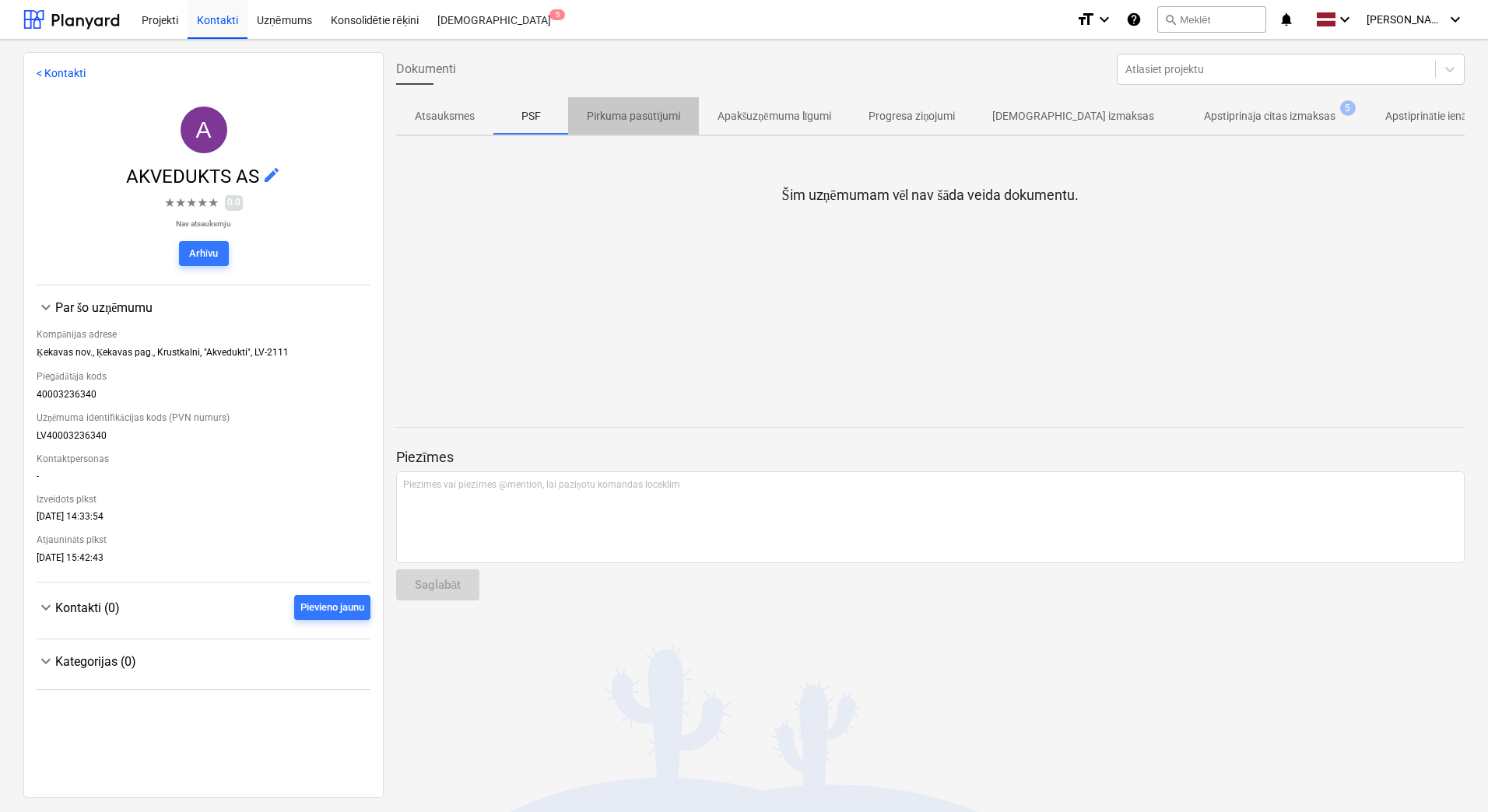
click at [622, 128] on span "Pirkuma pasūtījumi" at bounding box center [633, 116] width 131 height 25
click at [773, 112] on p "Apakšuzņēmuma līgumi" at bounding box center [775, 116] width 114 height 16
click at [895, 117] on p "Progresa ziņojumi" at bounding box center [912, 116] width 87 height 16
click at [1033, 114] on p "[DEMOGRAPHIC_DATA] izmaksas" at bounding box center [1074, 116] width 162 height 16
click at [1219, 119] on p "Apstiprināja citas izmaksas" at bounding box center [1269, 116] width 131 height 16
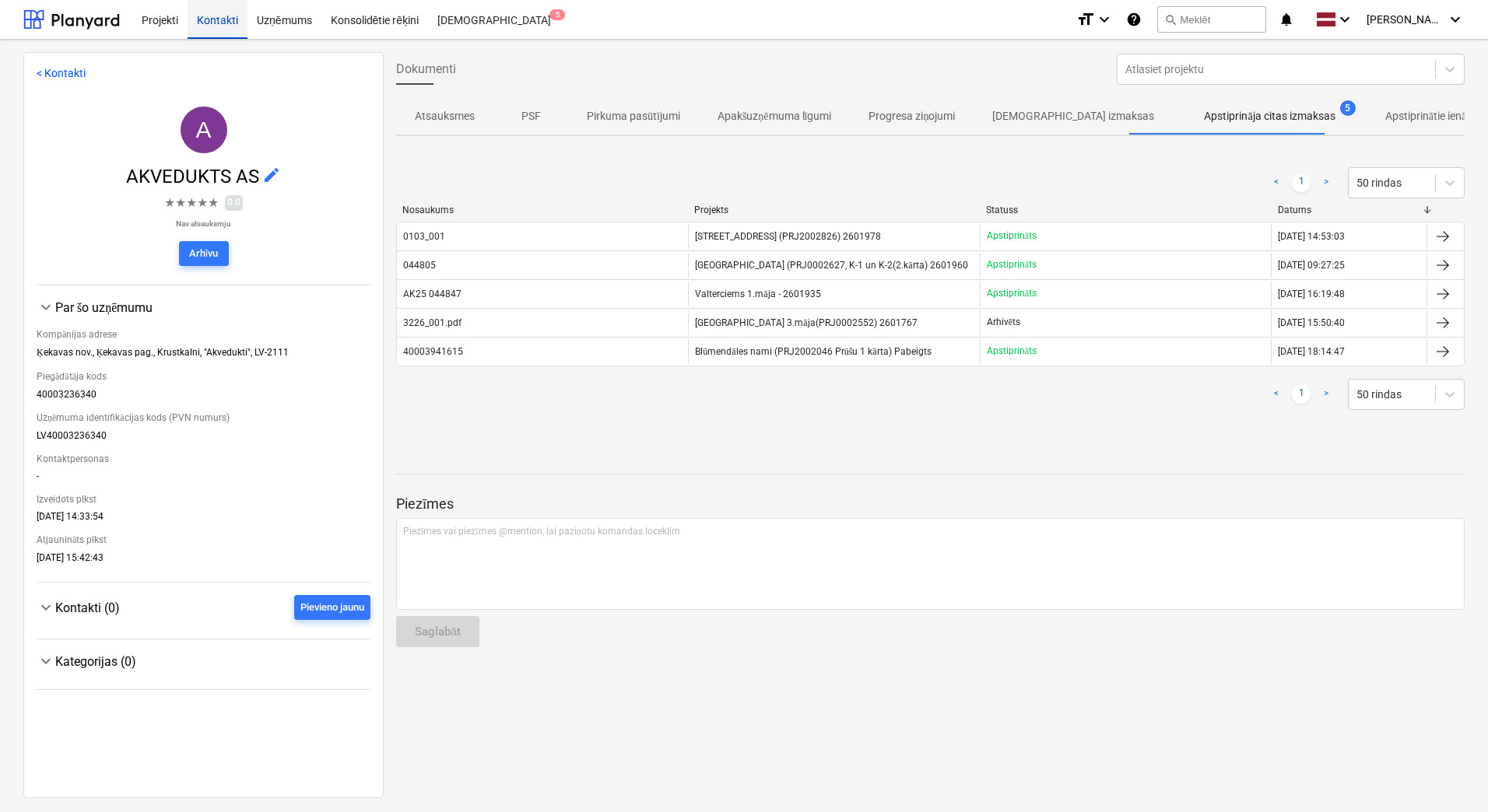
click at [220, 28] on div "Kontakti" at bounding box center [218, 19] width 60 height 40
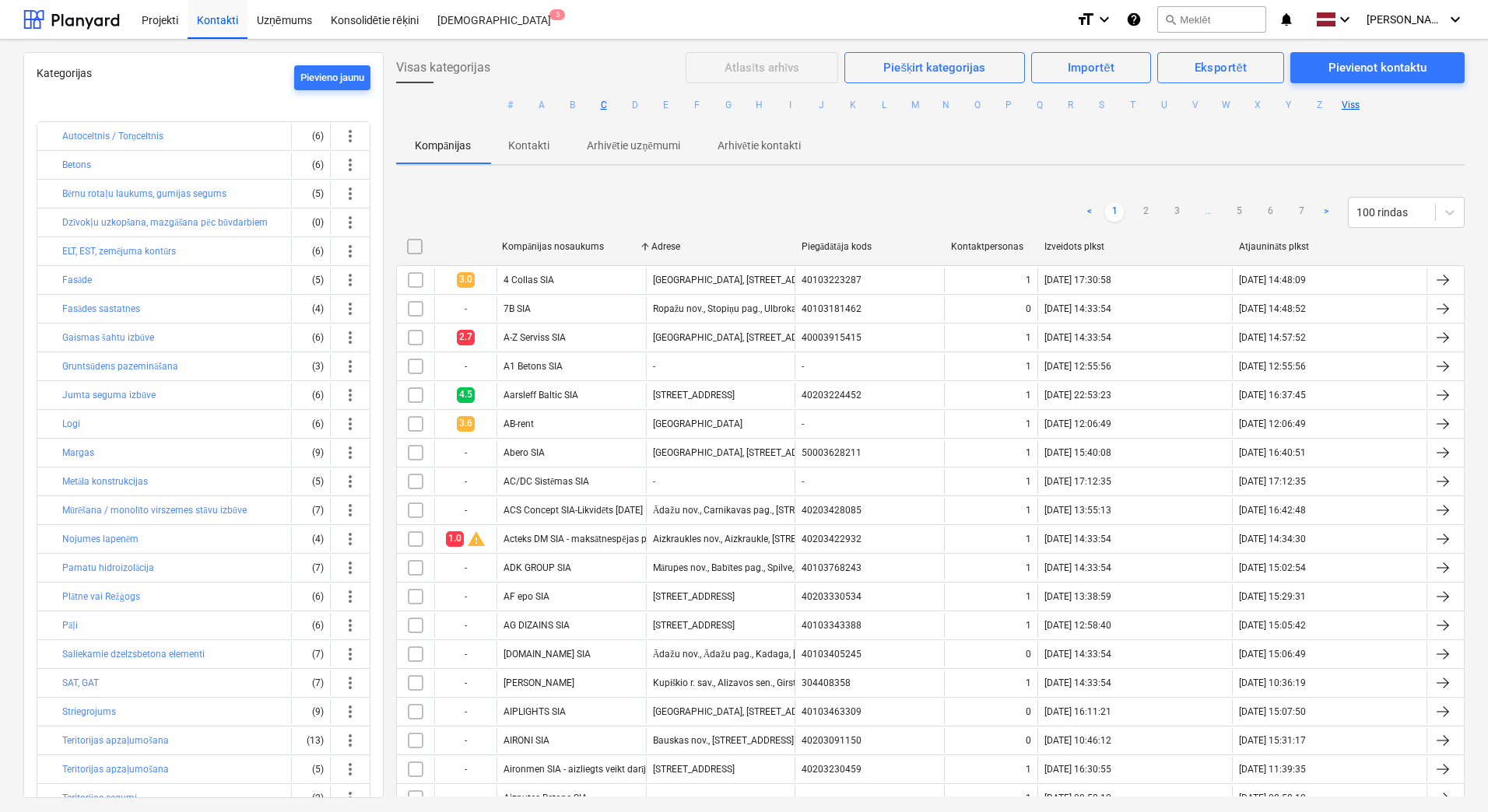
click at [603, 106] on button "C" at bounding box center [604, 105] width 19 height 19
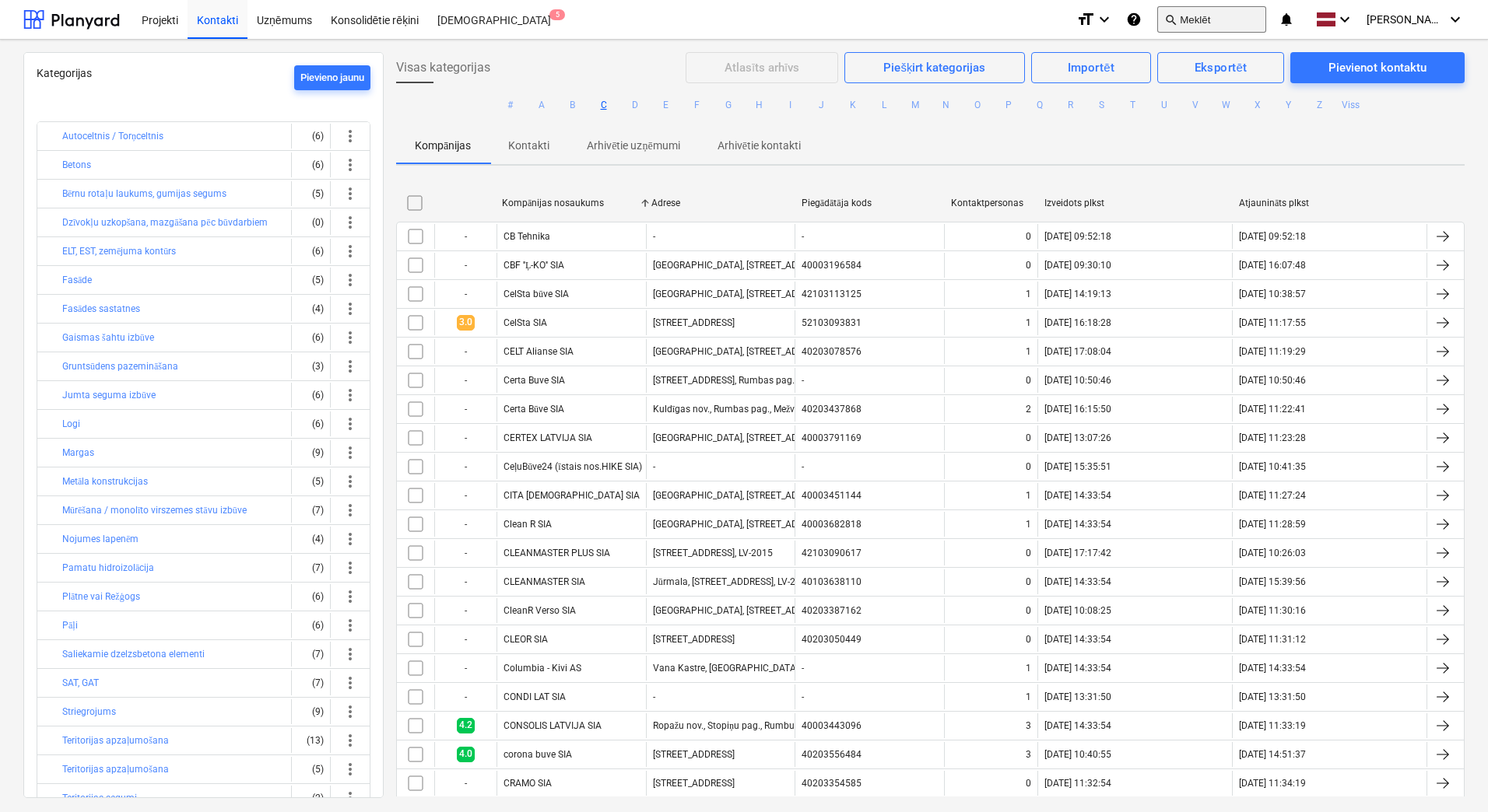
click at [1217, 16] on button "search Meklēt" at bounding box center [1212, 20] width 109 height 26
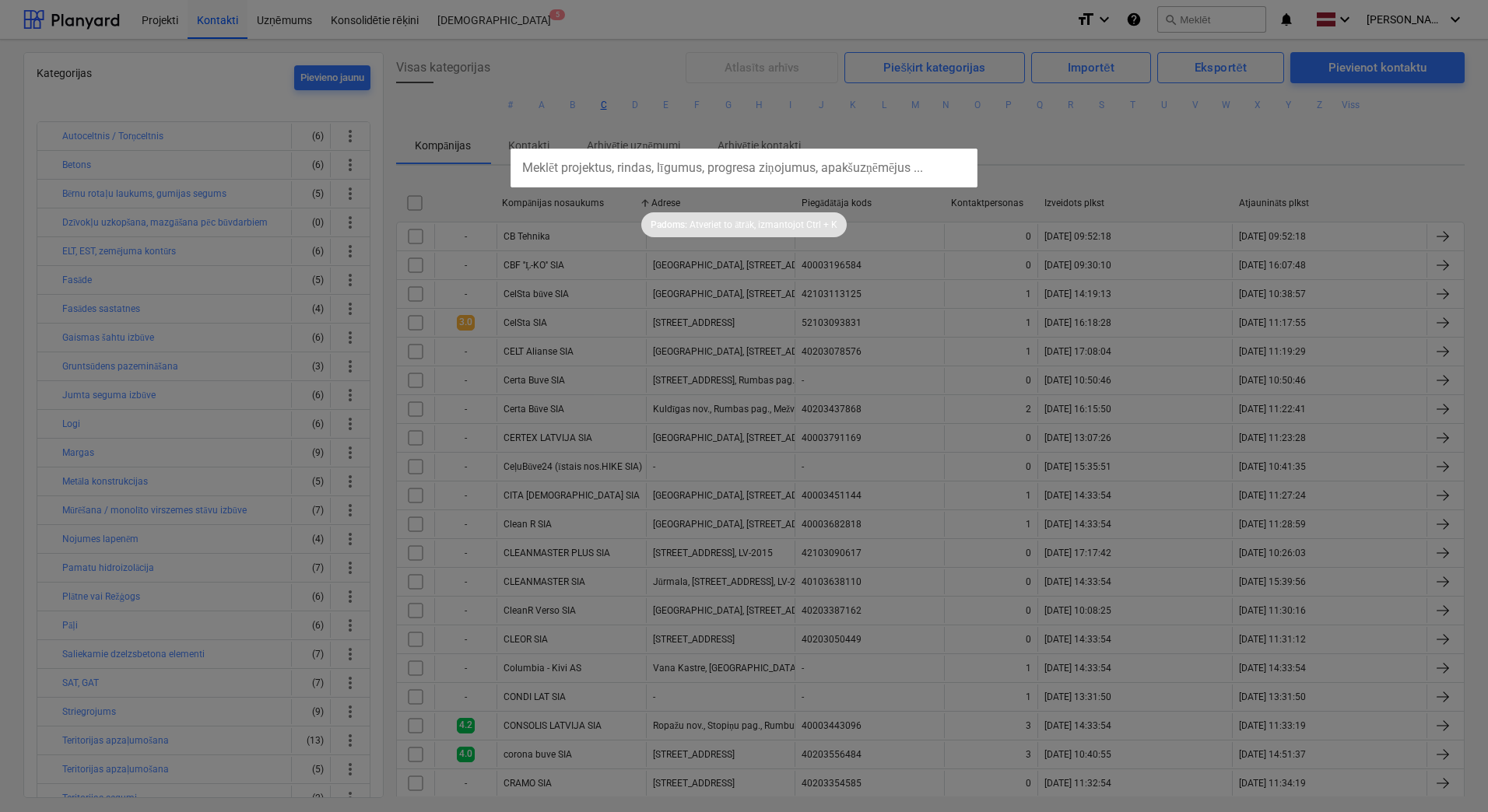
click at [1114, 144] on div at bounding box center [744, 406] width 1488 height 812
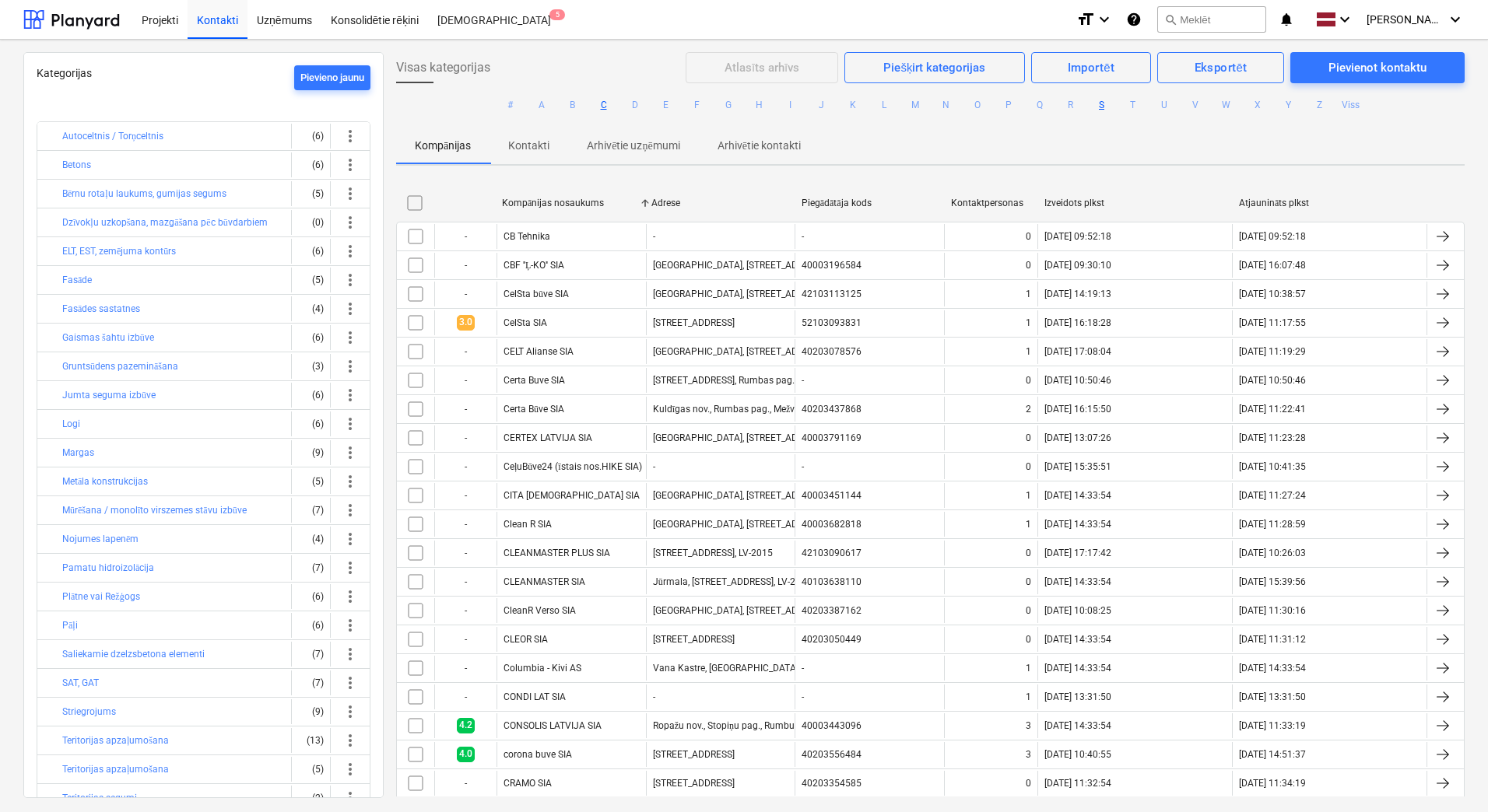
click at [1102, 105] on button "S" at bounding box center [1102, 105] width 19 height 19
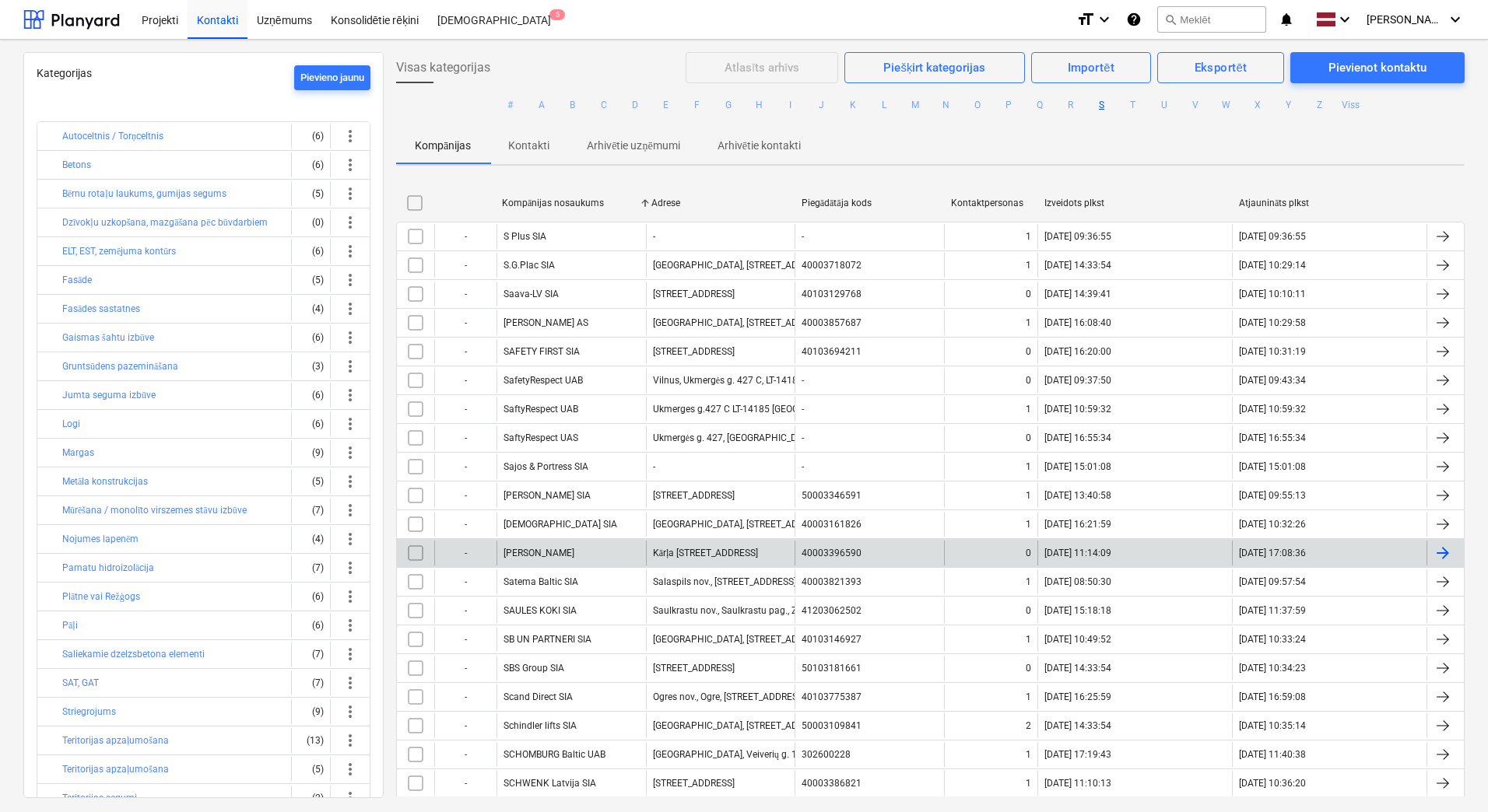
click at [670, 561] on div "Kārļa [STREET_ADDRESS]" at bounding box center [721, 553] width 149 height 25
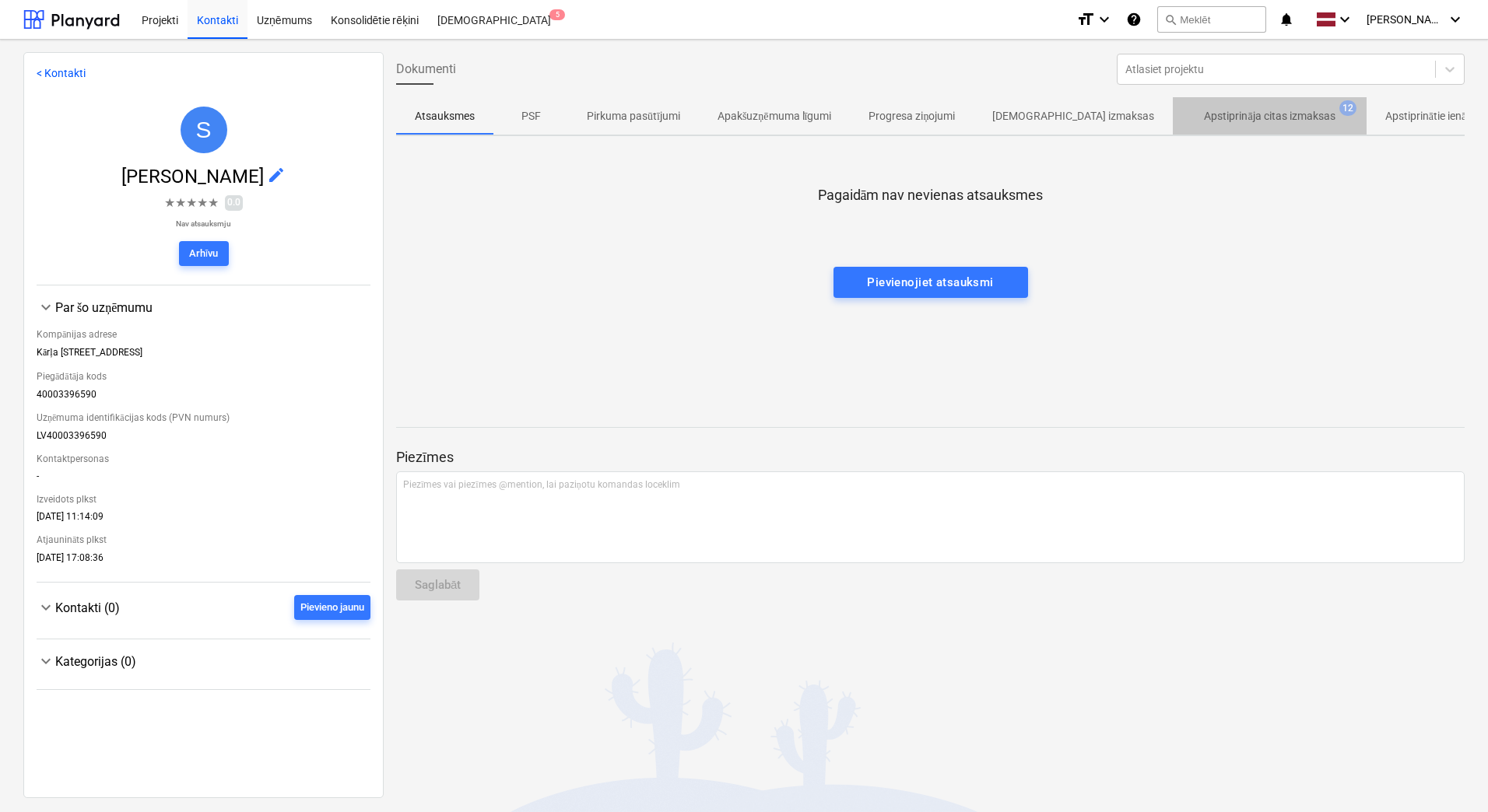
click at [1240, 119] on p "Apstiprināja citas izmaksas" at bounding box center [1269, 116] width 131 height 16
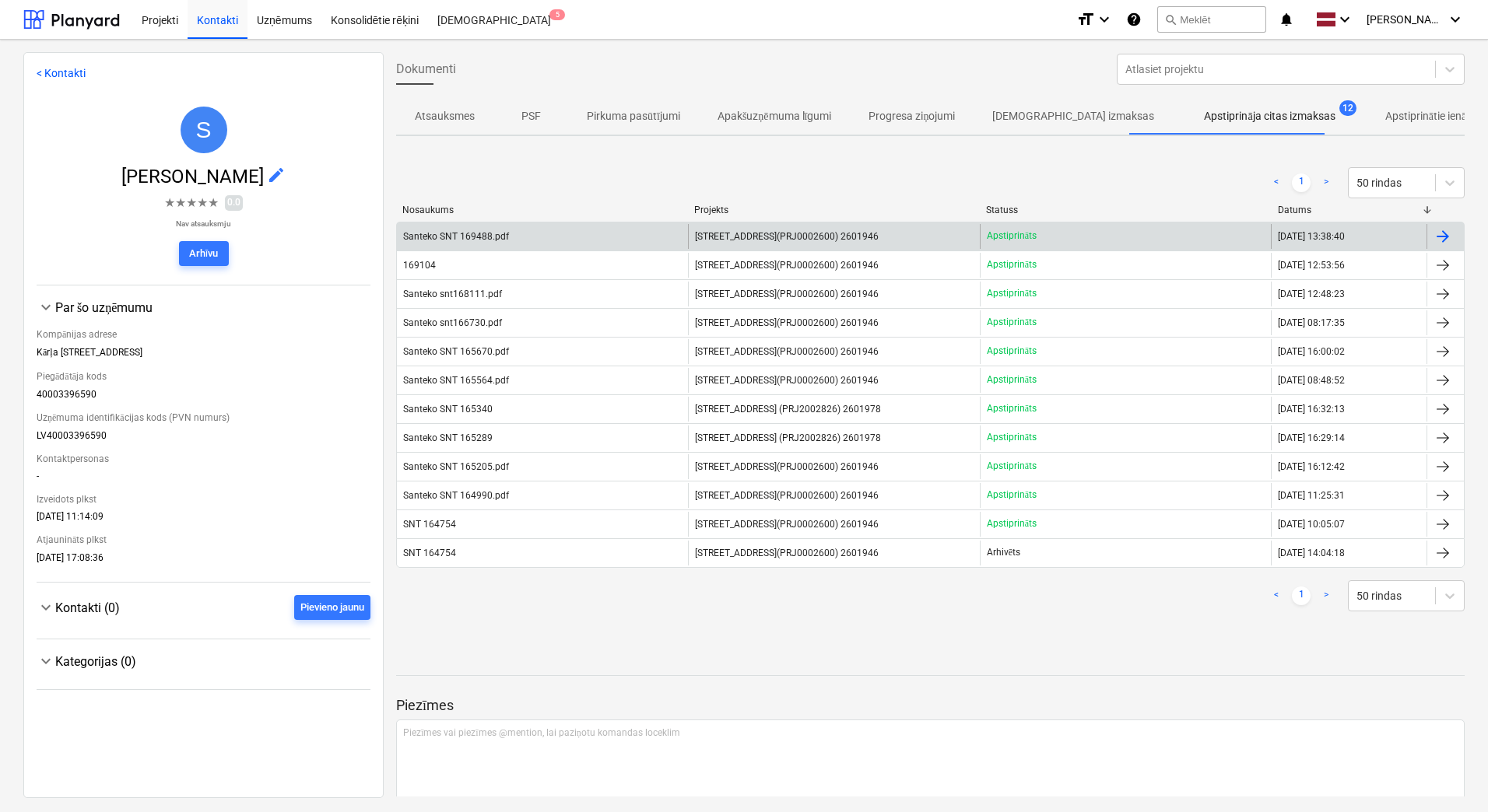
click at [577, 234] on div "Santeko SNT 169488.pdf" at bounding box center [543, 237] width 292 height 25
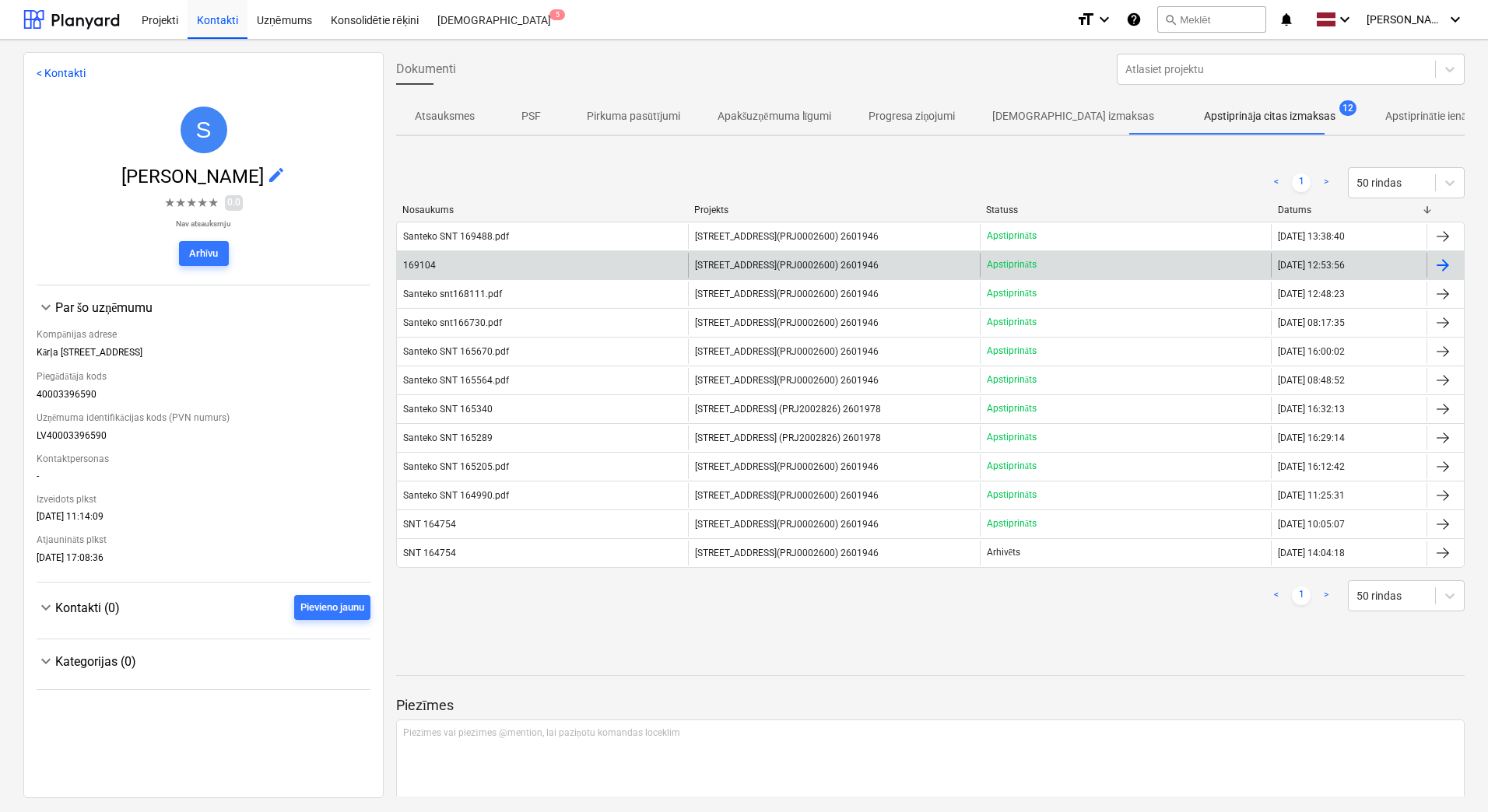
click at [790, 269] on span "[STREET_ADDRESS](PRJ0002600) 2601946" at bounding box center [787, 266] width 184 height 11
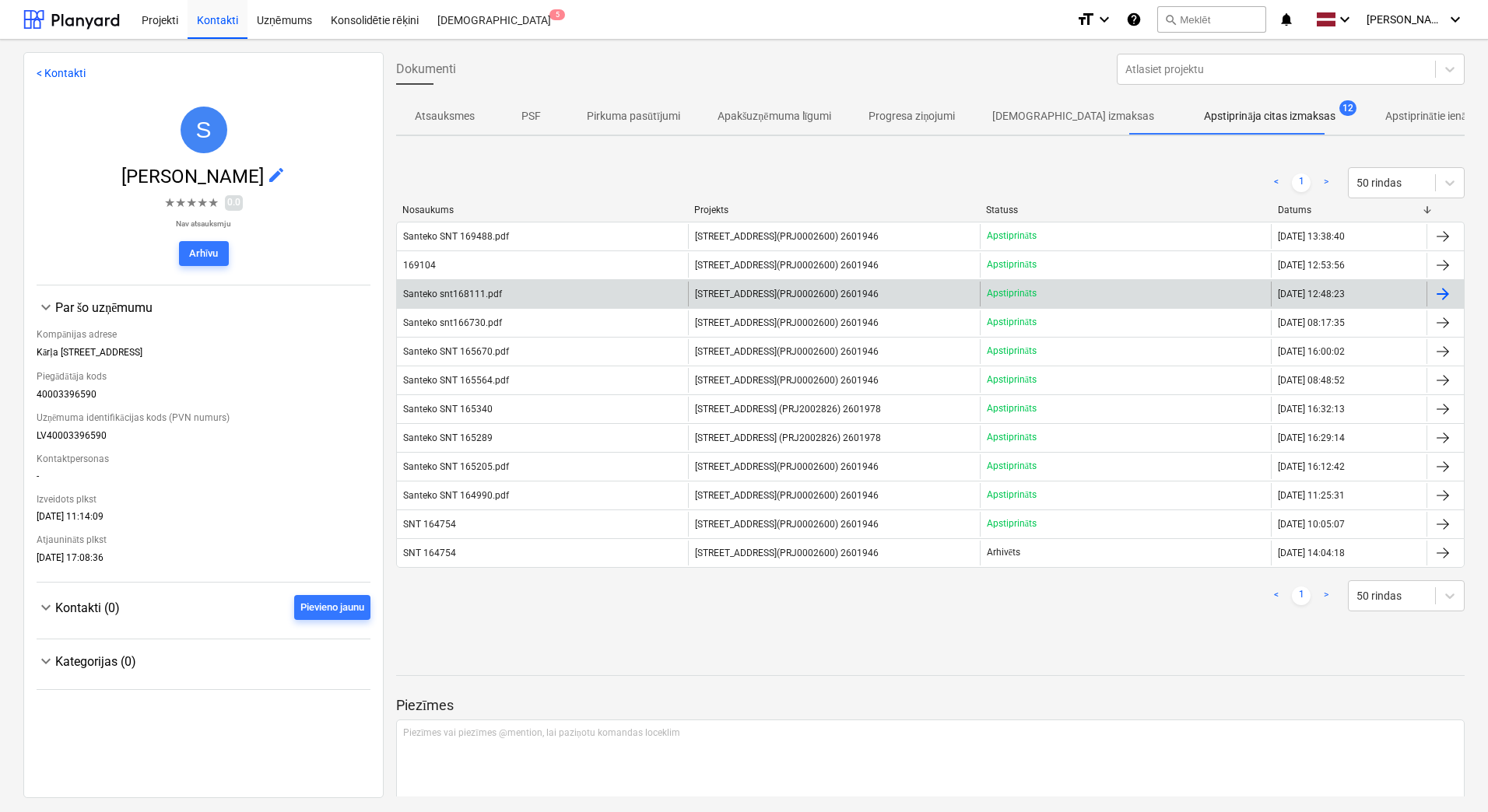
click at [812, 291] on span "[STREET_ADDRESS](PRJ0002600) 2601946" at bounding box center [787, 294] width 184 height 11
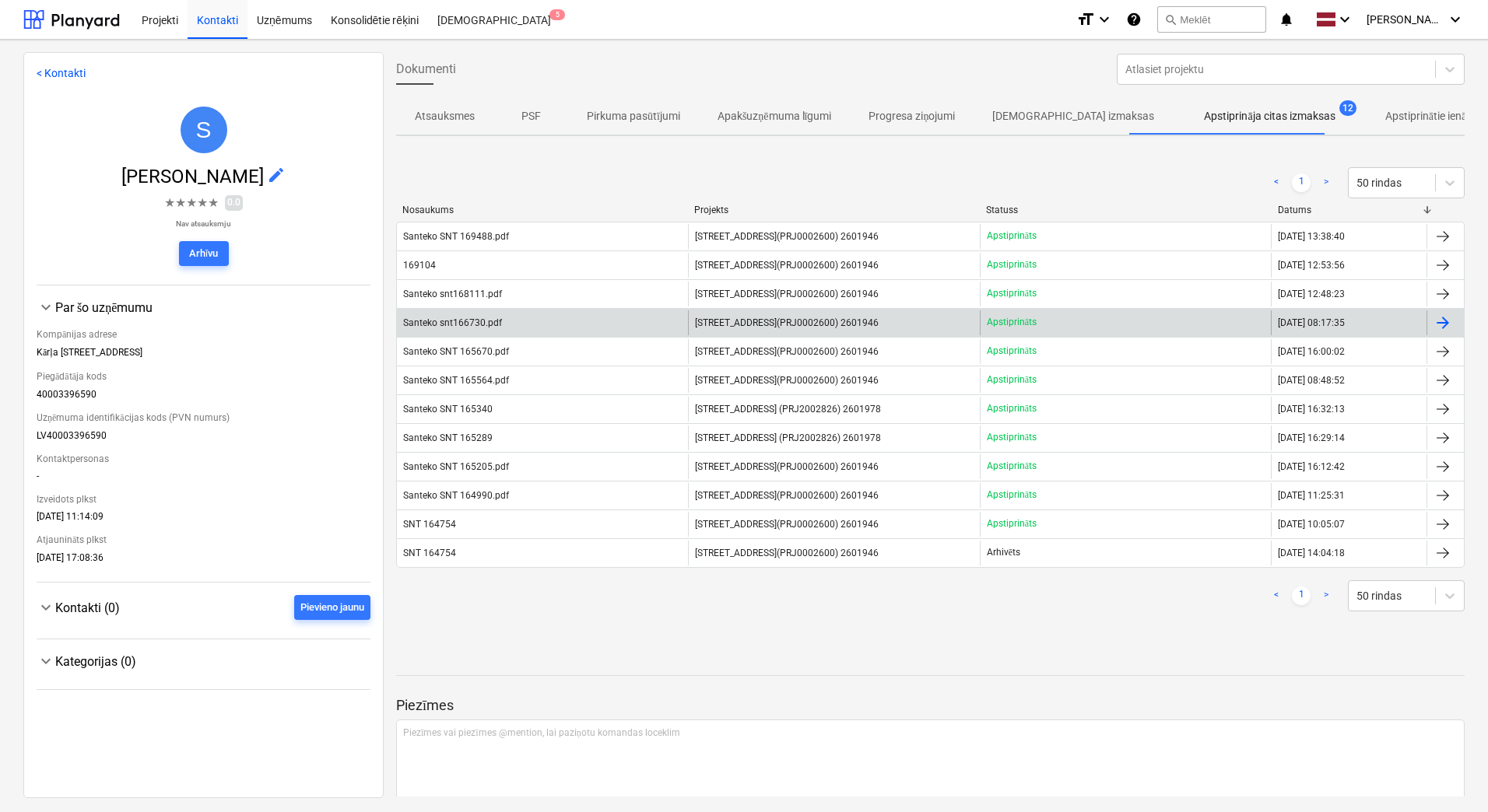
click at [794, 323] on span "[STREET_ADDRESS](PRJ0002600) 2601946" at bounding box center [787, 323] width 184 height 11
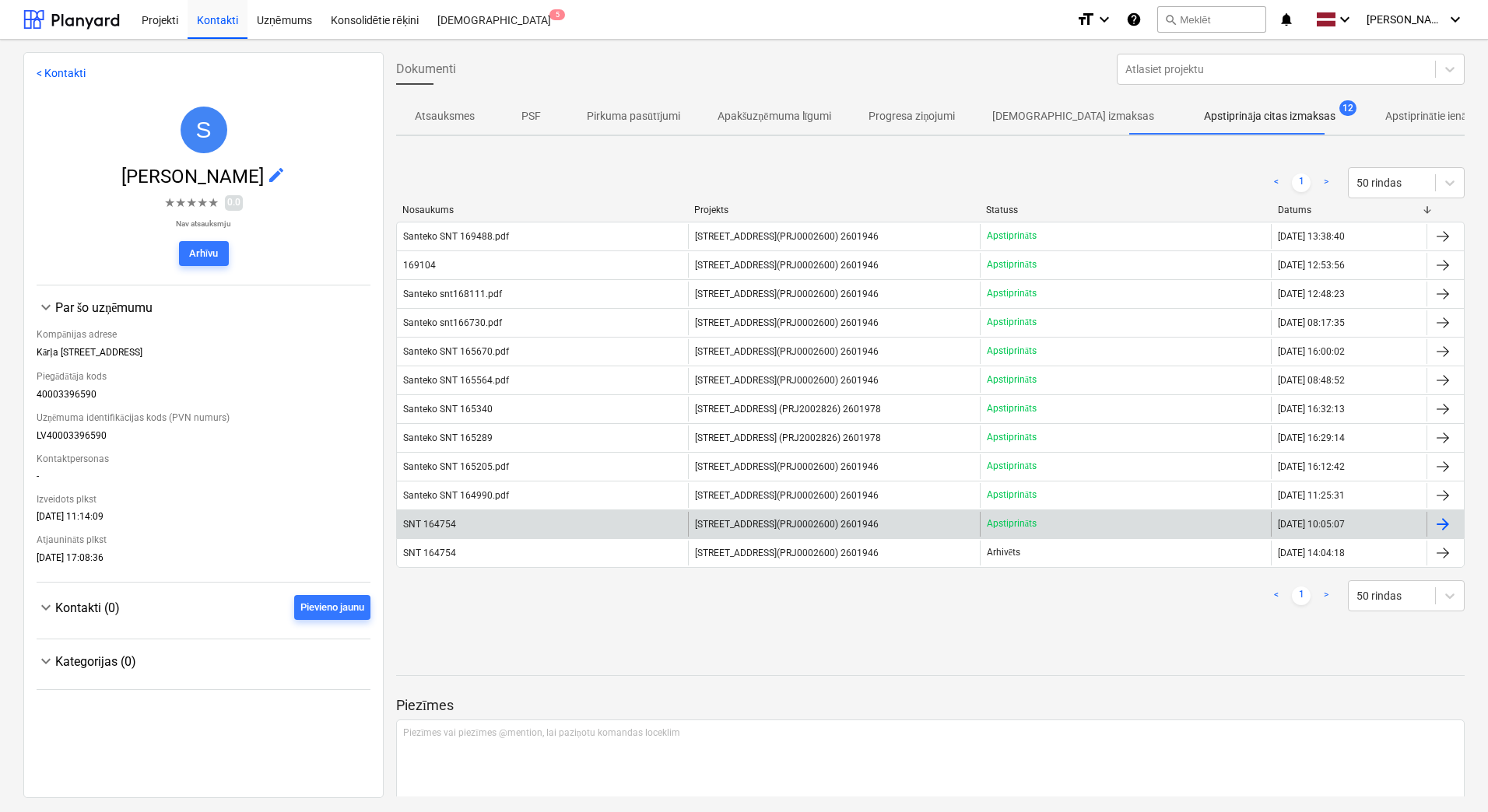
click at [460, 515] on div "SNT 164754" at bounding box center [543, 524] width 292 height 25
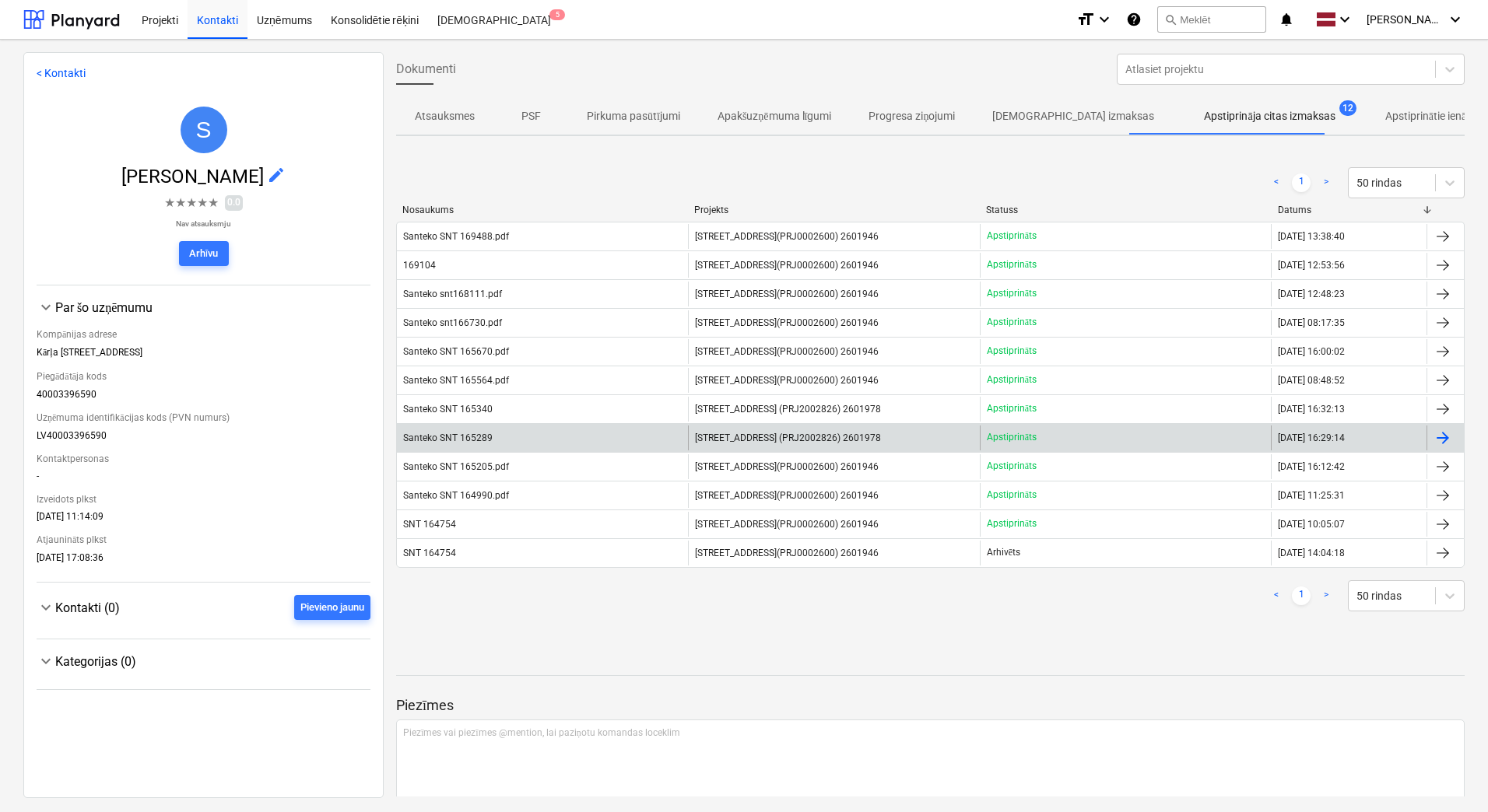
click at [489, 428] on div "Santeko SNT 165289" at bounding box center [543, 438] width 292 height 25
